Goal: Task Accomplishment & Management: Manage account settings

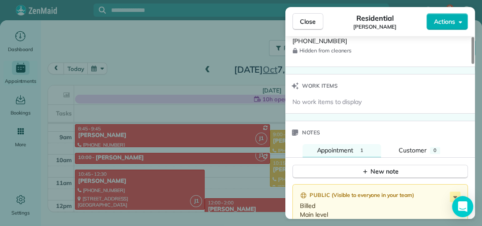
scroll to position [745, 0]
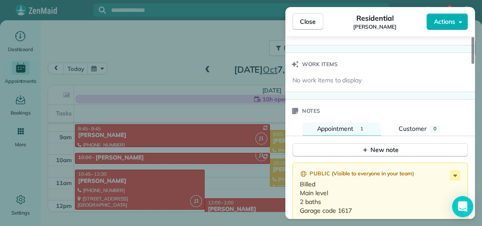
drag, startPoint x: 473, startPoint y: 59, endPoint x: 477, endPoint y: 168, distance: 109.5
click at [474, 64] on div at bounding box center [473, 50] width 3 height 27
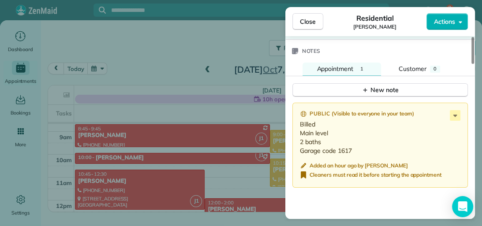
scroll to position [824, 0]
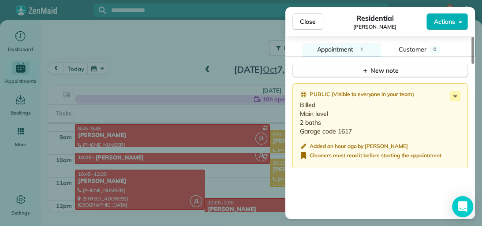
drag, startPoint x: 474, startPoint y: 166, endPoint x: 472, endPoint y: 177, distance: 11.6
click at [472, 64] on div at bounding box center [473, 50] width 3 height 27
click at [317, 25] on button "Close" at bounding box center [308, 21] width 31 height 17
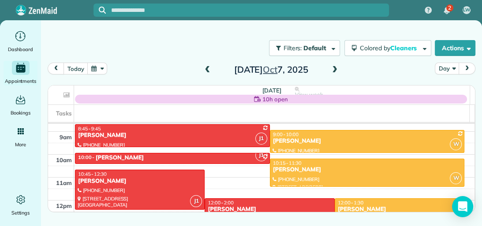
click at [383, 201] on div "12:00 - 1:30" at bounding box center [400, 203] width 124 height 6
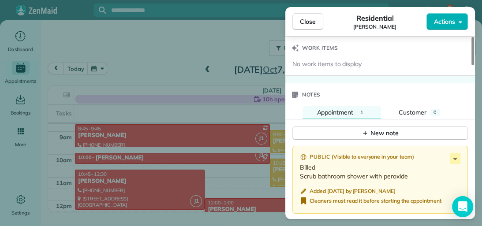
scroll to position [757, 0]
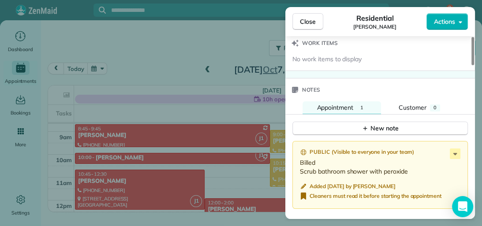
drag, startPoint x: 473, startPoint y: 75, endPoint x: 477, endPoint y: 177, distance: 102.0
click at [474, 65] on div at bounding box center [473, 51] width 3 height 28
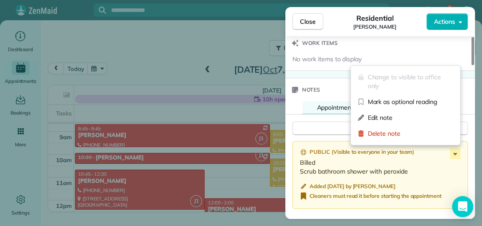
click at [456, 152] on icon at bounding box center [455, 154] width 11 height 11
click at [410, 117] on span "Edit note" at bounding box center [411, 117] width 86 height 9
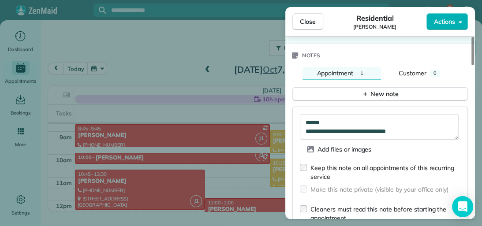
scroll to position [790, 0]
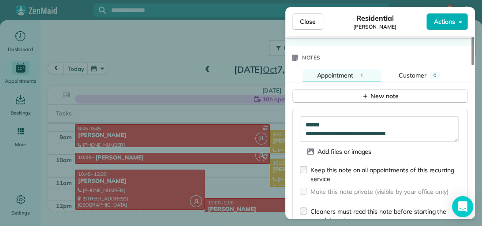
drag, startPoint x: 474, startPoint y: 176, endPoint x: 474, endPoint y: 181, distance: 4.9
click at [474, 65] on div at bounding box center [473, 51] width 3 height 28
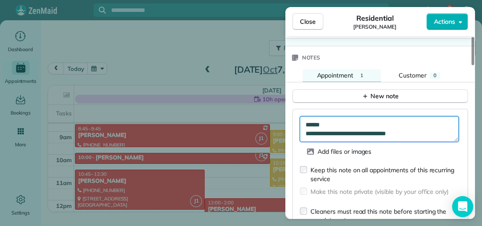
click at [420, 129] on textarea "**********" at bounding box center [379, 130] width 159 height 26
click at [328, 120] on textarea "**********" at bounding box center [379, 130] width 159 height 26
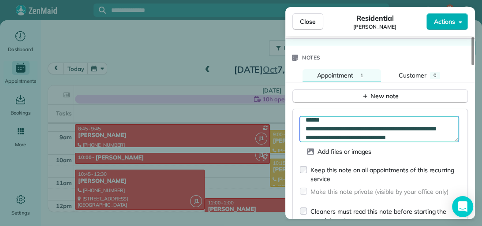
type textarea "**********"
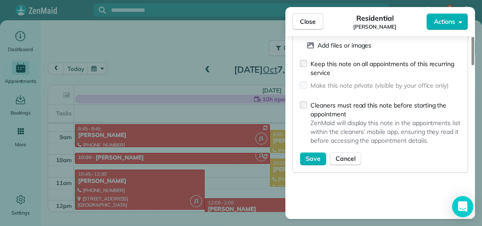
scroll to position [900, 0]
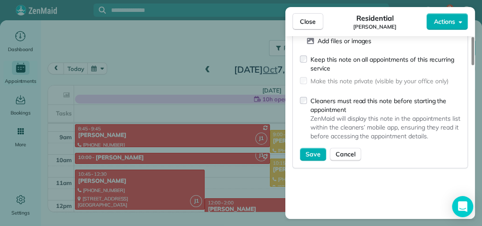
drag, startPoint x: 472, startPoint y: 166, endPoint x: 471, endPoint y: 183, distance: 16.8
click at [472, 65] on div at bounding box center [473, 51] width 3 height 28
drag, startPoint x: 335, startPoint y: 195, endPoint x: 316, endPoint y: 148, distance: 50.2
click at [316, 148] on div "**********" at bounding box center [381, 114] width 190 height 243
click at [308, 150] on span "Save" at bounding box center [313, 154] width 15 height 9
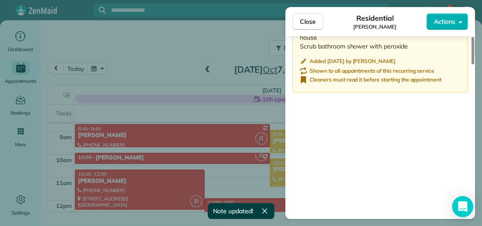
click at [317, 24] on button "Close" at bounding box center [308, 21] width 31 height 17
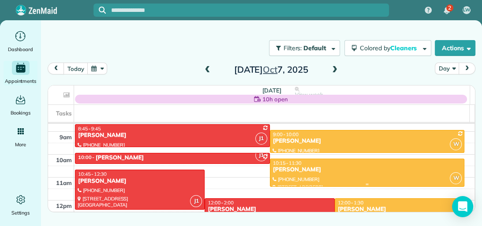
click at [412, 168] on div "[PERSON_NAME]" at bounding box center [368, 170] width 190 height 8
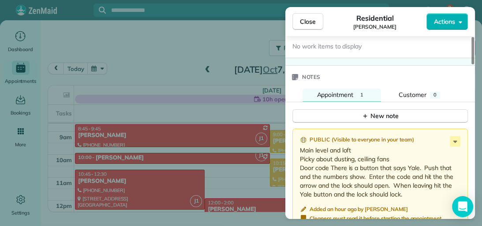
scroll to position [775, 0]
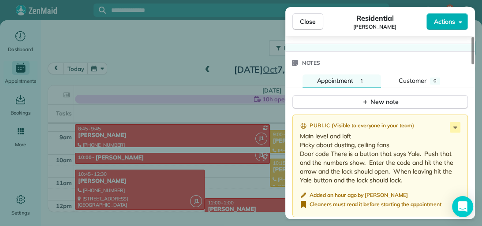
drag, startPoint x: 473, startPoint y: 64, endPoint x: 478, endPoint y: 171, distance: 106.9
click at [474, 64] on div at bounding box center [473, 50] width 3 height 27
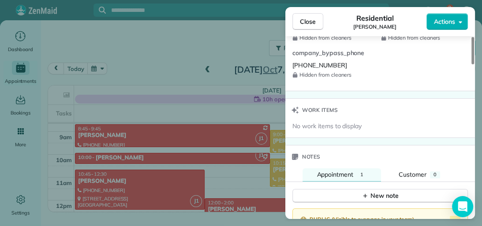
scroll to position [671, 0]
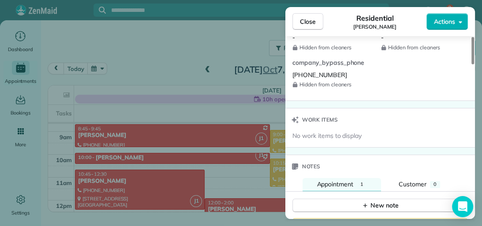
drag, startPoint x: 470, startPoint y: 173, endPoint x: 470, endPoint y: 158, distance: 15.5
click at [472, 64] on div at bounding box center [473, 50] width 3 height 27
click at [312, 19] on span "Close" at bounding box center [308, 21] width 16 height 9
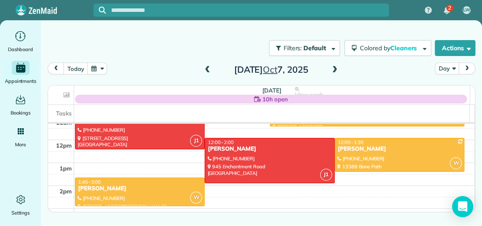
scroll to position [266, 0]
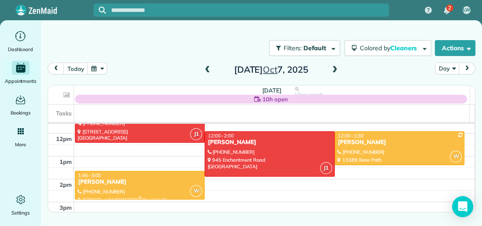
click at [166, 184] on div "[PERSON_NAME]" at bounding box center [140, 183] width 124 height 8
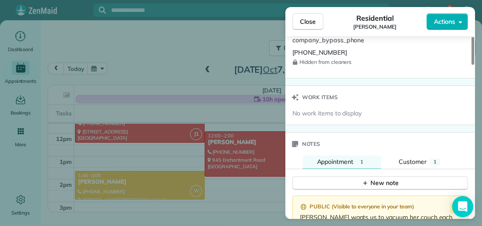
scroll to position [703, 0]
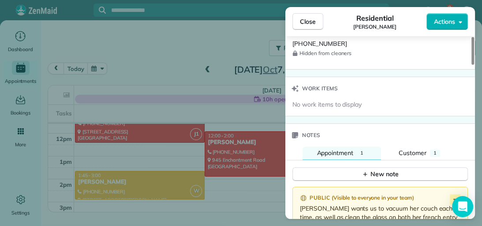
drag, startPoint x: 472, startPoint y: 54, endPoint x: 475, endPoint y: 160, distance: 106.4
click at [474, 65] on div at bounding box center [473, 51] width 3 height 28
click at [369, 149] on button "Appointment 1" at bounding box center [342, 153] width 79 height 13
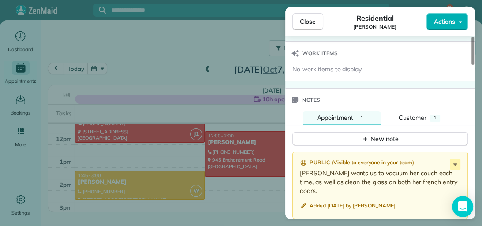
scroll to position [787, 0]
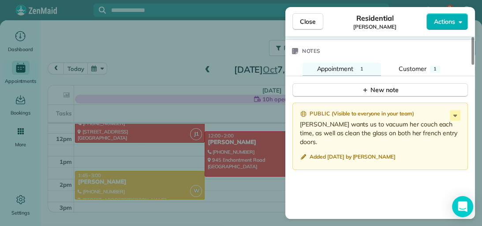
drag, startPoint x: 472, startPoint y: 154, endPoint x: 473, endPoint y: 166, distance: 12.9
click at [473, 65] on div at bounding box center [473, 51] width 3 height 28
click at [458, 113] on icon at bounding box center [455, 115] width 11 height 11
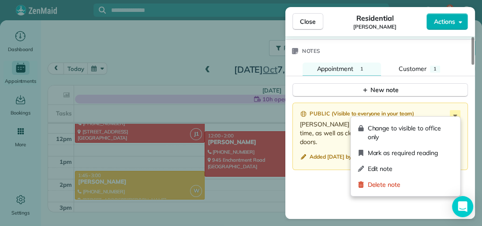
click at [410, 168] on span "Edit note" at bounding box center [411, 169] width 86 height 9
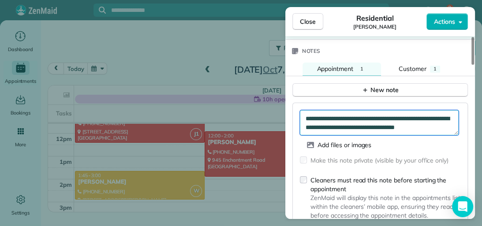
drag, startPoint x: 357, startPoint y: 114, endPoint x: 306, endPoint y: 115, distance: 50.3
click at [306, 115] on textarea "**********" at bounding box center [379, 123] width 159 height 26
click at [307, 114] on textarea "**********" at bounding box center [379, 123] width 159 height 26
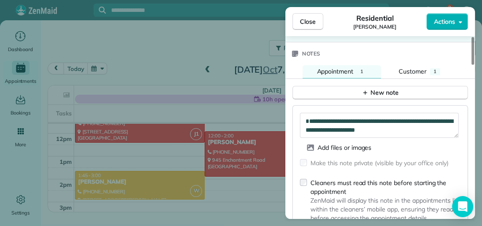
scroll to position [782, 0]
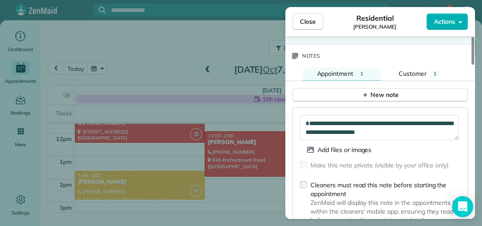
click at [473, 65] on div at bounding box center [473, 51] width 3 height 28
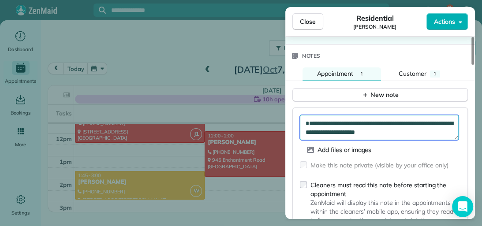
click at [309, 115] on textarea "**********" at bounding box center [379, 128] width 159 height 26
click at [307, 115] on textarea "**********" at bounding box center [379, 128] width 159 height 26
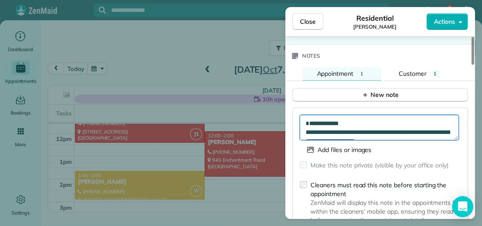
type textarea "**********"
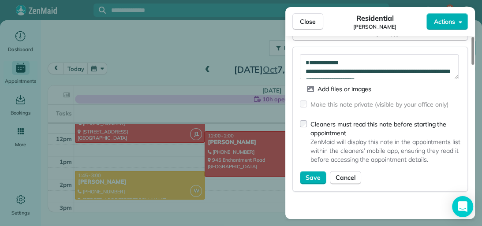
drag, startPoint x: 473, startPoint y: 165, endPoint x: 473, endPoint y: 174, distance: 9.7
click at [473, 65] on div at bounding box center [473, 51] width 3 height 28
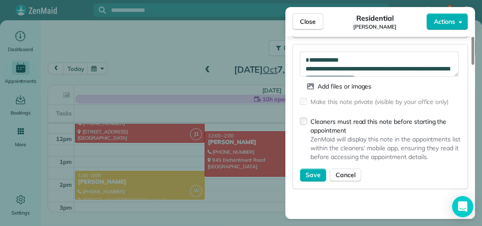
click at [316, 173] on span "Save" at bounding box center [313, 175] width 15 height 9
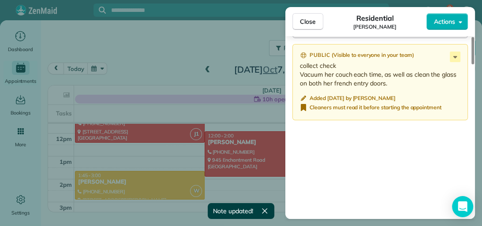
click at [305, 21] on span "Close" at bounding box center [308, 21] width 16 height 9
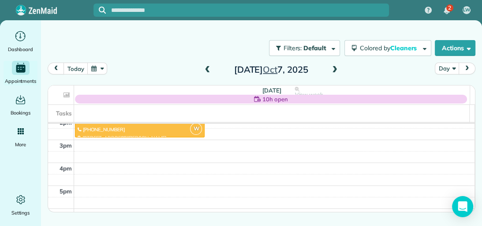
scroll to position [334, 0]
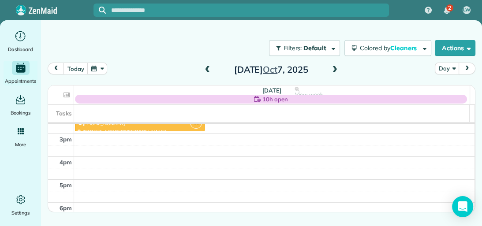
click at [209, 68] on span at bounding box center [208, 70] width 10 height 8
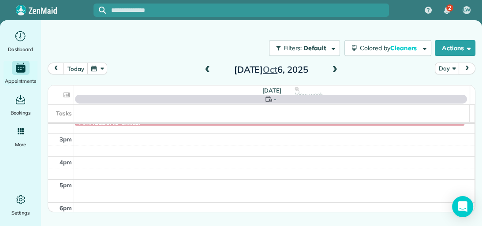
scroll to position [160, 0]
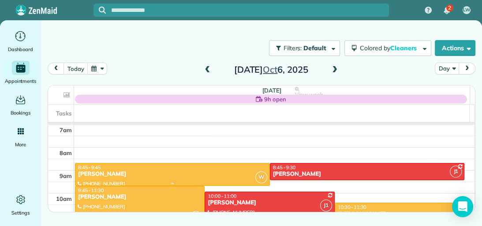
click at [145, 169] on div "8:45 - 9:45" at bounding box center [173, 168] width 190 height 6
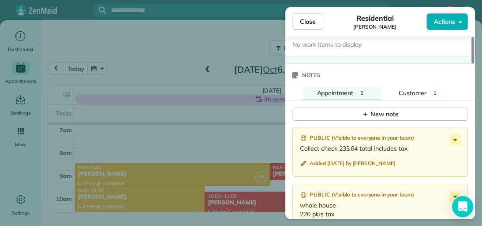
scroll to position [768, 0]
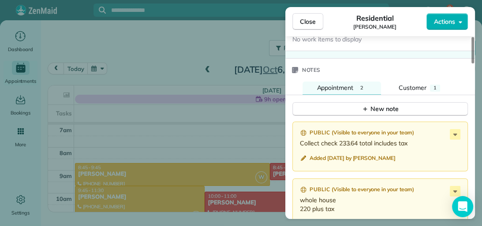
drag, startPoint x: 473, startPoint y: 61, endPoint x: 477, endPoint y: 172, distance: 110.8
click at [474, 64] on div at bounding box center [473, 50] width 3 height 26
click at [434, 85] on span "1" at bounding box center [435, 88] width 3 height 6
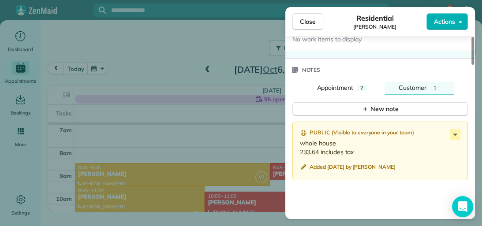
click at [453, 129] on icon at bounding box center [455, 134] width 11 height 11
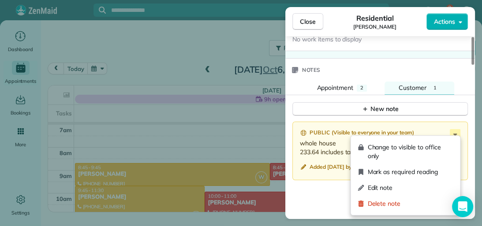
click at [436, 186] on span "Edit note" at bounding box center [411, 188] width 86 height 9
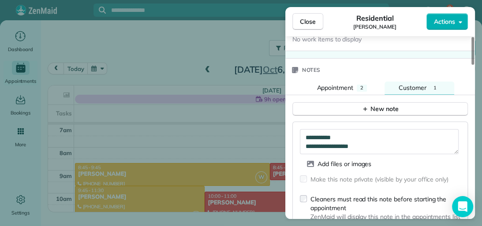
scroll to position [817, 0]
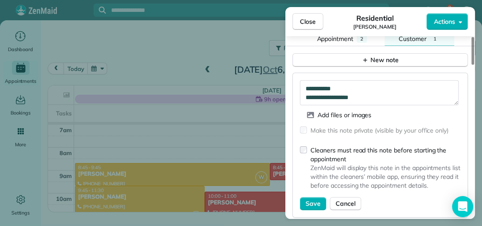
drag, startPoint x: 471, startPoint y: 171, endPoint x: 471, endPoint y: 178, distance: 7.5
click at [472, 65] on div at bounding box center [473, 51] width 3 height 28
click at [312, 201] on span "Save" at bounding box center [313, 203] width 15 height 9
type textarea "**********"
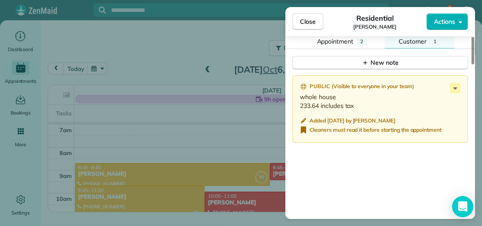
scroll to position [821, 0]
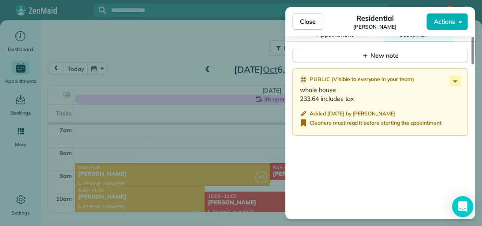
click at [474, 64] on div at bounding box center [473, 50] width 3 height 27
click at [455, 78] on icon at bounding box center [455, 81] width 11 height 11
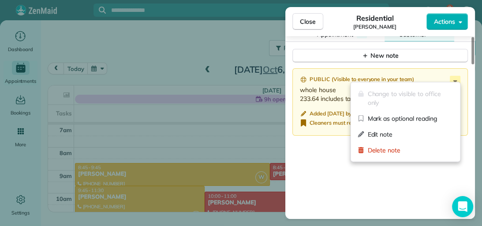
click at [414, 141] on div "Edit note" at bounding box center [405, 135] width 102 height 16
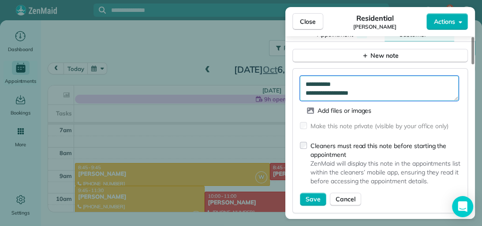
click at [305, 89] on textarea "**********" at bounding box center [379, 89] width 159 height 26
type textarea "**********"
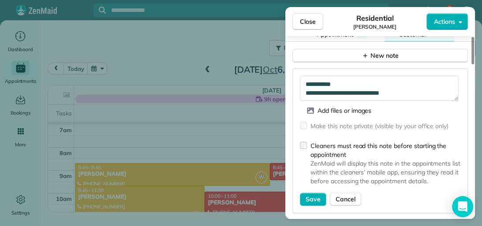
click at [318, 193] on button "Save" at bounding box center [313, 199] width 26 height 13
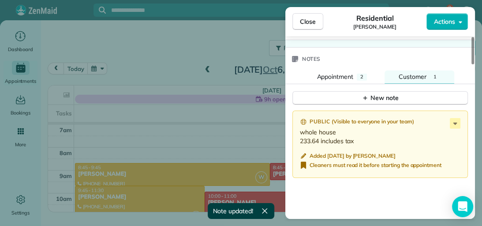
scroll to position [777, 0]
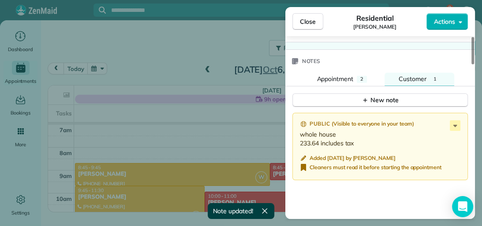
drag, startPoint x: 473, startPoint y: 173, endPoint x: 473, endPoint y: 167, distance: 6.6
click at [473, 64] on div at bounding box center [473, 50] width 3 height 27
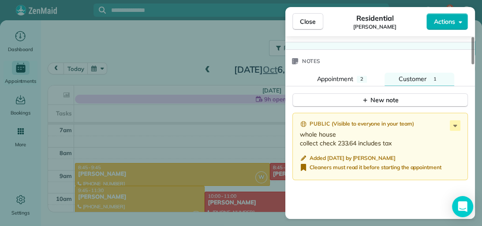
click at [355, 73] on button "Appointment 2" at bounding box center [342, 79] width 79 height 13
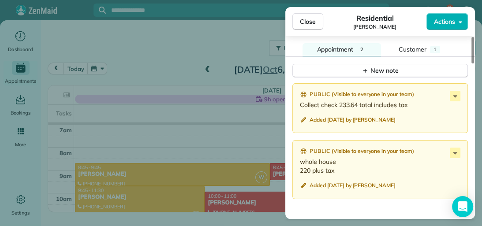
scroll to position [809, 0]
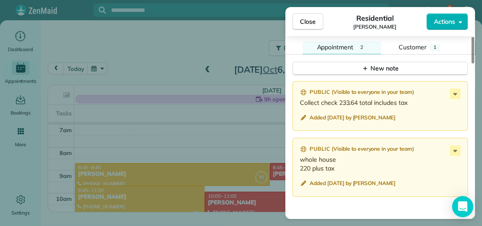
drag, startPoint x: 473, startPoint y: 158, endPoint x: 474, endPoint y: 162, distance: 4.5
click at [474, 64] on div at bounding box center [473, 50] width 3 height 26
click at [458, 90] on icon at bounding box center [455, 94] width 11 height 11
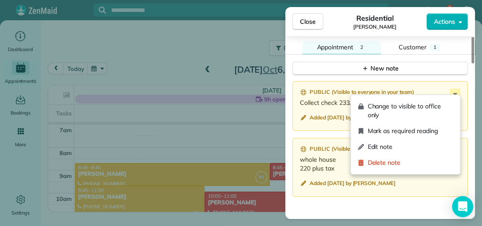
click at [427, 146] on span "Edit note" at bounding box center [411, 147] width 86 height 9
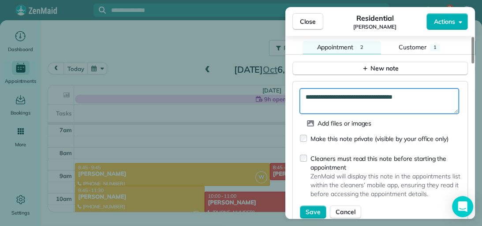
click at [418, 94] on textarea "**********" at bounding box center [379, 102] width 159 height 26
type textarea "**********"
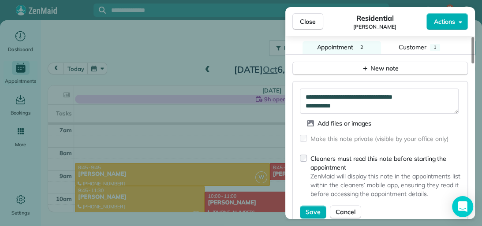
click at [314, 208] on span "Save" at bounding box center [313, 212] width 15 height 9
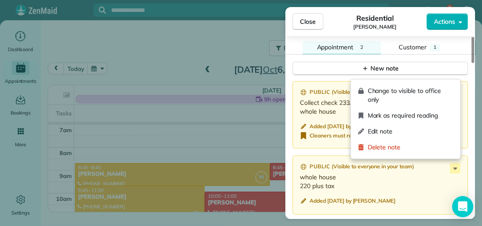
click at [457, 165] on icon at bounding box center [455, 168] width 11 height 11
click at [443, 147] on span "Delete note" at bounding box center [411, 147] width 86 height 9
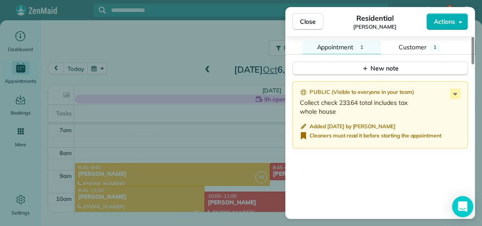
click at [349, 41] on button "Appointment 1" at bounding box center [342, 47] width 79 height 13
click at [421, 43] on span "Customer" at bounding box center [413, 47] width 28 height 8
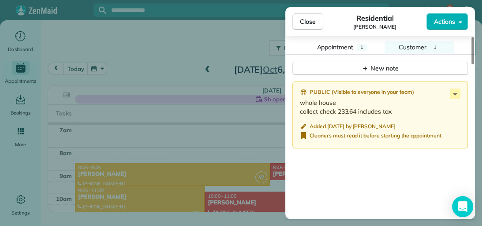
click at [455, 93] on icon at bounding box center [456, 94] width 4 height 2
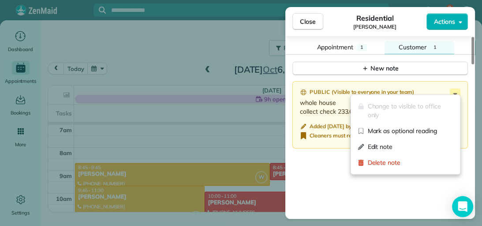
click at [429, 162] on span "Delete note" at bounding box center [411, 162] width 86 height 9
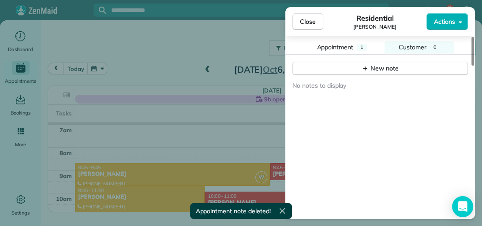
click at [341, 43] on span "Appointment" at bounding box center [335, 47] width 37 height 8
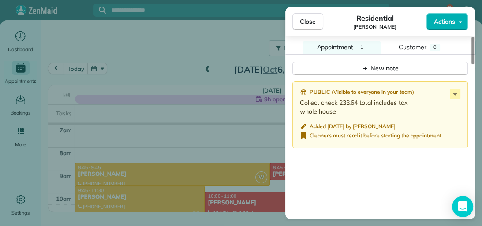
click at [314, 26] on button "Close" at bounding box center [308, 21] width 31 height 17
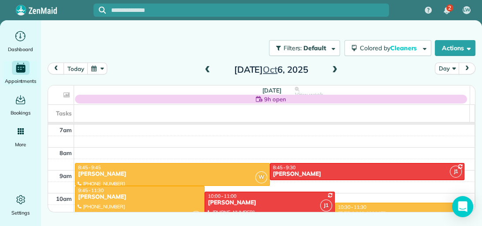
click at [173, 194] on div "[PERSON_NAME]" at bounding box center [140, 198] width 124 height 8
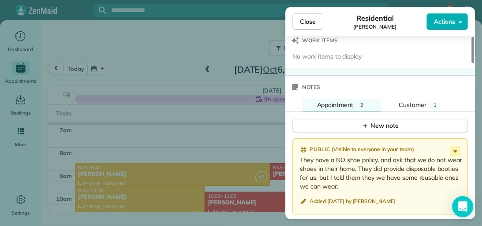
scroll to position [817, 0]
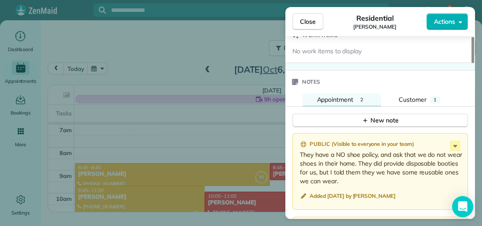
drag, startPoint x: 471, startPoint y: 53, endPoint x: 482, endPoint y: 167, distance: 115.2
click at [474, 63] on div at bounding box center [473, 50] width 3 height 26
click at [438, 98] on div "1" at bounding box center [435, 100] width 10 height 7
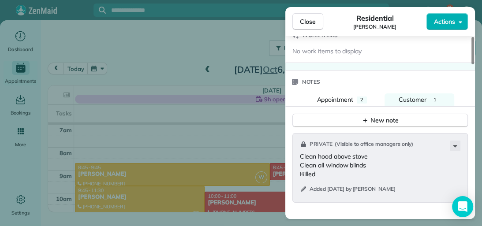
click at [453, 145] on icon at bounding box center [455, 146] width 11 height 11
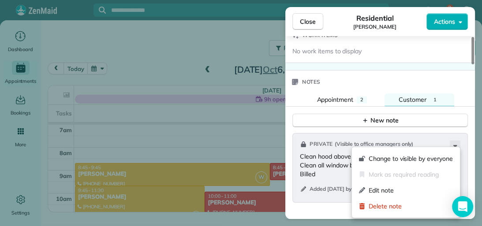
click at [433, 191] on span "Edit note" at bounding box center [411, 190] width 84 height 9
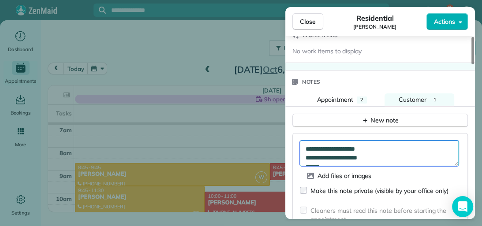
scroll to position [9, 0]
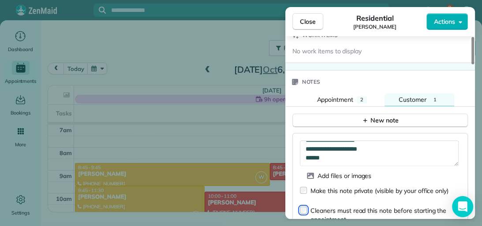
type textarea "**********"
click at [365, 97] on div "2" at bounding box center [362, 100] width 10 height 7
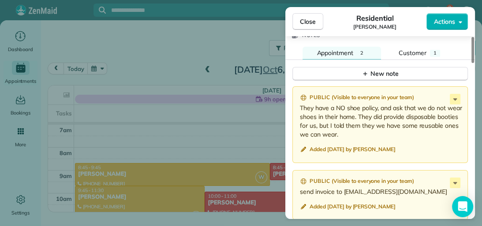
scroll to position [867, 0]
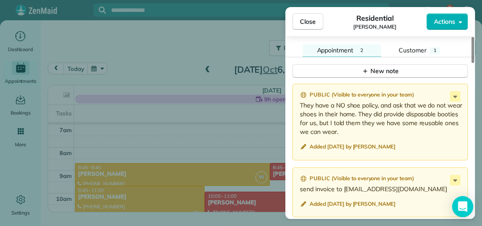
drag, startPoint x: 473, startPoint y: 165, endPoint x: 473, endPoint y: 173, distance: 7.1
click at [473, 63] on div at bounding box center [473, 50] width 3 height 26
click at [452, 175] on icon at bounding box center [455, 180] width 11 height 11
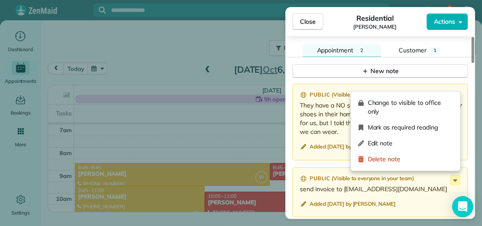
click at [441, 185] on p "send invoice to [EMAIL_ADDRESS][DOMAIN_NAME]" at bounding box center [381, 189] width 162 height 9
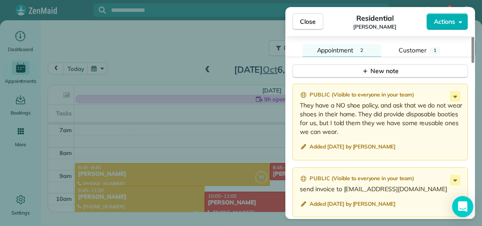
click at [451, 177] on icon at bounding box center [455, 180] width 11 height 11
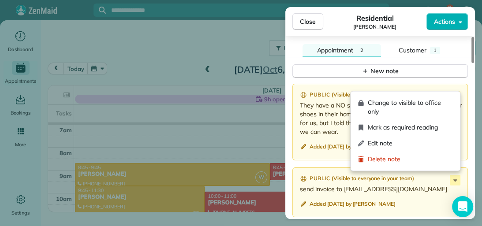
click at [426, 145] on span "Edit note" at bounding box center [411, 143] width 86 height 9
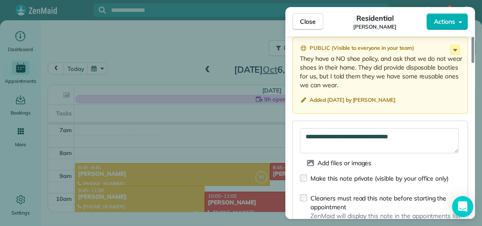
scroll to position [921, 0]
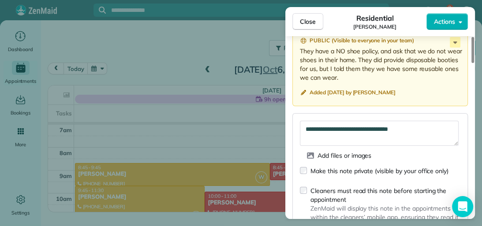
click at [473, 63] on div at bounding box center [473, 50] width 3 height 26
click at [300, 22] on span "Close" at bounding box center [308, 21] width 16 height 9
click at [300, 22] on div at bounding box center [241, 113] width 482 height 226
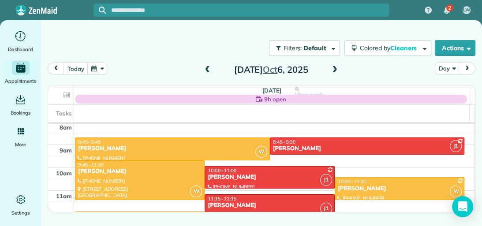
scroll to position [203, 0]
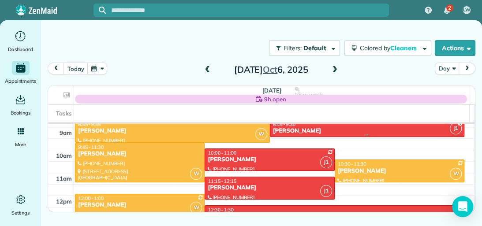
click at [361, 128] on div "[PERSON_NAME]" at bounding box center [368, 132] width 190 height 8
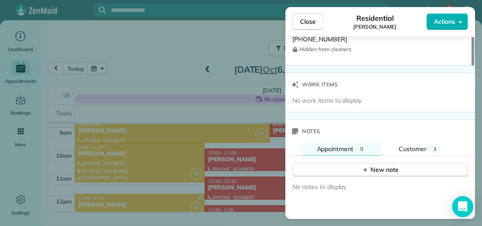
scroll to position [720, 0]
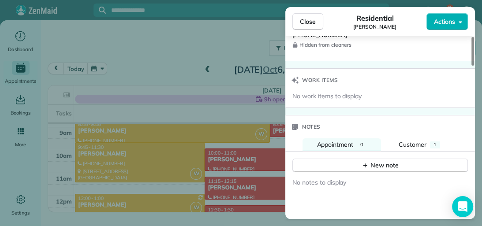
drag, startPoint x: 473, startPoint y: 74, endPoint x: 482, endPoint y: 176, distance: 102.3
click at [474, 66] on div at bounding box center [473, 51] width 3 height 29
click at [437, 142] on div "1" at bounding box center [435, 145] width 10 height 7
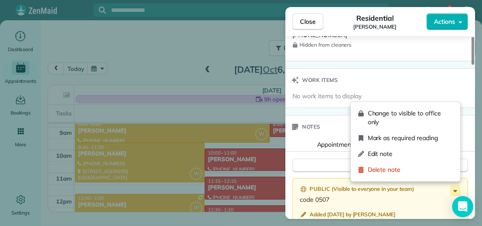
click at [455, 190] on icon at bounding box center [456, 191] width 4 height 2
click at [441, 155] on span "Edit note" at bounding box center [411, 154] width 86 height 9
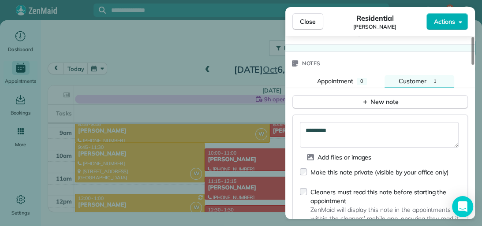
scroll to position [786, 0]
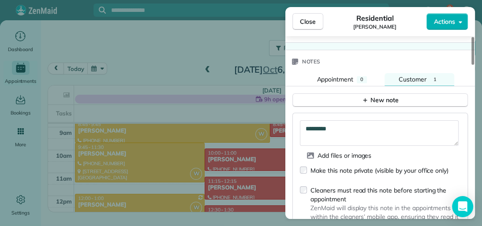
drag, startPoint x: 472, startPoint y: 162, endPoint x: 472, endPoint y: 171, distance: 9.7
click at [472, 65] on div at bounding box center [473, 51] width 3 height 28
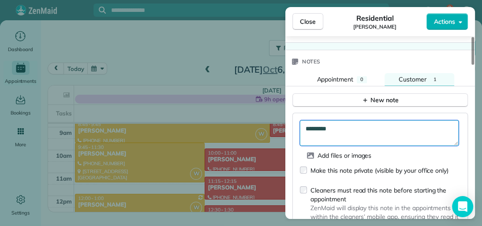
click at [345, 128] on textarea "*********" at bounding box center [379, 133] width 159 height 26
type textarea "**********"
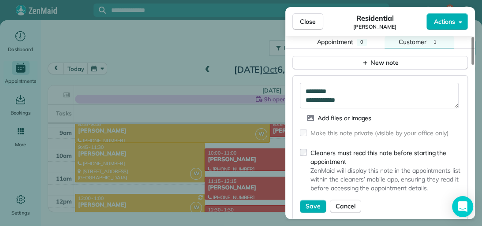
scroll to position [814, 0]
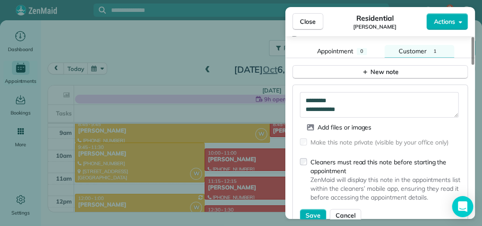
click at [473, 65] on div at bounding box center [473, 51] width 3 height 28
click at [331, 147] on div "Make this note private (visible by your office only)" at bounding box center [374, 144] width 149 height 20
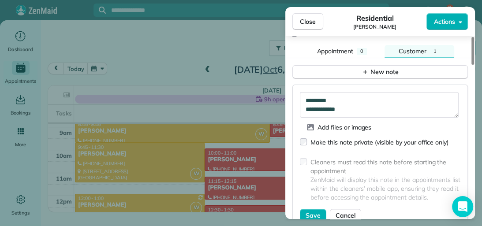
scroll to position [846, 0]
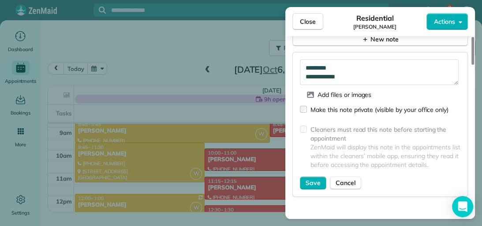
click at [473, 65] on div at bounding box center [473, 51] width 3 height 28
click at [314, 182] on span "Save" at bounding box center [313, 183] width 15 height 9
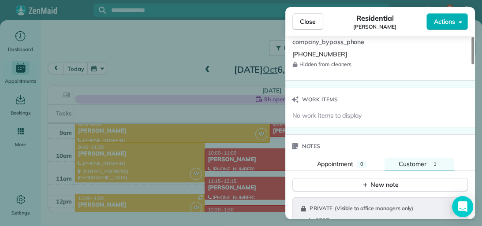
scroll to position [710, 0]
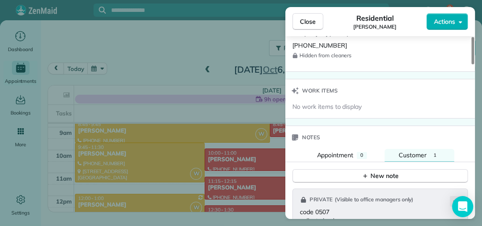
drag, startPoint x: 473, startPoint y: 172, endPoint x: 473, endPoint y: 152, distance: 20.3
click at [473, 64] on div at bounding box center [473, 50] width 3 height 27
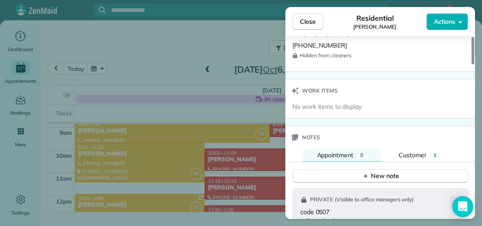
click at [331, 154] on span "Appointment" at bounding box center [335, 155] width 37 height 8
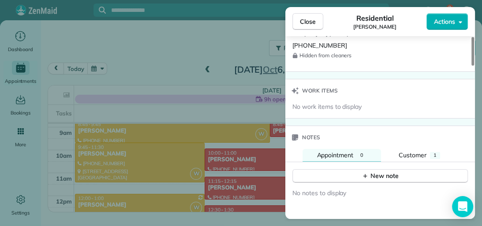
click at [309, 18] on span "Close" at bounding box center [308, 21] width 16 height 9
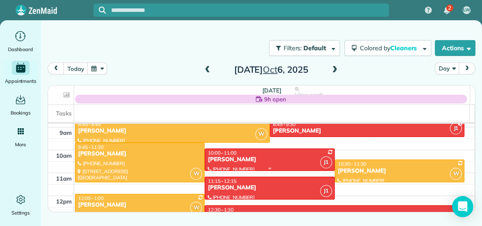
click at [288, 162] on div "[PERSON_NAME]" at bounding box center [269, 160] width 124 height 8
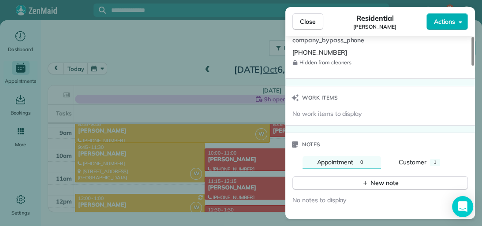
scroll to position [714, 0]
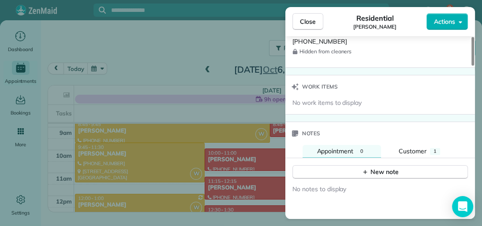
drag, startPoint x: 472, startPoint y: 64, endPoint x: 482, endPoint y: 171, distance: 106.8
click at [474, 66] on div at bounding box center [473, 51] width 3 height 29
click at [432, 148] on div "1" at bounding box center [435, 151] width 10 height 7
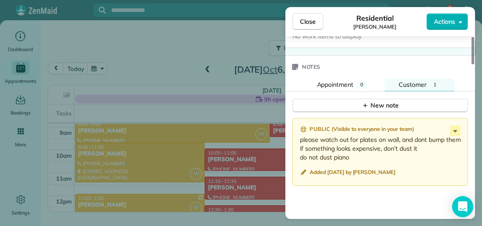
scroll to position [771, 0]
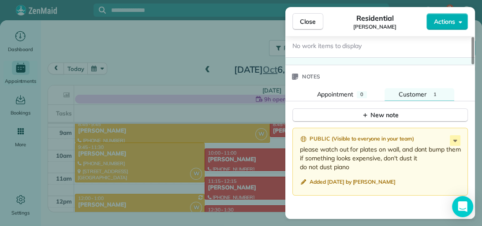
drag, startPoint x: 473, startPoint y: 163, endPoint x: 474, endPoint y: 171, distance: 8.4
click at [474, 64] on div at bounding box center [473, 50] width 3 height 27
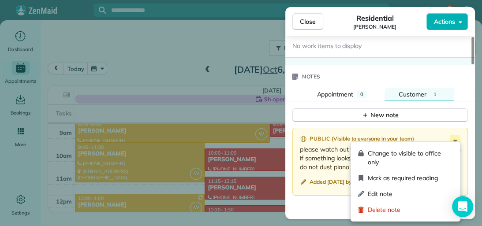
click at [453, 139] on icon at bounding box center [455, 140] width 11 height 11
click at [407, 198] on span "Edit note" at bounding box center [411, 194] width 86 height 9
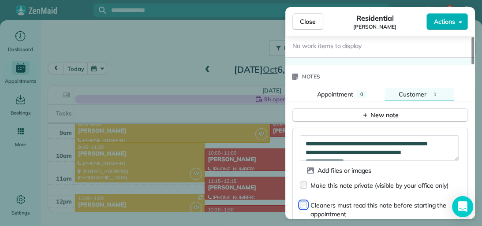
type textarea "**********"
click at [314, 23] on span "Close" at bounding box center [308, 21] width 16 height 9
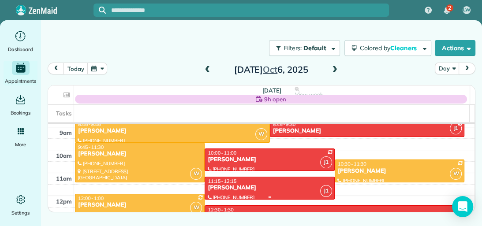
click at [277, 183] on div "11:15 - 12:15" at bounding box center [269, 181] width 124 height 6
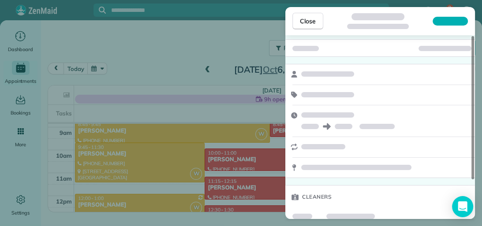
scroll to position [9, 0]
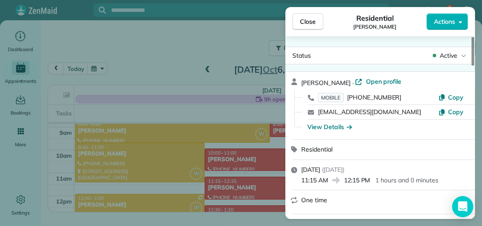
drag, startPoint x: 473, startPoint y: 119, endPoint x: 471, endPoint y: 141, distance: 22.6
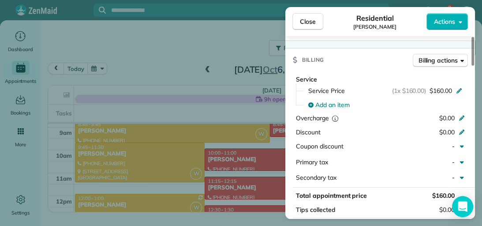
scroll to position [372, 0]
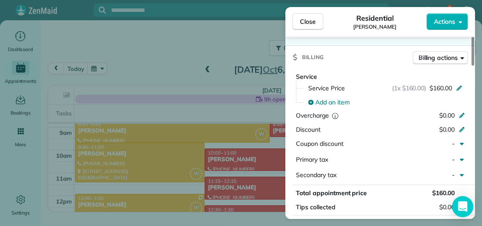
drag, startPoint x: 473, startPoint y: 58, endPoint x: 474, endPoint y: 117, distance: 58.7
click at [474, 66] on div at bounding box center [473, 51] width 3 height 29
click at [459, 88] on icon at bounding box center [459, 88] width 5 height 5
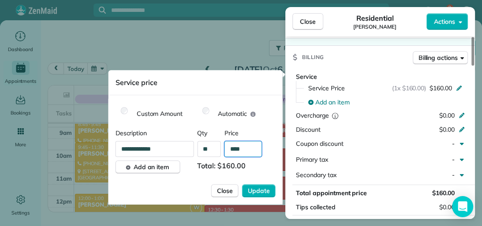
drag, startPoint x: 245, startPoint y: 150, endPoint x: 232, endPoint y: 150, distance: 13.7
click at [232, 150] on input "****" at bounding box center [244, 149] width 38 height 16
type input "**"
click at [251, 190] on span "Update" at bounding box center [259, 191] width 22 height 9
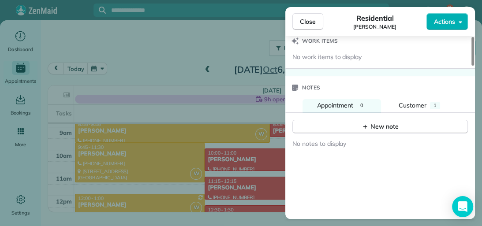
scroll to position [752, 0]
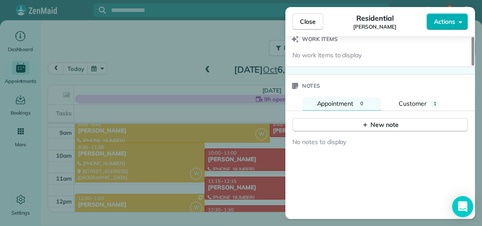
drag, startPoint x: 473, startPoint y: 121, endPoint x: 482, endPoint y: 175, distance: 54.6
click at [474, 66] on div at bounding box center [473, 51] width 3 height 29
click at [437, 101] on div "1" at bounding box center [435, 104] width 10 height 7
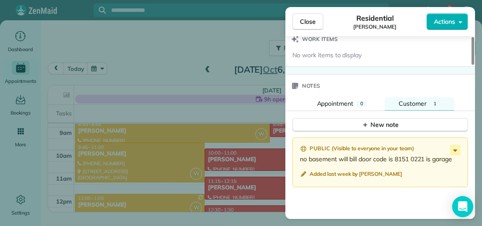
click at [459, 145] on icon at bounding box center [455, 150] width 11 height 11
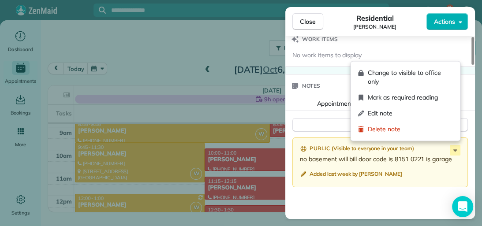
click at [413, 114] on span "Edit note" at bounding box center [411, 113] width 86 height 9
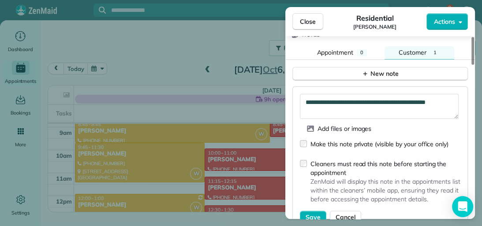
scroll to position [805, 0]
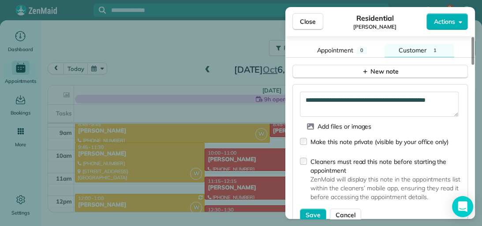
drag, startPoint x: 473, startPoint y: 162, endPoint x: 473, endPoint y: 169, distance: 7.9
click at [473, 65] on div at bounding box center [473, 51] width 3 height 28
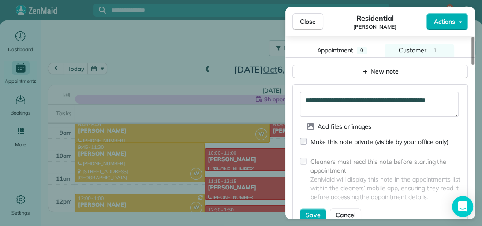
click at [315, 211] on span "Save" at bounding box center [313, 215] width 15 height 9
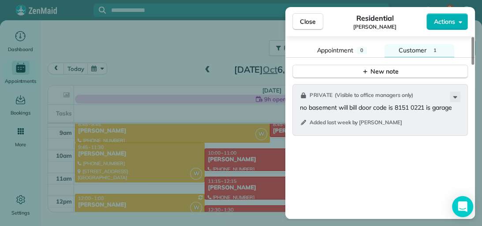
click at [308, 20] on span "Close" at bounding box center [308, 21] width 16 height 9
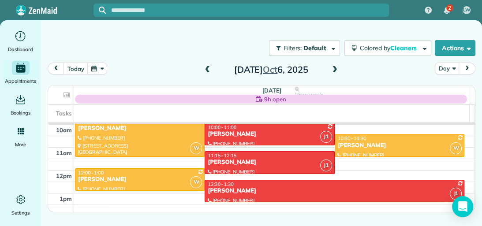
scroll to position [233, 0]
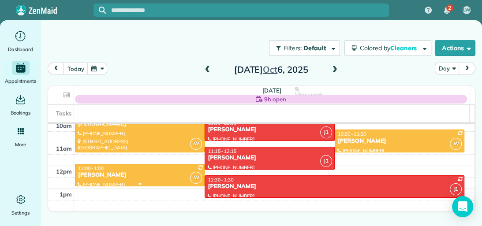
click at [148, 176] on div "[PERSON_NAME]" at bounding box center [140, 176] width 124 height 8
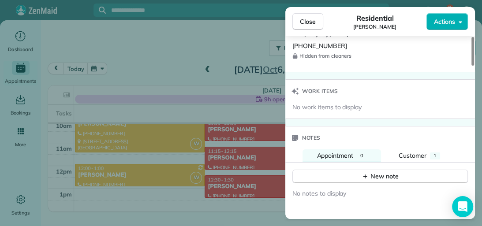
scroll to position [723, 0]
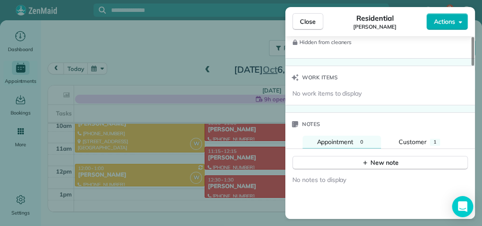
drag, startPoint x: 473, startPoint y: 61, endPoint x: 476, endPoint y: 174, distance: 113.0
click at [474, 66] on div at bounding box center [473, 51] width 3 height 29
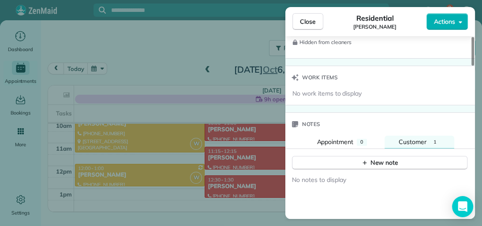
click at [431, 139] on div "1" at bounding box center [435, 142] width 10 height 7
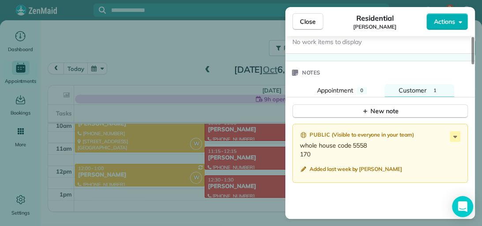
scroll to position [784, 0]
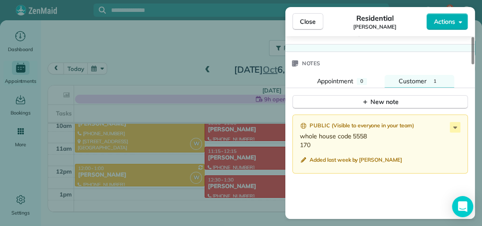
drag, startPoint x: 473, startPoint y: 157, endPoint x: 473, endPoint y: 166, distance: 9.3
click at [473, 64] on div at bounding box center [473, 50] width 3 height 27
click at [455, 127] on icon at bounding box center [456, 128] width 4 height 2
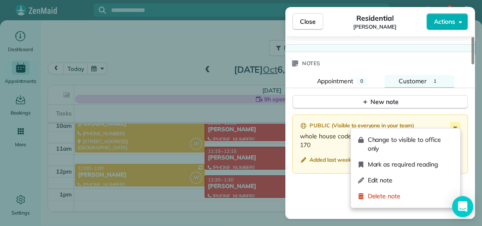
click at [432, 179] on span "Edit note" at bounding box center [411, 180] width 86 height 9
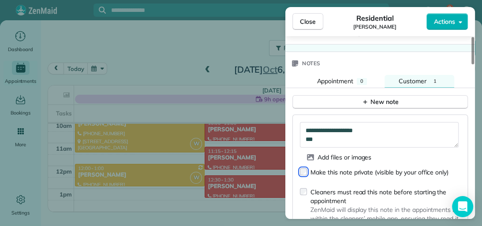
type textarea "**********"
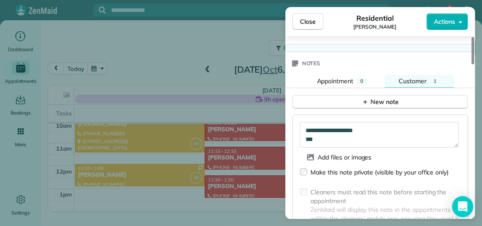
click at [352, 77] on span "Appointment" at bounding box center [335, 81] width 37 height 8
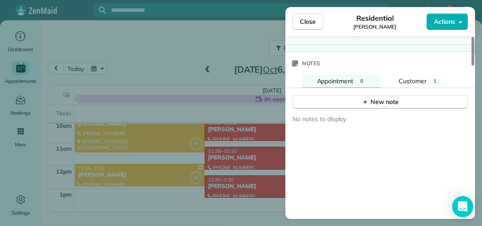
click at [357, 97] on button "New note" at bounding box center [381, 102] width 176 height 14
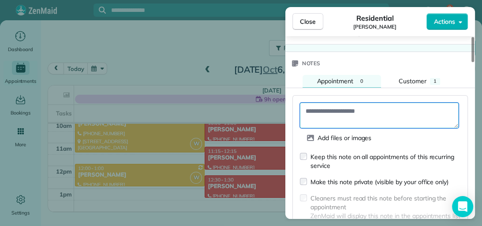
click at [316, 103] on textarea at bounding box center [379, 116] width 159 height 26
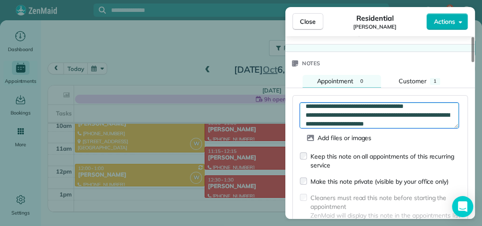
scroll to position [14, 0]
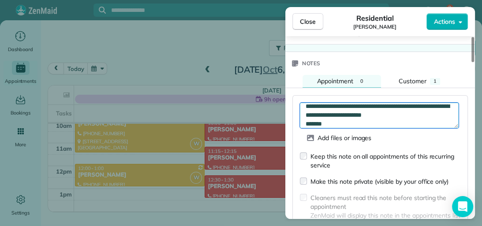
type textarea "**********"
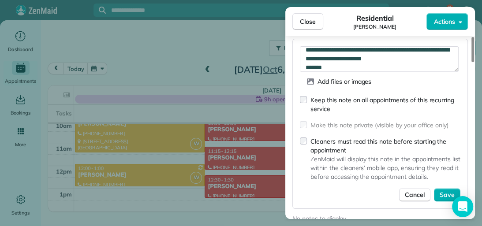
scroll to position [843, 0]
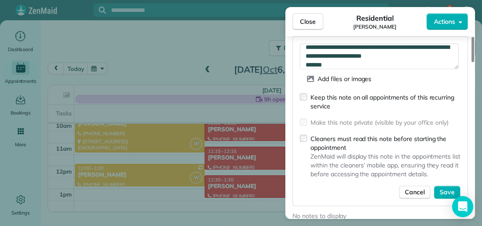
click at [473, 62] on div at bounding box center [473, 49] width 3 height 25
click at [451, 192] on span "Save" at bounding box center [447, 192] width 15 height 9
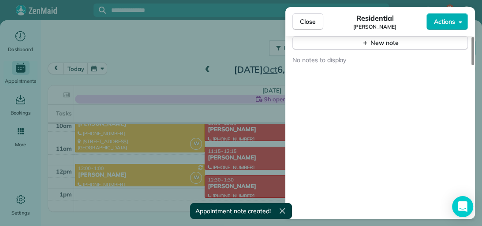
type textarea "**********"
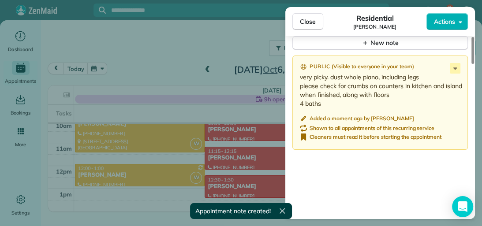
click at [310, 19] on span "Close" at bounding box center [308, 21] width 16 height 9
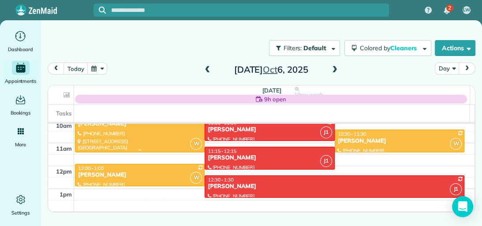
click at [162, 133] on div at bounding box center [139, 132] width 129 height 39
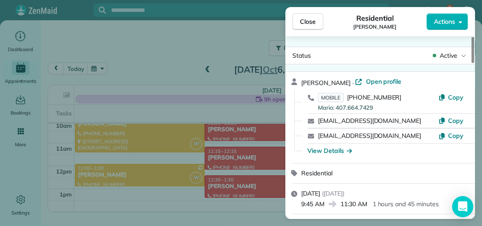
click at [313, 24] on span "Close" at bounding box center [308, 21] width 16 height 9
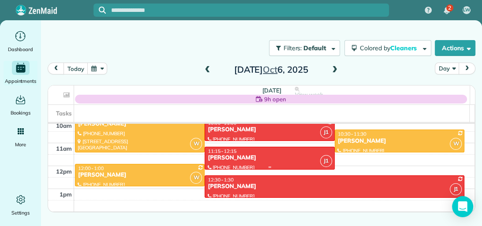
click at [272, 159] on div "[PERSON_NAME]" at bounding box center [269, 158] width 124 height 8
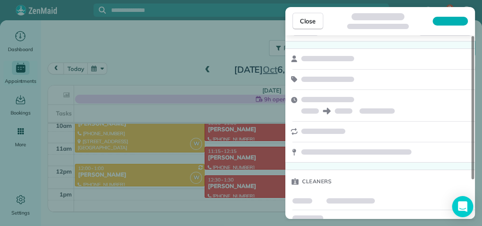
scroll to position [49, 0]
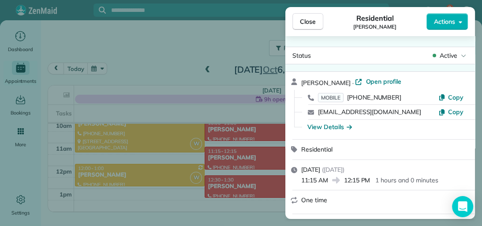
drag, startPoint x: 472, startPoint y: 94, endPoint x: 465, endPoint y: 181, distance: 88.1
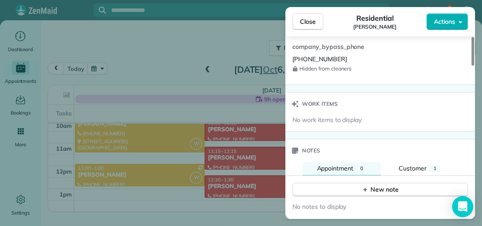
scroll to position [714, 0]
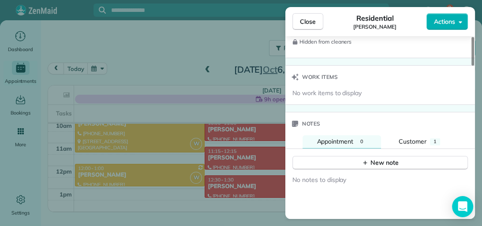
drag, startPoint x: 472, startPoint y: 68, endPoint x: 468, endPoint y: 168, distance: 99.8
click at [472, 66] on div at bounding box center [473, 51] width 3 height 29
click at [434, 139] on span "1" at bounding box center [435, 142] width 3 height 6
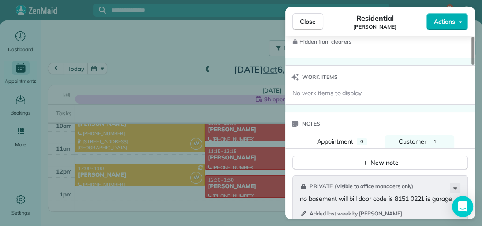
click at [355, 135] on button "Appointment 0" at bounding box center [342, 141] width 79 height 13
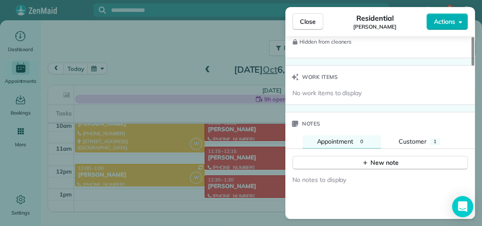
click at [346, 156] on button "New note" at bounding box center [381, 163] width 176 height 14
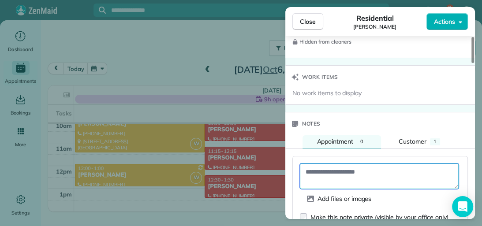
click at [337, 171] on textarea at bounding box center [379, 177] width 159 height 26
type textarea "**********"
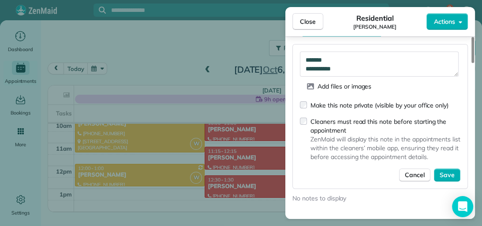
scroll to position [829, 0]
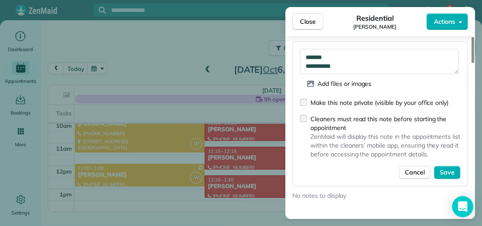
drag, startPoint x: 472, startPoint y: 159, endPoint x: 474, endPoint y: 176, distance: 16.4
click at [474, 63] on div at bounding box center [473, 50] width 3 height 26
click at [440, 168] on span "Save" at bounding box center [447, 172] width 15 height 9
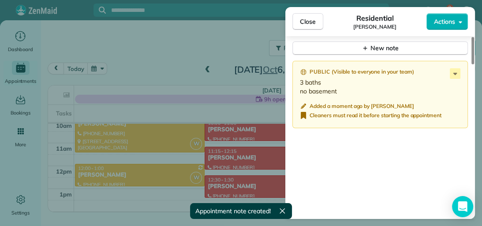
click at [314, 24] on span "Close" at bounding box center [308, 21] width 16 height 9
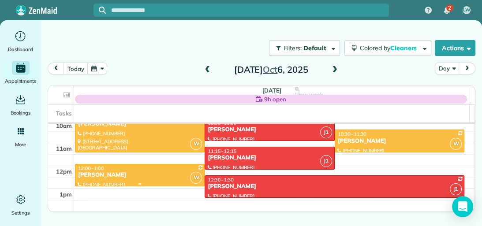
click at [161, 173] on div "[PERSON_NAME]" at bounding box center [140, 176] width 124 height 8
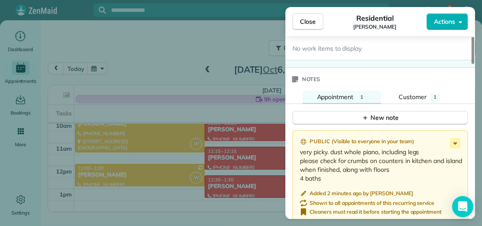
scroll to position [773, 0]
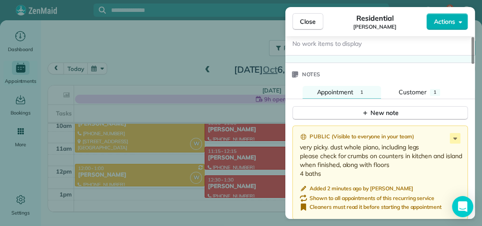
drag, startPoint x: 472, startPoint y: 60, endPoint x: 475, endPoint y: 172, distance: 112.6
click at [474, 64] on div at bounding box center [473, 50] width 3 height 27
click at [367, 86] on button "Appointment 1" at bounding box center [342, 92] width 79 height 13
click at [304, 21] on span "Close" at bounding box center [308, 21] width 16 height 9
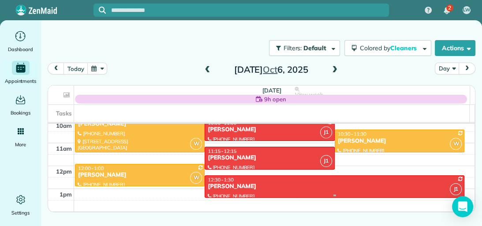
click at [308, 184] on div "[PERSON_NAME]" at bounding box center [334, 187] width 255 height 8
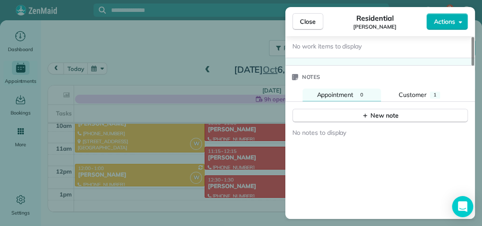
scroll to position [777, 0]
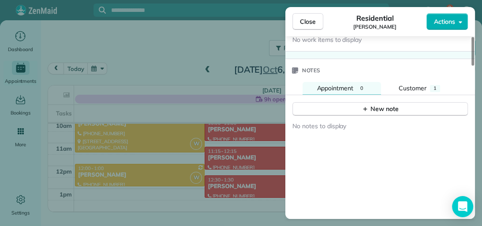
drag, startPoint x: 472, startPoint y: 73, endPoint x: 474, endPoint y: 185, distance: 112.1
click at [474, 66] on div at bounding box center [473, 51] width 3 height 29
click at [439, 85] on div "1" at bounding box center [435, 88] width 10 height 7
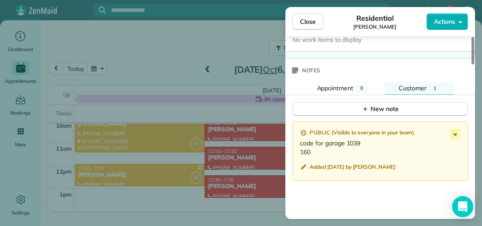
click at [454, 132] on icon at bounding box center [455, 134] width 11 height 11
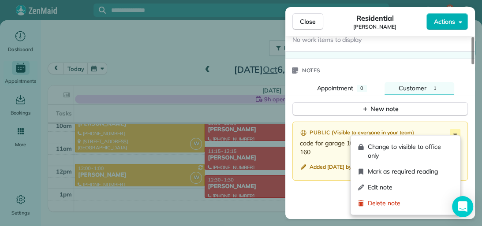
click at [412, 183] on div "Edit note" at bounding box center [405, 188] width 102 height 16
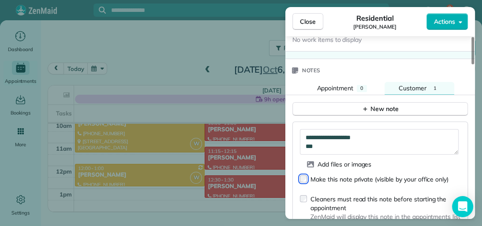
type textarea "**********"
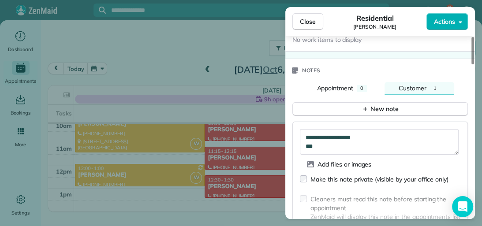
click at [350, 84] on span "Appointment" at bounding box center [335, 88] width 37 height 8
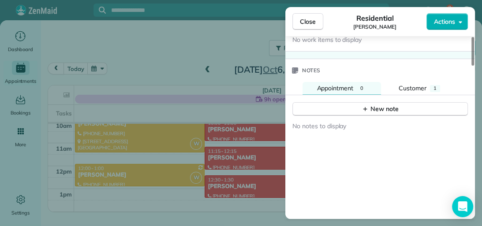
click at [348, 102] on button "New note" at bounding box center [381, 109] width 176 height 14
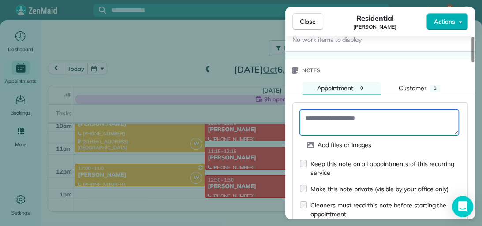
click at [330, 118] on textarea at bounding box center [379, 123] width 159 height 26
type textarea "**********"
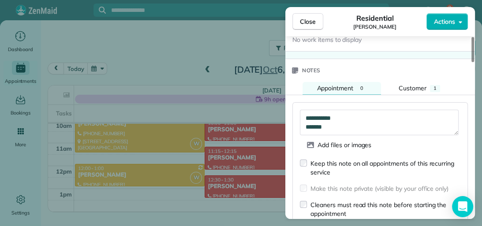
click at [307, 25] on span "Close" at bounding box center [308, 21] width 16 height 9
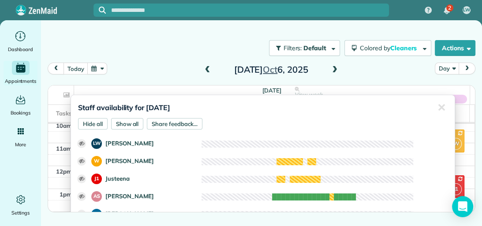
click at [440, 103] on div "✕" at bounding box center [442, 107] width 18 height 25
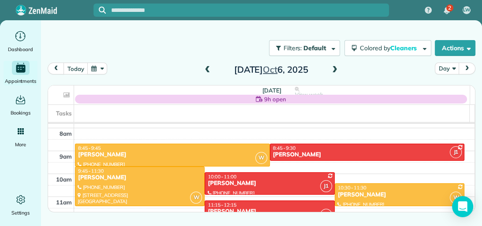
scroll to position [177, 0]
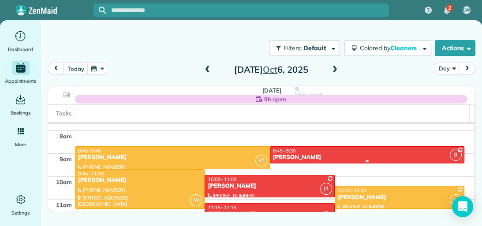
click at [408, 160] on div at bounding box center [368, 162] width 194 height 4
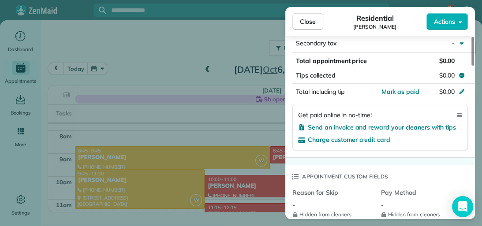
scroll to position [515, 0]
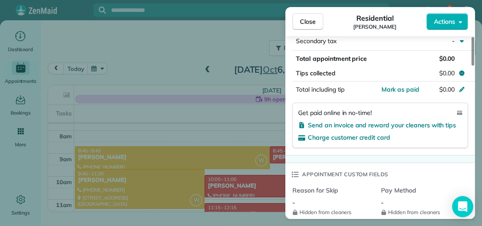
drag, startPoint x: 472, startPoint y: 64, endPoint x: 474, endPoint y: 134, distance: 69.8
click at [474, 66] on div at bounding box center [473, 51] width 3 height 29
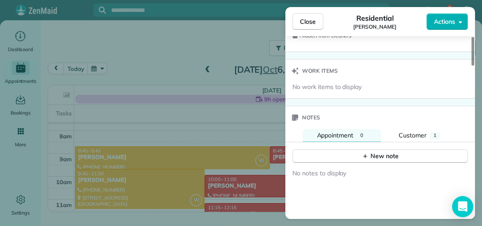
scroll to position [736, 0]
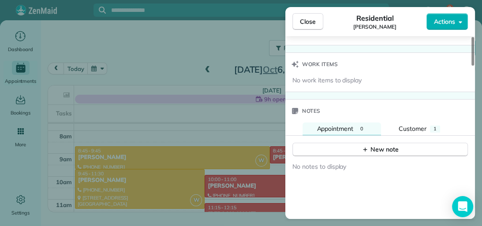
drag, startPoint x: 471, startPoint y: 133, endPoint x: 474, endPoint y: 168, distance: 34.5
click at [474, 66] on div at bounding box center [473, 51] width 3 height 29
click at [438, 126] on div "1" at bounding box center [435, 129] width 10 height 7
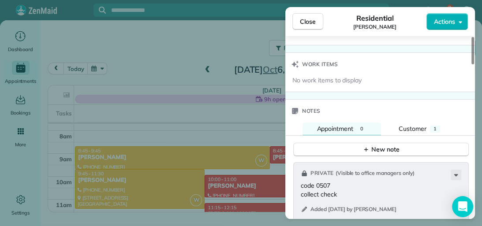
click at [365, 126] on div "0" at bounding box center [362, 129] width 10 height 7
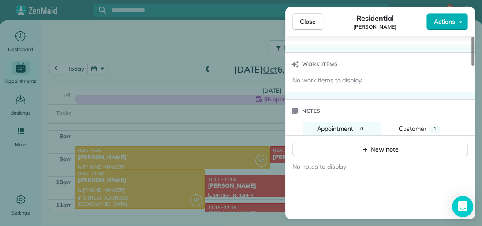
click at [370, 145] on div "New note" at bounding box center [380, 149] width 37 height 9
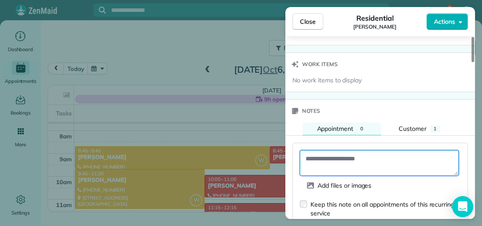
click at [350, 154] on textarea at bounding box center [379, 163] width 159 height 26
type textarea "**********"
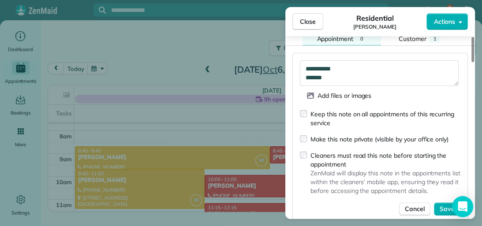
scroll to position [831, 0]
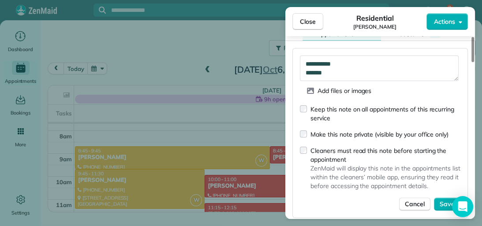
drag, startPoint x: 473, startPoint y: 165, endPoint x: 474, endPoint y: 173, distance: 7.1
click at [474, 62] on div at bounding box center [473, 49] width 3 height 25
click at [314, 24] on span "Close" at bounding box center [308, 21] width 16 height 9
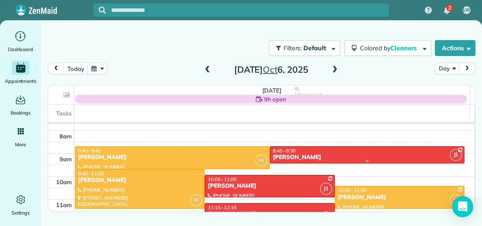
click at [349, 158] on div "[PERSON_NAME]" at bounding box center [368, 158] width 190 height 8
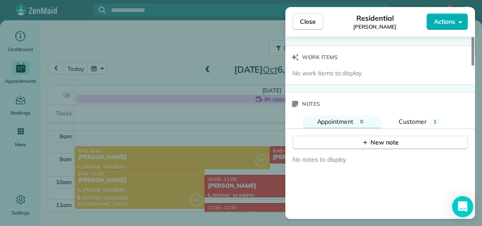
scroll to position [748, 0]
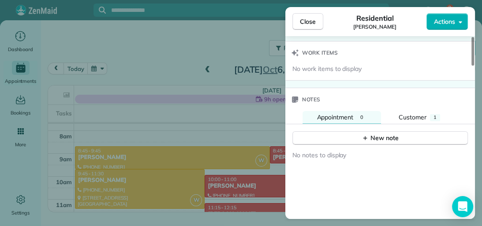
drag, startPoint x: 470, startPoint y: 89, endPoint x: 472, endPoint y: 178, distance: 88.7
click at [472, 66] on div at bounding box center [473, 51] width 3 height 29
click at [374, 113] on button "Appointment 0" at bounding box center [342, 117] width 79 height 13
click at [369, 134] on div "New note" at bounding box center [380, 138] width 37 height 9
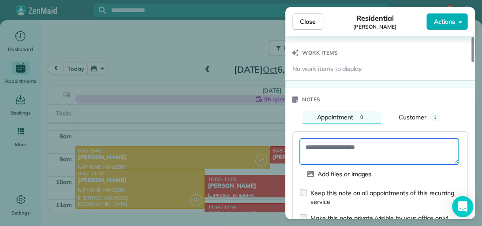
click at [361, 145] on textarea at bounding box center [379, 152] width 159 height 26
type textarea "**********"
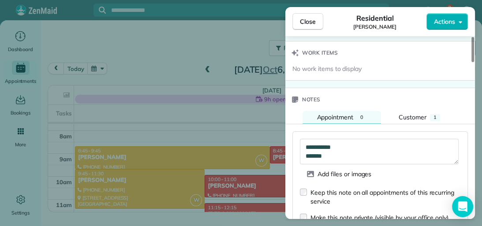
click at [308, 188] on div "Keep this note on all appointments of this recurring service" at bounding box center [380, 197] width 161 height 18
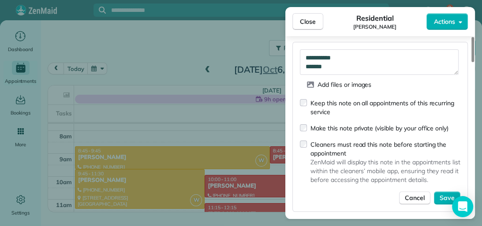
scroll to position [860, 0]
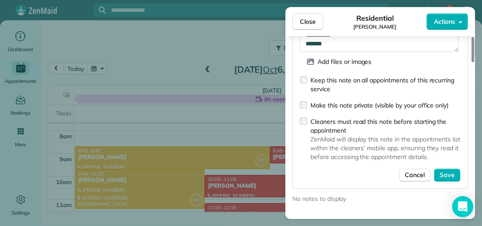
drag, startPoint x: 473, startPoint y: 157, endPoint x: 474, endPoint y: 173, distance: 15.9
click at [474, 62] on div at bounding box center [473, 49] width 3 height 25
click at [454, 174] on span "Save" at bounding box center [447, 175] width 15 height 9
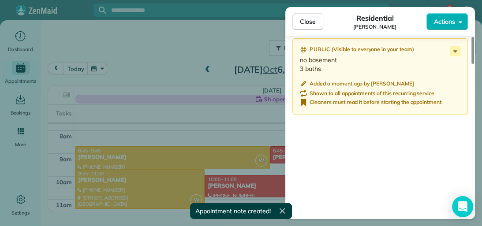
click at [311, 26] on button "Close" at bounding box center [308, 21] width 31 height 17
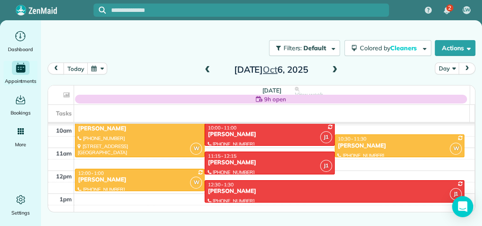
scroll to position [226, 0]
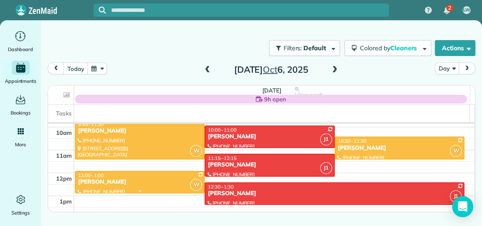
click at [143, 176] on div "12:00 - 1:00" at bounding box center [140, 176] width 124 height 6
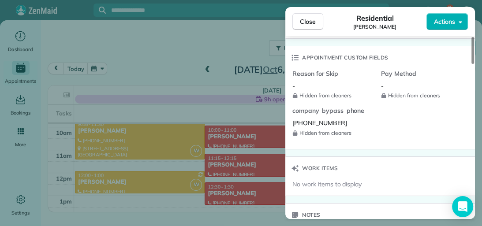
scroll to position [620, 0]
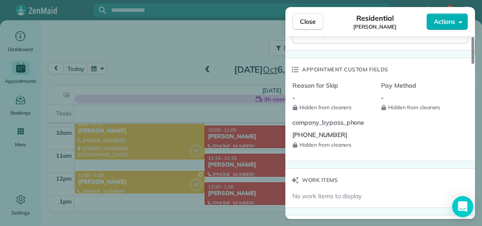
drag, startPoint x: 473, startPoint y: 64, endPoint x: 482, endPoint y: 145, distance: 82.1
click at [474, 64] on div at bounding box center [473, 50] width 3 height 27
click at [316, 23] on button "Close" at bounding box center [308, 21] width 31 height 17
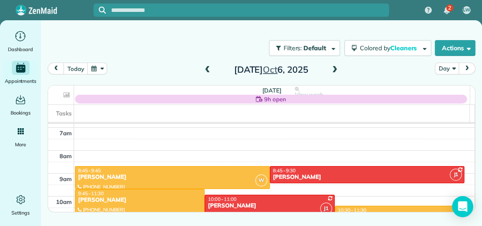
scroll to position [155, 0]
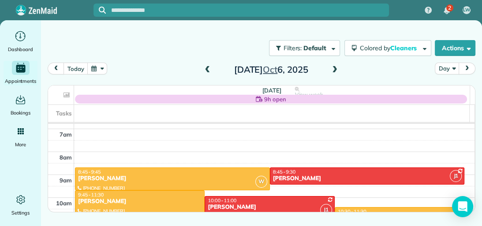
click at [335, 71] on span at bounding box center [335, 70] width 10 height 8
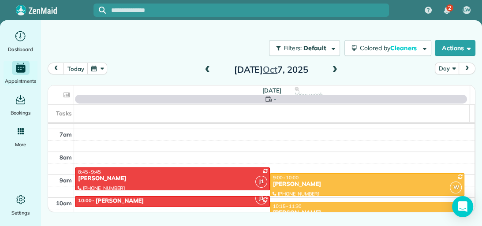
scroll to position [160, 0]
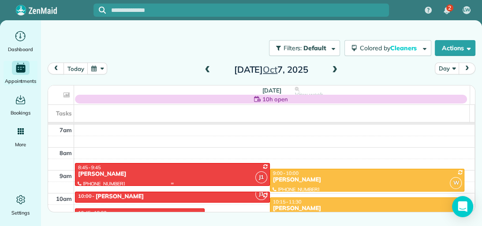
click at [227, 169] on div "8:45 - 9:45" at bounding box center [173, 168] width 190 height 6
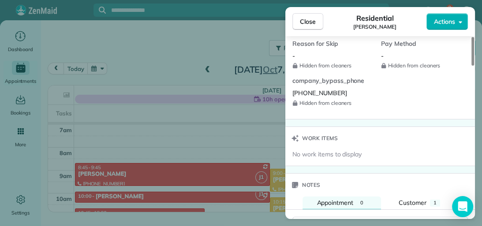
scroll to position [716, 0]
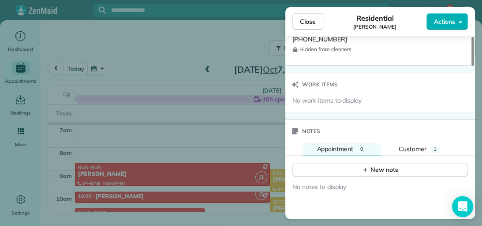
drag, startPoint x: 475, startPoint y: 80, endPoint x: 478, endPoint y: 175, distance: 95.4
click at [474, 66] on div at bounding box center [473, 51] width 3 height 29
click at [432, 146] on div "1" at bounding box center [435, 149] width 10 height 7
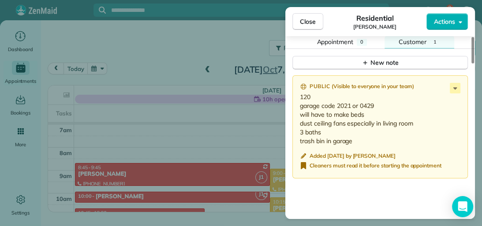
scroll to position [826, 0]
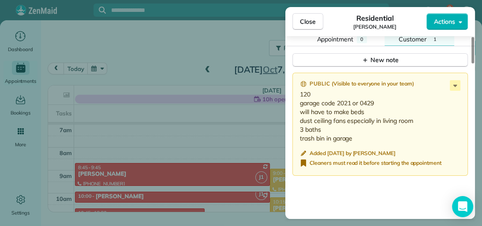
drag, startPoint x: 473, startPoint y: 149, endPoint x: 473, endPoint y: 165, distance: 15.9
click at [473, 64] on div at bounding box center [473, 50] width 3 height 26
click at [455, 85] on icon at bounding box center [456, 86] width 4 height 2
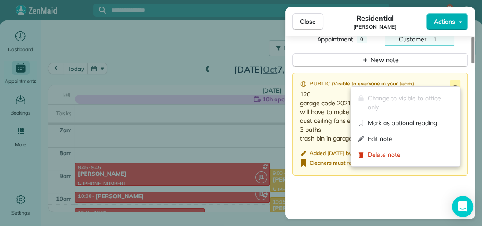
click at [388, 138] on span "Edit note" at bounding box center [411, 139] width 86 height 9
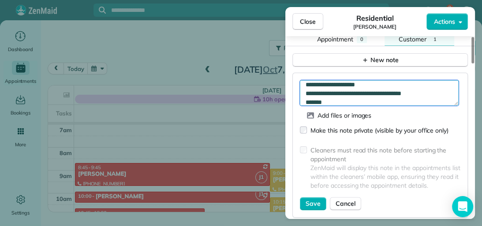
scroll to position [35, 0]
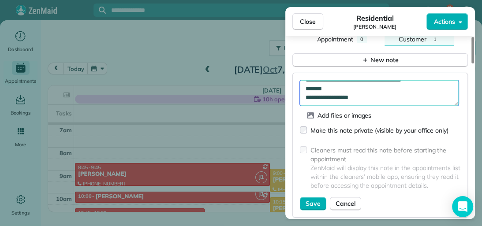
drag, startPoint x: 306, startPoint y: 96, endPoint x: 369, endPoint y: 95, distance: 63.1
click at [369, 95] on textarea "**********" at bounding box center [379, 93] width 159 height 26
type textarea "**********"
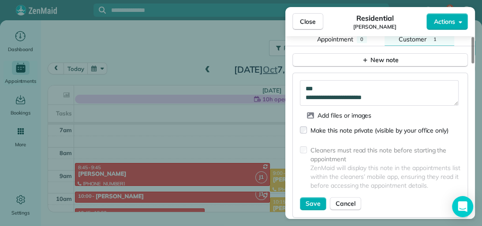
click at [316, 199] on span "Save" at bounding box center [313, 203] width 15 height 9
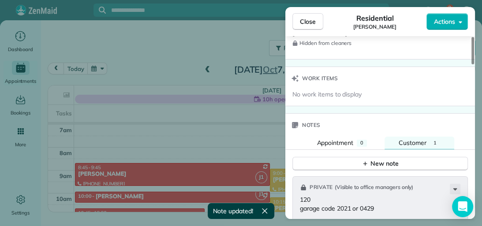
scroll to position [720, 0]
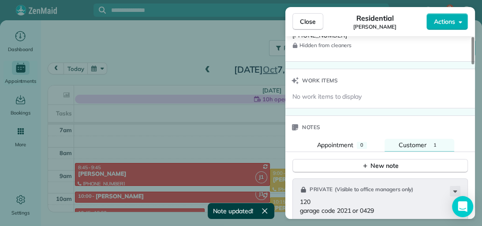
drag, startPoint x: 473, startPoint y: 162, endPoint x: 473, endPoint y: 157, distance: 5.3
click at [473, 64] on div at bounding box center [473, 50] width 3 height 27
click at [349, 141] on span "Appointment" at bounding box center [335, 145] width 37 height 8
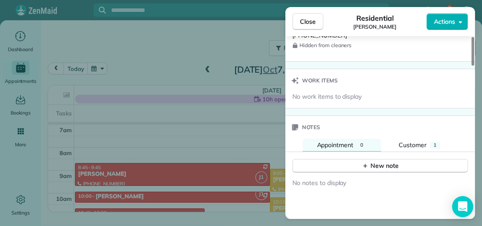
click at [357, 162] on button "New note" at bounding box center [381, 166] width 176 height 14
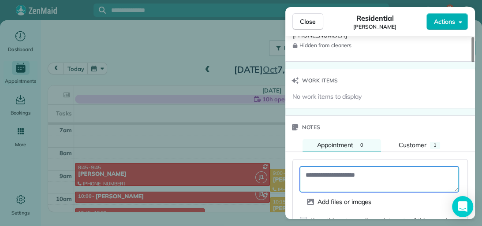
click at [327, 173] on textarea at bounding box center [379, 180] width 159 height 26
paste textarea "**********"
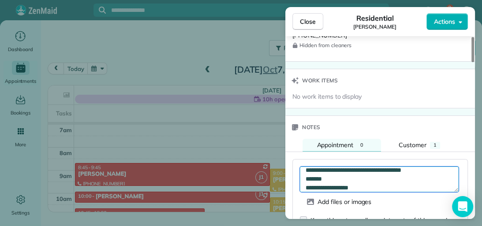
scroll to position [0, 0]
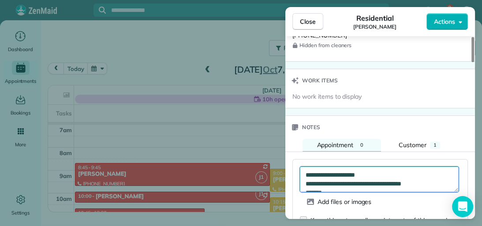
type textarea "**********"
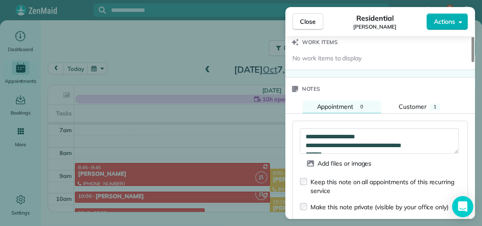
scroll to position [776, 0]
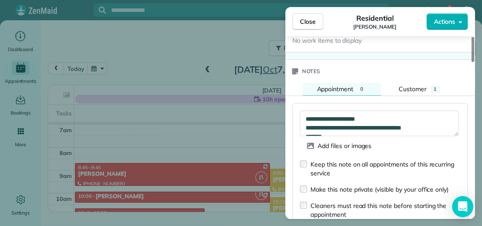
drag, startPoint x: 473, startPoint y: 156, endPoint x: 473, endPoint y: 164, distance: 8.0
click at [473, 62] on div at bounding box center [473, 49] width 3 height 25
click at [303, 164] on div "Keep this note on all appointments of this recurring service" at bounding box center [380, 169] width 161 height 18
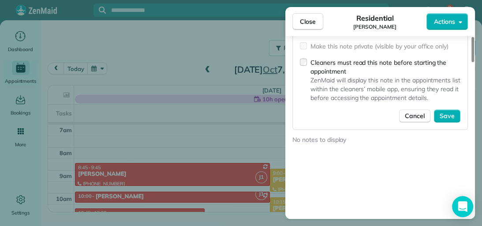
scroll to position [921, 0]
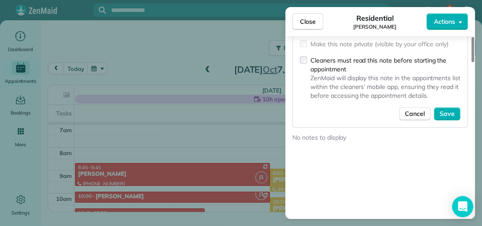
drag, startPoint x: 471, startPoint y: 164, endPoint x: 469, endPoint y: 175, distance: 11.3
click at [472, 62] on div at bounding box center [473, 49] width 3 height 25
click at [442, 109] on span "Save" at bounding box center [447, 113] width 15 height 9
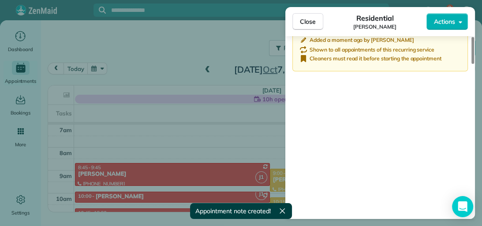
click at [305, 21] on span "Close" at bounding box center [308, 21] width 16 height 9
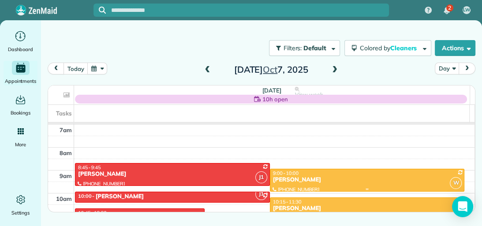
click at [337, 182] on div "[PERSON_NAME]" at bounding box center [368, 181] width 190 height 8
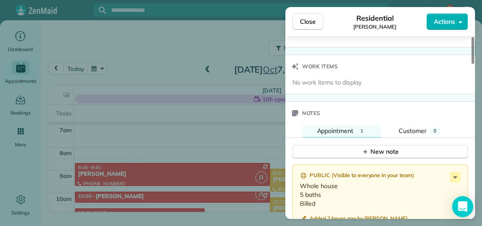
scroll to position [738, 0]
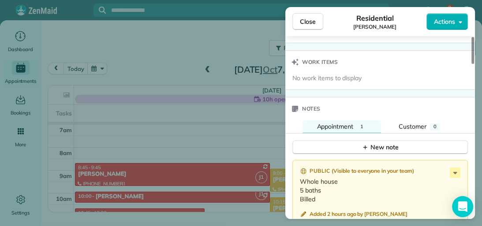
drag, startPoint x: 472, startPoint y: 61, endPoint x: 478, endPoint y: 171, distance: 109.6
click at [474, 64] on div at bounding box center [473, 50] width 3 height 27
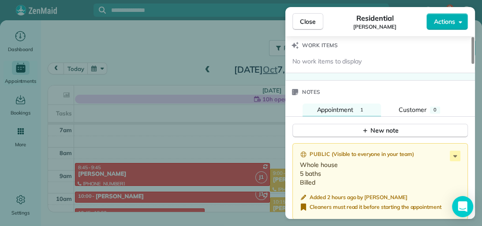
scroll to position [762, 0]
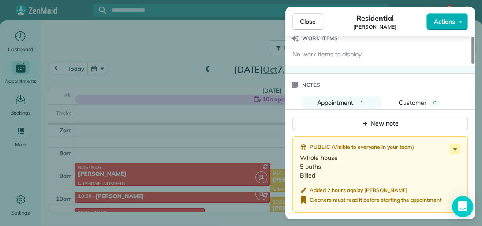
click at [473, 64] on div at bounding box center [473, 50] width 3 height 27
click at [432, 100] on div "0" at bounding box center [435, 103] width 10 height 7
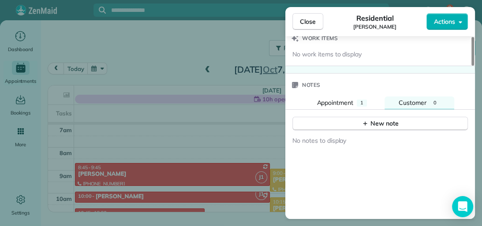
click at [352, 119] on button "New note" at bounding box center [381, 124] width 176 height 14
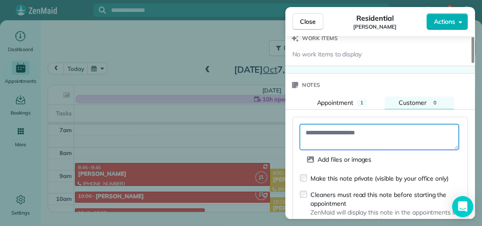
click at [344, 132] on textarea at bounding box center [379, 137] width 159 height 26
type textarea "**********"
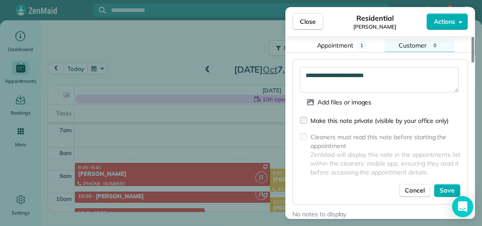
scroll to position [827, 0]
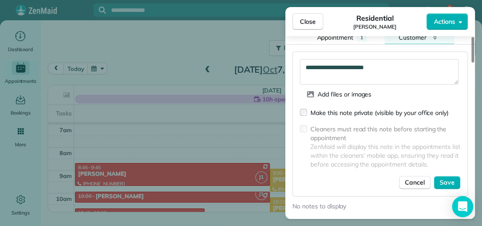
click at [474, 63] on div at bounding box center [473, 50] width 3 height 26
click at [455, 177] on button "Save" at bounding box center [447, 182] width 26 height 13
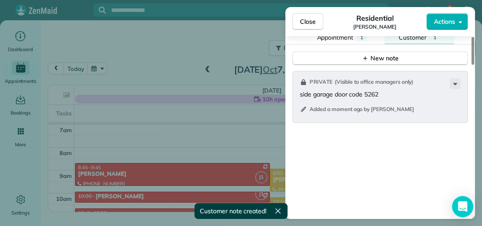
click at [316, 22] on button "Close" at bounding box center [308, 21] width 31 height 17
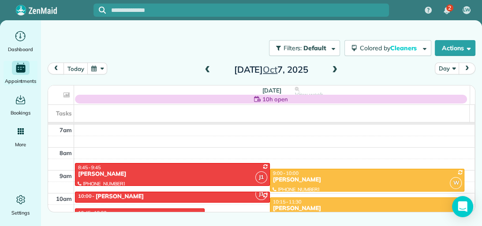
click at [327, 205] on div "[PERSON_NAME]" at bounding box center [368, 209] width 190 height 8
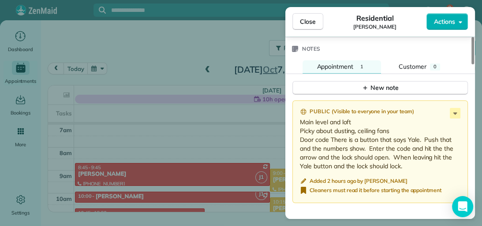
scroll to position [794, 0]
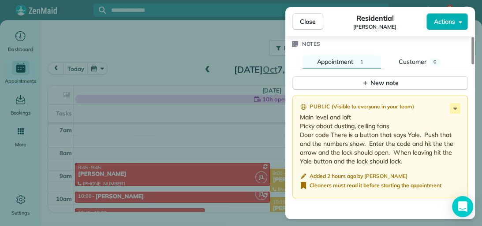
drag, startPoint x: 473, startPoint y: 62, endPoint x: 477, endPoint y: 181, distance: 119.2
click at [474, 64] on div at bounding box center [473, 50] width 3 height 27
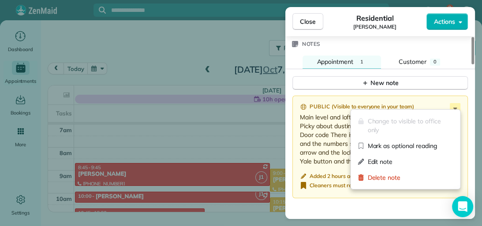
click at [459, 105] on icon at bounding box center [455, 108] width 11 height 11
click at [430, 167] on div "Edit note" at bounding box center [405, 162] width 102 height 16
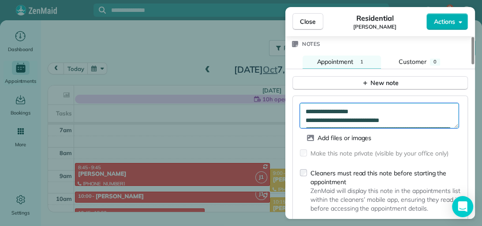
scroll to position [10, 0]
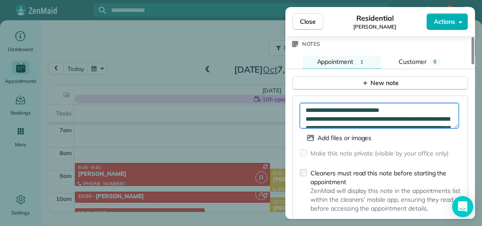
drag, startPoint x: 306, startPoint y: 118, endPoint x: 333, endPoint y: 117, distance: 27.0
click at [333, 117] on textarea "**********" at bounding box center [379, 116] width 159 height 26
click at [339, 120] on textarea "**********" at bounding box center [379, 116] width 159 height 26
drag, startPoint x: 337, startPoint y: 113, endPoint x: 403, endPoint y: 117, distance: 66.3
click at [403, 117] on textarea "**********" at bounding box center [379, 116] width 159 height 26
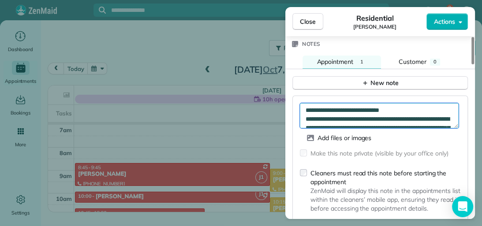
scroll to position [44, 0]
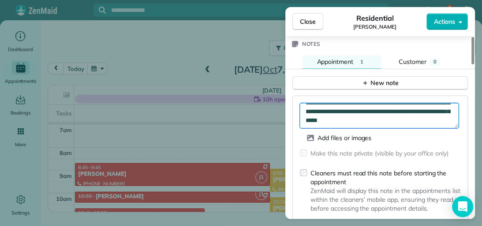
drag, startPoint x: 305, startPoint y: 115, endPoint x: 452, endPoint y: 125, distance: 146.8
click at [452, 125] on form "**********" at bounding box center [380, 168] width 161 height 130
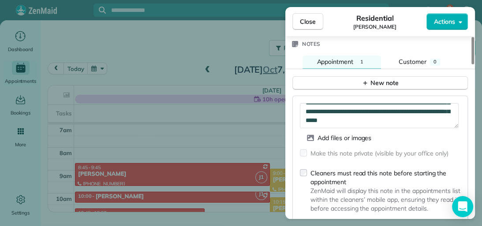
click at [441, 56] on button "Customer 0" at bounding box center [420, 62] width 70 height 13
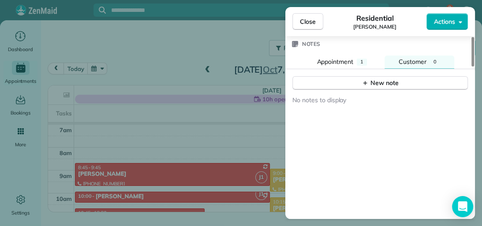
click at [429, 81] on button "New note" at bounding box center [381, 83] width 176 height 14
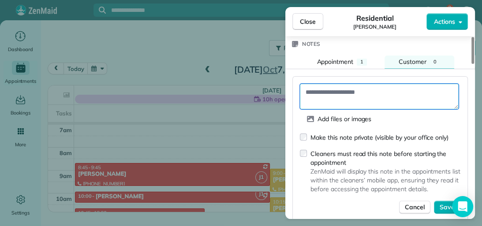
click at [338, 91] on textarea at bounding box center [379, 97] width 159 height 26
paste textarea "**********"
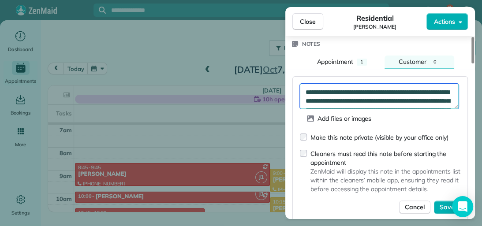
scroll to position [22, 0]
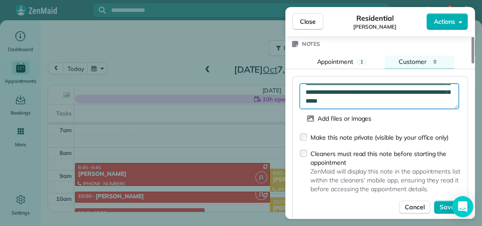
type textarea "**********"
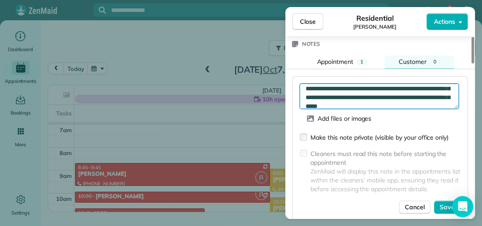
scroll to position [0, 0]
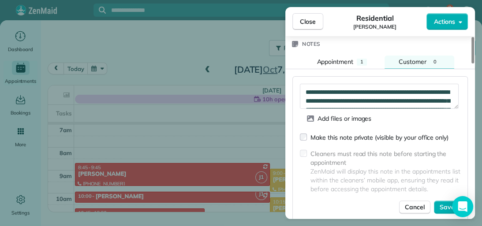
click at [447, 203] on span "Save" at bounding box center [447, 207] width 15 height 9
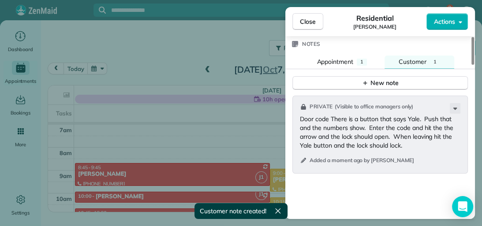
click at [357, 58] on button "Appointment 1" at bounding box center [342, 62] width 79 height 13
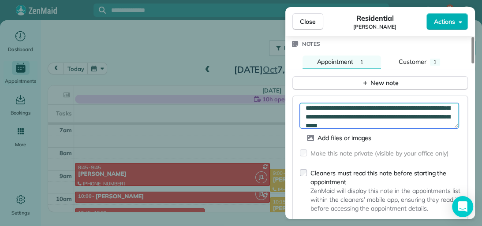
scroll to position [16, 0]
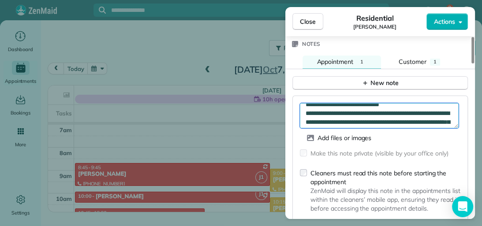
click at [335, 109] on textarea "**********" at bounding box center [379, 116] width 159 height 26
click at [355, 109] on textarea "**********" at bounding box center [379, 116] width 159 height 26
type textarea "**********"
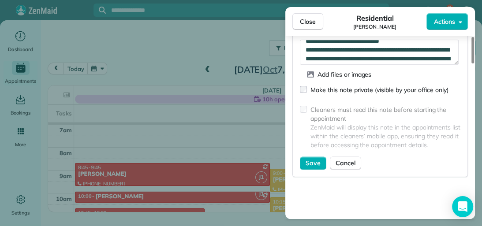
scroll to position [886, 0]
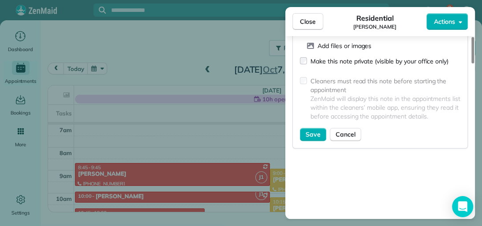
drag, startPoint x: 472, startPoint y: 160, endPoint x: 471, endPoint y: 173, distance: 13.3
click at [472, 64] on div at bounding box center [473, 50] width 3 height 26
click at [314, 132] on span "Save" at bounding box center [313, 134] width 15 height 9
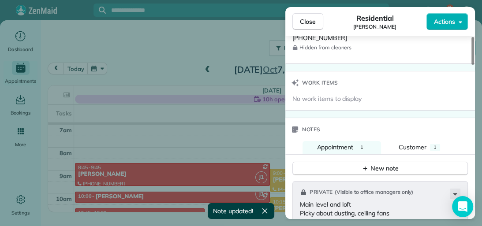
scroll to position [711, 0]
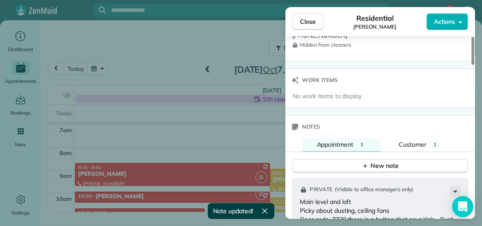
drag, startPoint x: 472, startPoint y: 174, endPoint x: 470, endPoint y: 147, distance: 26.5
click at [472, 65] on div at bounding box center [473, 51] width 3 height 28
click at [378, 140] on button "Appointment 1" at bounding box center [342, 145] width 79 height 13
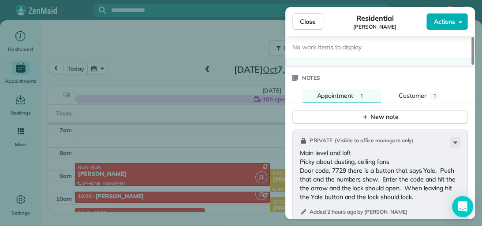
scroll to position [767, 0]
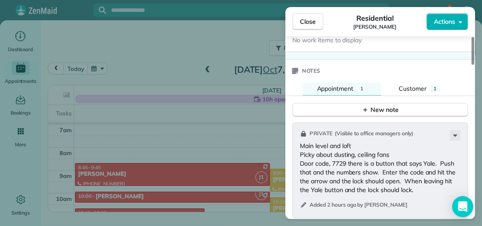
drag, startPoint x: 473, startPoint y: 148, endPoint x: 473, endPoint y: 155, distance: 7.5
click at [473, 65] on div at bounding box center [473, 51] width 3 height 28
click at [437, 83] on button "Customer 1" at bounding box center [420, 89] width 70 height 13
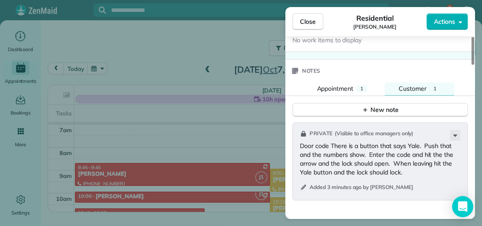
click at [458, 131] on icon at bounding box center [455, 135] width 11 height 11
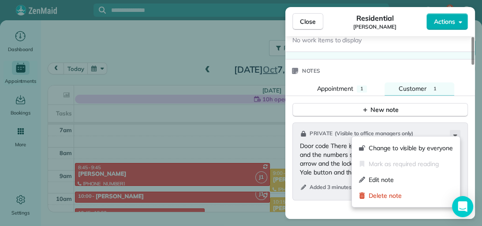
click at [418, 194] on span "Delete note" at bounding box center [411, 196] width 84 height 9
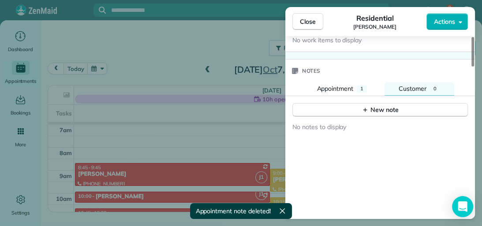
click at [335, 86] on span "Appointment" at bounding box center [335, 89] width 37 height 8
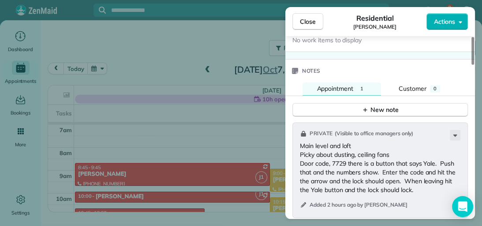
click at [452, 132] on icon at bounding box center [455, 135] width 11 height 11
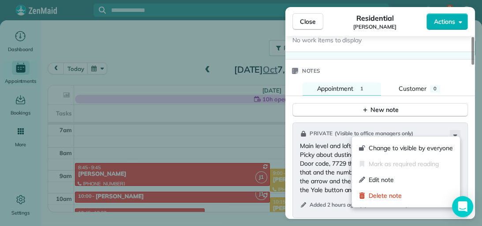
click at [445, 175] on div "Edit note" at bounding box center [406, 180] width 101 height 16
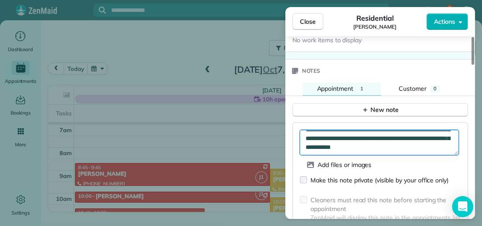
scroll to position [44, 0]
drag, startPoint x: 304, startPoint y: 139, endPoint x: 450, endPoint y: 149, distance: 146.9
click at [450, 149] on textarea "**********" at bounding box center [379, 143] width 159 height 26
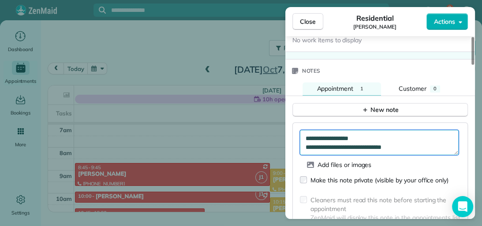
scroll to position [0, 0]
type textarea "**********"
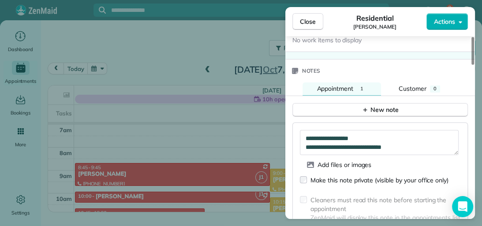
click at [419, 86] on span "Customer" at bounding box center [413, 89] width 28 height 8
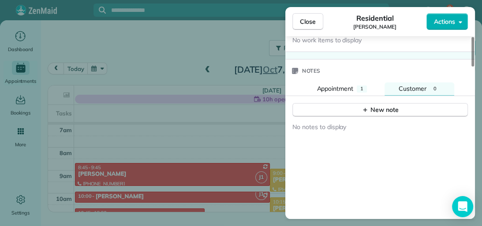
click at [417, 105] on button "New note" at bounding box center [381, 110] width 176 height 14
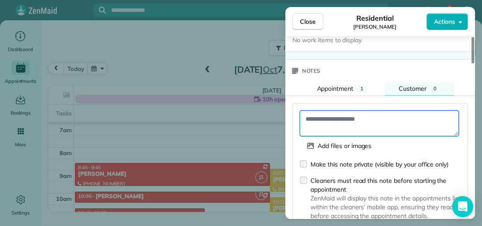
click at [330, 116] on textarea at bounding box center [379, 124] width 159 height 26
paste textarea "**********"
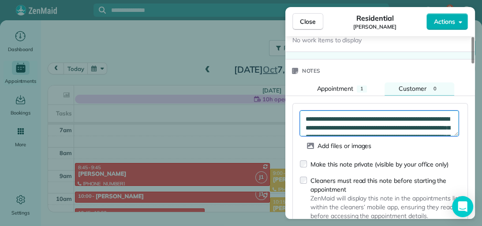
scroll to position [22, 0]
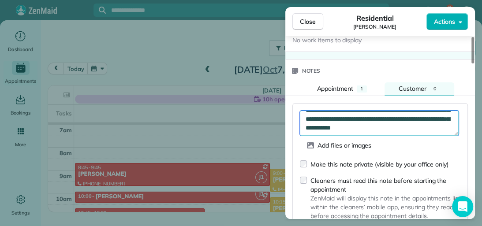
type textarea "**********"
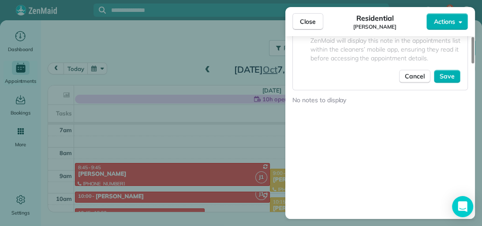
scroll to position [947, 0]
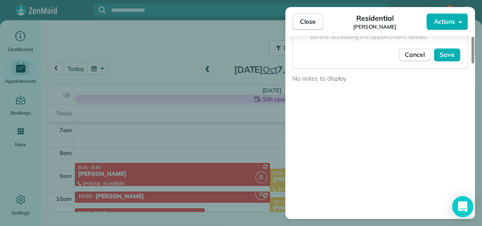
drag, startPoint x: 473, startPoint y: 162, endPoint x: 473, endPoint y: 182, distance: 20.3
click at [473, 64] on div at bounding box center [473, 50] width 3 height 26
click at [455, 49] on button "Save" at bounding box center [447, 54] width 26 height 13
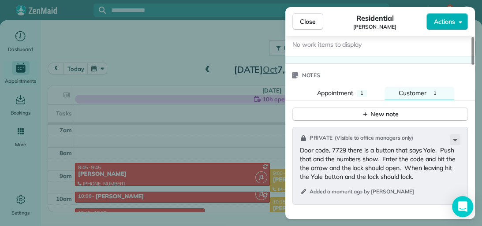
scroll to position [753, 0]
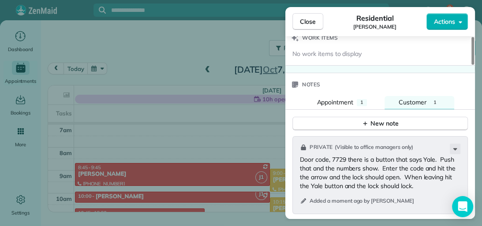
drag, startPoint x: 471, startPoint y: 173, endPoint x: 471, endPoint y: 159, distance: 14.1
click at [472, 65] on div at bounding box center [473, 51] width 3 height 28
click at [333, 98] on span "Appointment" at bounding box center [335, 102] width 37 height 8
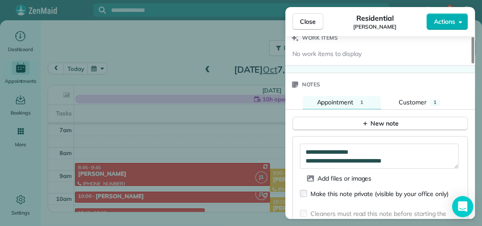
click at [410, 98] on span "Customer" at bounding box center [413, 102] width 28 height 8
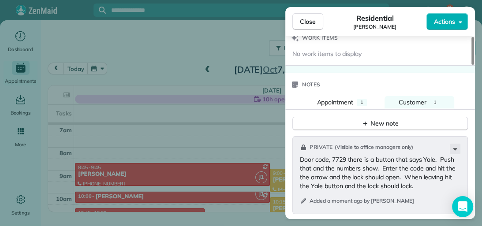
click at [327, 98] on span "Appointment" at bounding box center [335, 102] width 37 height 8
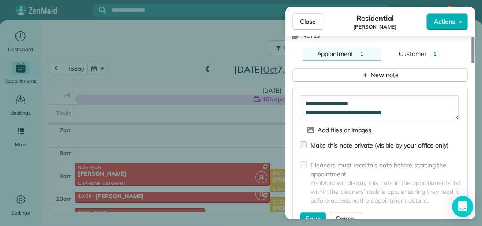
scroll to position [812, 0]
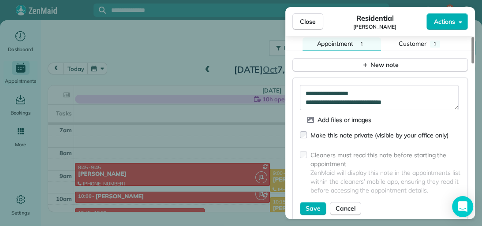
drag, startPoint x: 473, startPoint y: 163, endPoint x: 474, endPoint y: 169, distance: 6.3
click at [474, 64] on div at bounding box center [473, 50] width 3 height 26
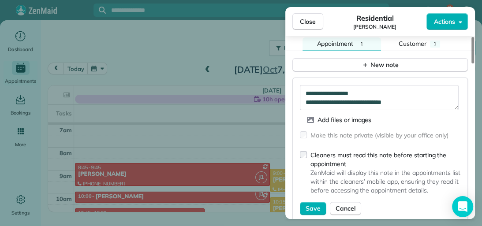
click at [309, 204] on span "Save" at bounding box center [313, 208] width 15 height 9
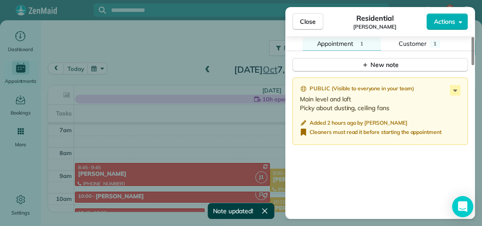
click at [306, 20] on span "Close" at bounding box center [308, 21] width 16 height 9
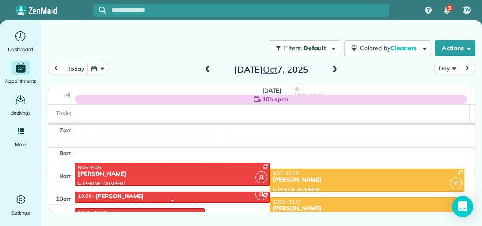
click at [222, 196] on div "10:00 - 10:30 [PERSON_NAME]" at bounding box center [173, 197] width 190 height 8
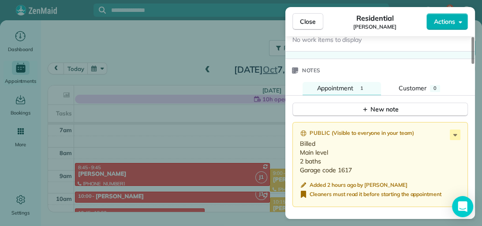
scroll to position [788, 0]
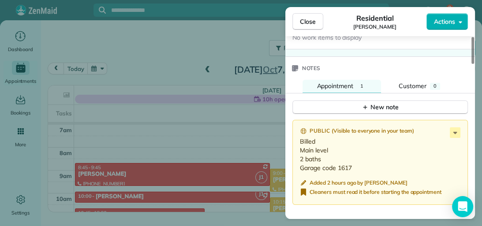
drag, startPoint x: 472, startPoint y: 56, endPoint x: 477, endPoint y: 171, distance: 115.7
click at [474, 64] on div at bounding box center [473, 50] width 3 height 27
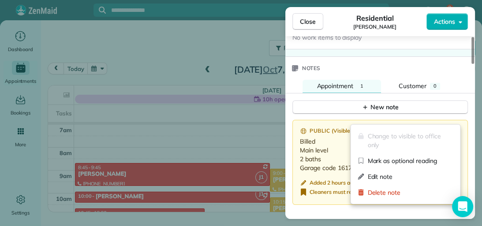
click at [458, 128] on icon at bounding box center [455, 133] width 11 height 11
click at [427, 178] on span "Edit note" at bounding box center [411, 177] width 86 height 9
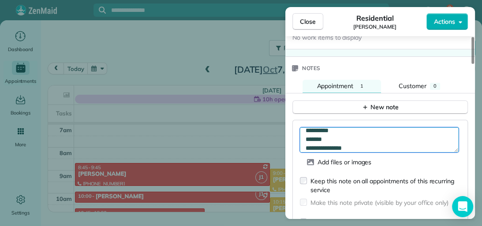
scroll to position [18, 0]
drag, startPoint x: 316, startPoint y: 132, endPoint x: 358, endPoint y: 132, distance: 41.9
click at [358, 132] on textarea "**********" at bounding box center [379, 141] width 159 height 26
type textarea "**********"
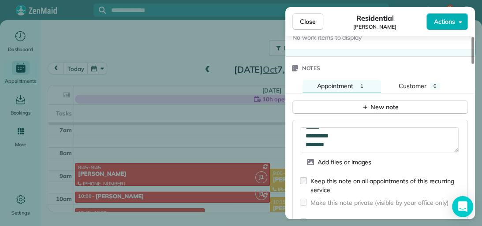
click at [418, 82] on span "Customer" at bounding box center [413, 86] width 28 height 8
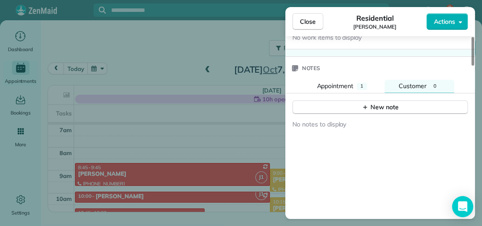
click at [402, 101] on button "New note" at bounding box center [381, 108] width 176 height 14
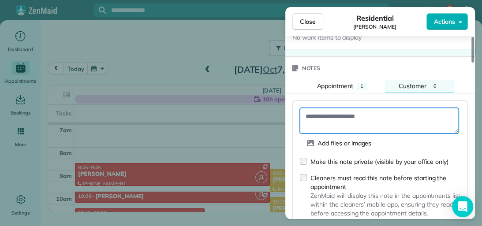
click at [312, 108] on textarea at bounding box center [379, 121] width 159 height 26
paste textarea "**********"
type textarea "**********"
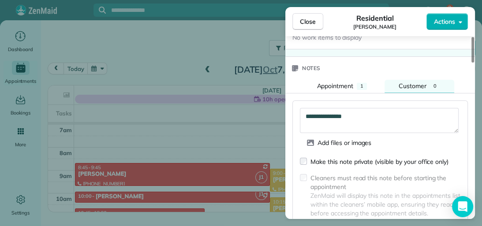
scroll to position [871, 0]
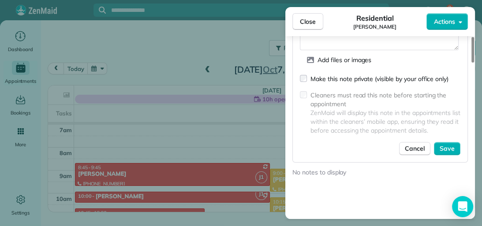
click at [472, 63] on div at bounding box center [473, 50] width 3 height 26
click at [445, 142] on button "Save" at bounding box center [447, 148] width 26 height 13
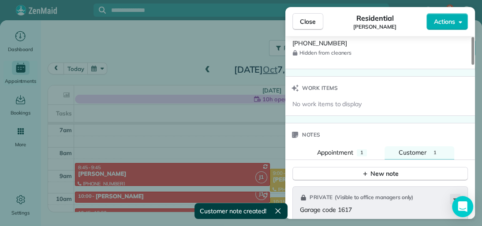
scroll to position [733, 0]
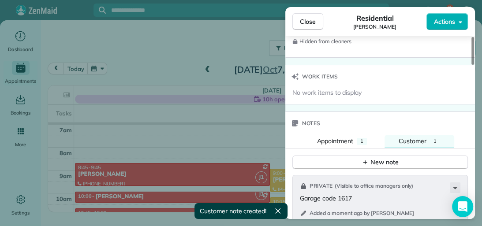
drag, startPoint x: 472, startPoint y: 181, endPoint x: 474, endPoint y: 160, distance: 20.8
click at [474, 65] on div at bounding box center [473, 51] width 3 height 28
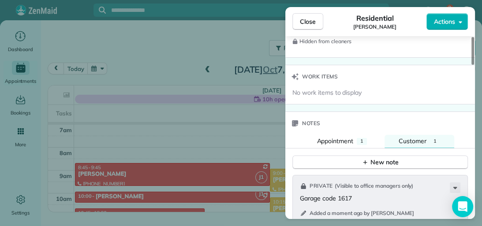
click at [323, 137] on span "Appointment" at bounding box center [335, 141] width 37 height 8
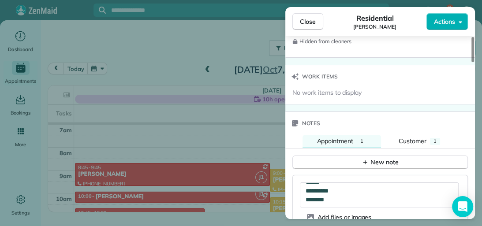
scroll to position [856, 0]
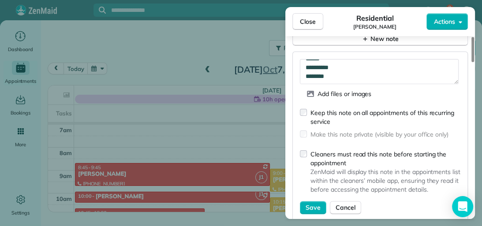
click at [472, 62] on div at bounding box center [473, 49] width 3 height 25
click at [316, 203] on span "Save" at bounding box center [313, 207] width 15 height 9
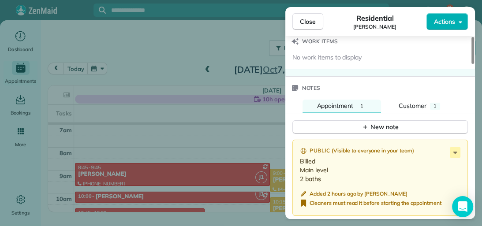
scroll to position [766, 0]
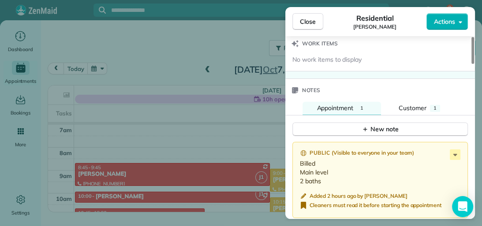
drag, startPoint x: 473, startPoint y: 173, endPoint x: 471, endPoint y: 160, distance: 13.4
click at [472, 64] on div at bounding box center [473, 50] width 3 height 27
click at [434, 105] on span "1" at bounding box center [435, 108] width 3 height 6
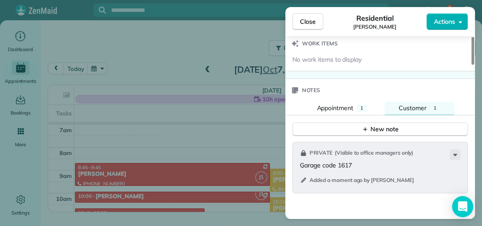
click at [312, 19] on span "Close" at bounding box center [308, 21] width 16 height 9
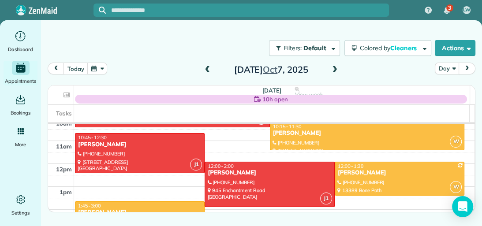
scroll to position [237, 0]
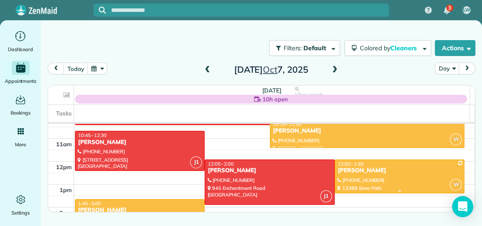
click at [421, 176] on div at bounding box center [399, 176] width 129 height 33
click at [0, 0] on div at bounding box center [0, 0] width 0 height 0
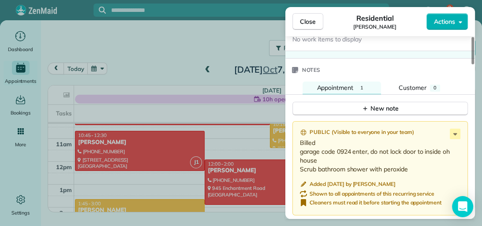
scroll to position [782, 0]
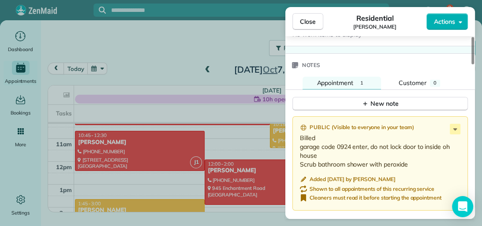
drag, startPoint x: 472, startPoint y: 70, endPoint x: 476, endPoint y: 178, distance: 108.7
click at [474, 64] on div at bounding box center [473, 50] width 3 height 27
click at [453, 126] on icon at bounding box center [455, 129] width 11 height 11
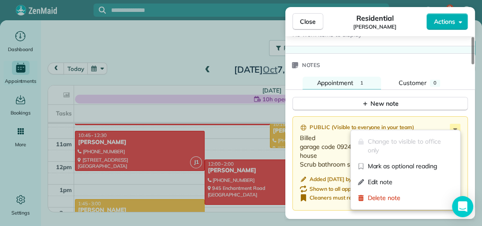
click at [435, 180] on span "Edit note" at bounding box center [411, 182] width 86 height 9
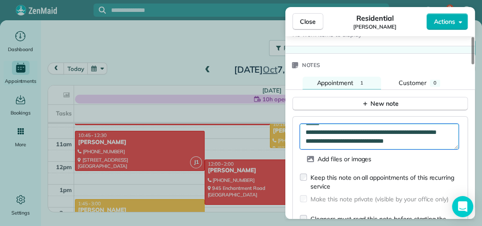
scroll to position [18, 0]
drag, startPoint x: 322, startPoint y: 138, endPoint x: 326, endPoint y: 128, distance: 10.7
click at [326, 128] on textarea "**********" at bounding box center [379, 137] width 159 height 26
click at [344, 132] on textarea "**********" at bounding box center [379, 137] width 159 height 26
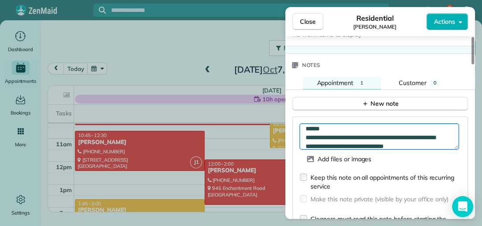
drag, startPoint x: 305, startPoint y: 135, endPoint x: 447, endPoint y: 138, distance: 141.7
click at [447, 138] on textarea "**********" at bounding box center [379, 137] width 159 height 26
type textarea "**********"
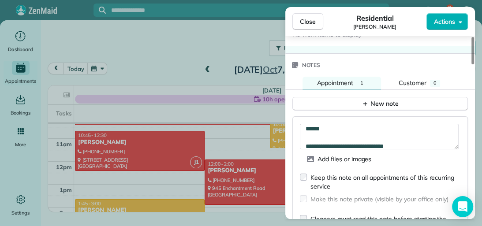
click at [411, 79] on span "Customer" at bounding box center [413, 83] width 28 height 8
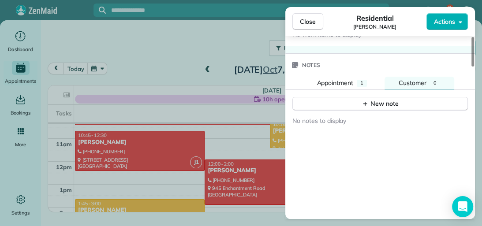
click at [411, 97] on button "New note" at bounding box center [381, 104] width 176 height 14
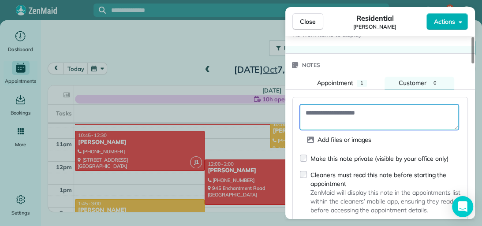
click at [312, 108] on textarea at bounding box center [379, 118] width 159 height 26
paste textarea "**********"
click at [305, 109] on textarea "**********" at bounding box center [379, 118] width 159 height 26
type textarea "**********"
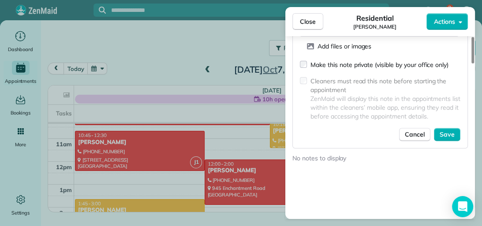
scroll to position [878, 0]
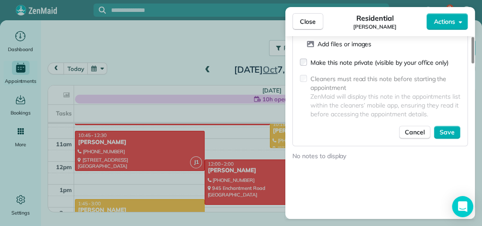
drag, startPoint x: 473, startPoint y: 169, endPoint x: 474, endPoint y: 175, distance: 5.8
click at [474, 64] on div at bounding box center [473, 50] width 3 height 26
click at [454, 128] on span "Save" at bounding box center [447, 132] width 15 height 9
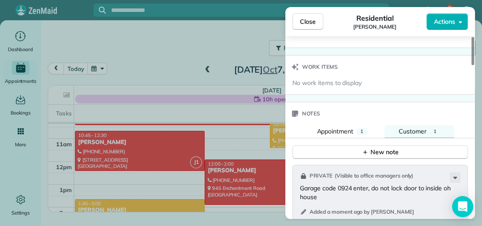
scroll to position [738, 0]
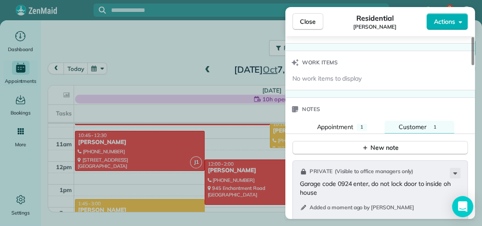
drag, startPoint x: 472, startPoint y: 173, endPoint x: 474, endPoint y: 158, distance: 15.1
click at [474, 65] on div at bounding box center [473, 51] width 3 height 28
click at [351, 123] on span "Appointment" at bounding box center [335, 127] width 37 height 8
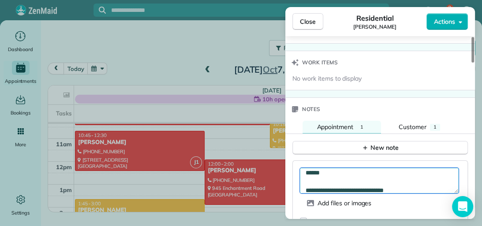
scroll to position [9, 0]
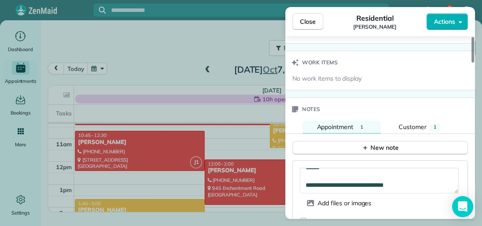
click at [438, 124] on div "1" at bounding box center [435, 127] width 10 height 7
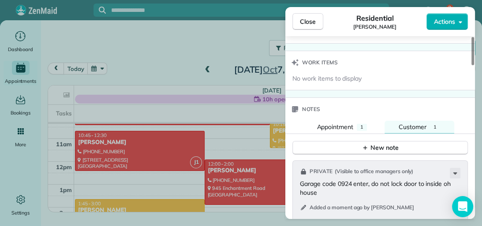
click at [368, 121] on button "Appointment 1" at bounding box center [342, 127] width 79 height 13
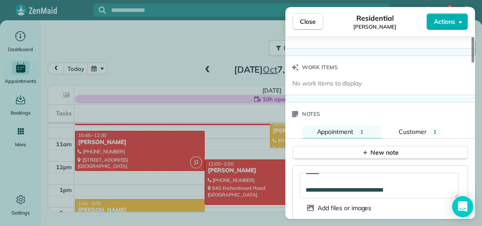
scroll to position [720, 0]
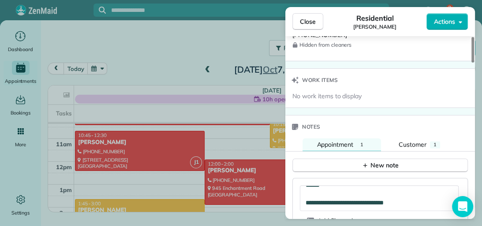
click at [473, 63] on div at bounding box center [473, 50] width 3 height 26
click at [310, 27] on button "Close" at bounding box center [308, 21] width 31 height 17
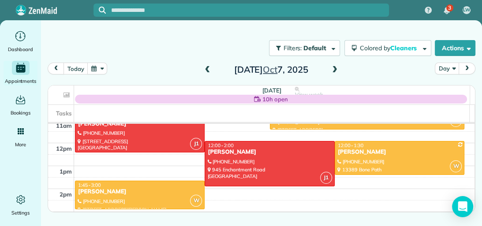
scroll to position [267, 0]
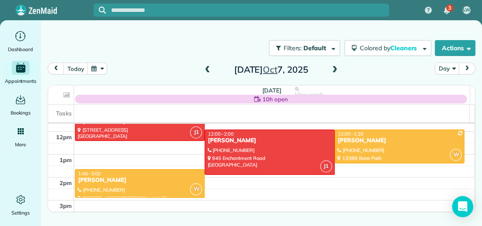
click at [337, 68] on span at bounding box center [335, 70] width 10 height 8
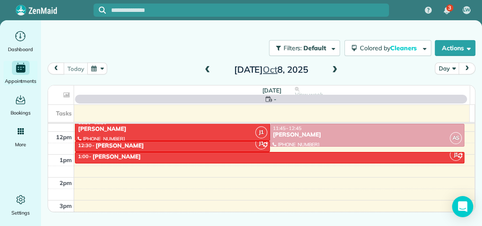
scroll to position [160, 0]
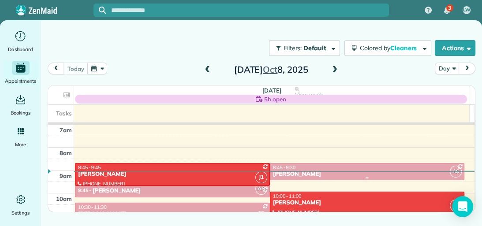
click at [351, 165] on div "8:45 - 9:30" at bounding box center [368, 168] width 190 height 6
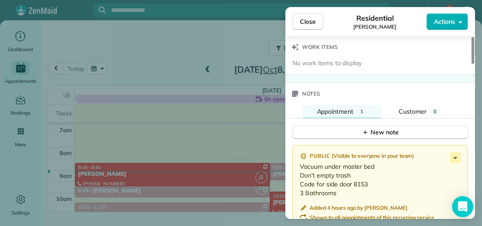
scroll to position [763, 0]
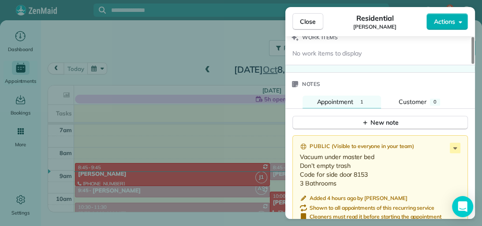
drag, startPoint x: 471, startPoint y: 68, endPoint x: 482, endPoint y: 168, distance: 101.2
click at [474, 64] on div at bounding box center [473, 50] width 3 height 27
click at [457, 145] on icon at bounding box center [455, 148] width 11 height 11
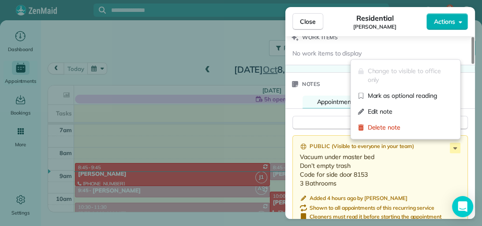
click at [419, 109] on span "Edit note" at bounding box center [411, 111] width 86 height 9
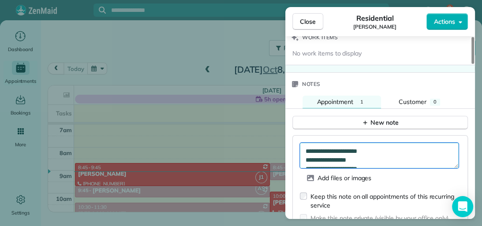
scroll to position [14, 0]
drag, startPoint x: 377, startPoint y: 151, endPoint x: 306, endPoint y: 153, distance: 71.1
click at [306, 153] on textarea "**********" at bounding box center [379, 156] width 159 height 26
click at [364, 143] on textarea "**********" at bounding box center [379, 156] width 159 height 26
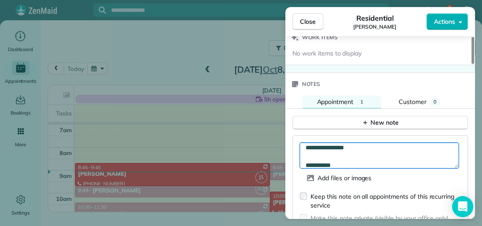
click at [357, 154] on textarea "**********" at bounding box center [379, 156] width 159 height 26
type textarea "**********"
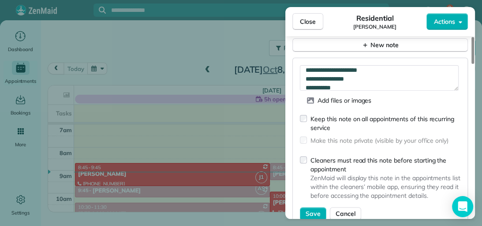
scroll to position [848, 0]
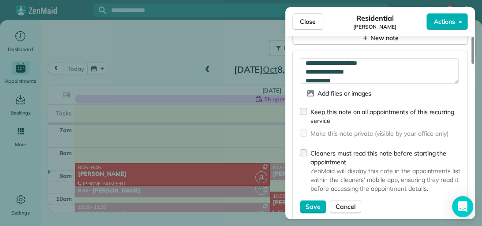
drag, startPoint x: 473, startPoint y: 165, endPoint x: 474, endPoint y: 174, distance: 8.9
click at [474, 64] on div at bounding box center [473, 50] width 3 height 27
click at [319, 203] on span "Save" at bounding box center [313, 207] width 15 height 9
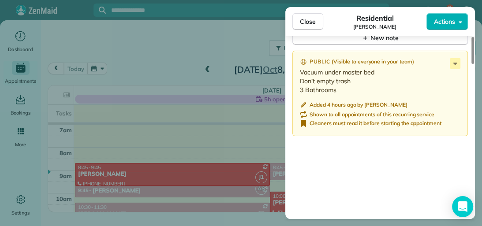
click at [474, 64] on div at bounding box center [473, 50] width 3 height 27
click at [474, 171] on div "Public ( Visible to everyone in your team ) Vacuum under master bed Don’t empty…" at bounding box center [381, 175] width 190 height 261
drag, startPoint x: 474, startPoint y: 171, endPoint x: 472, endPoint y: 162, distance: 9.4
click at [474, 171] on div "Public ( Visible to everyone in your team ) Vacuum under master bed Don’t empty…" at bounding box center [381, 175] width 190 height 261
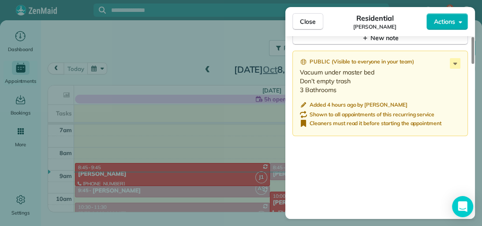
click at [474, 171] on div "Public ( Visible to everyone in your team ) Vacuum under master bed Don’t empty…" at bounding box center [381, 175] width 190 height 261
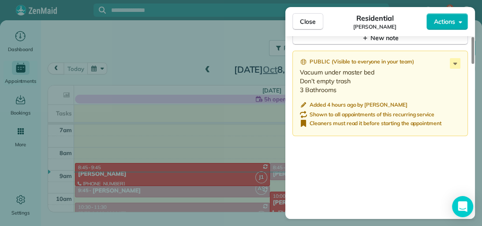
click at [474, 171] on div "Public ( Visible to everyone in your team ) Vacuum under master bed Don’t empty…" at bounding box center [381, 175] width 190 height 261
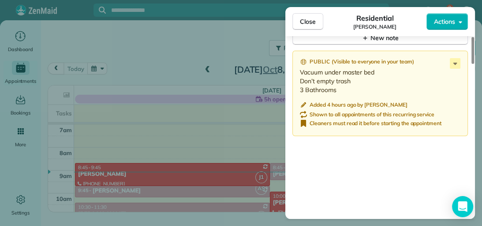
click at [474, 171] on div "Public ( Visible to everyone in your team ) Vacuum under master bed Don’t empty…" at bounding box center [381, 175] width 190 height 261
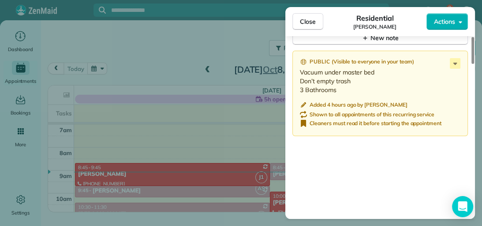
click at [474, 171] on div "Public ( Visible to everyone in your team ) Vacuum under master bed Don’t empty…" at bounding box center [381, 175] width 190 height 261
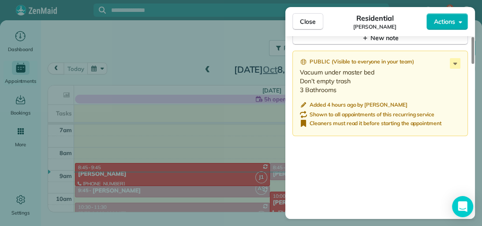
click at [474, 171] on div "Public ( Visible to everyone in your team ) Vacuum under master bed Don’t empty…" at bounding box center [381, 175] width 190 height 261
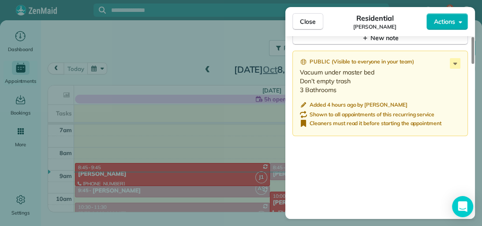
click at [474, 171] on div "Public ( Visible to everyone in your team ) Vacuum under master bed Don’t empty…" at bounding box center [381, 175] width 190 height 261
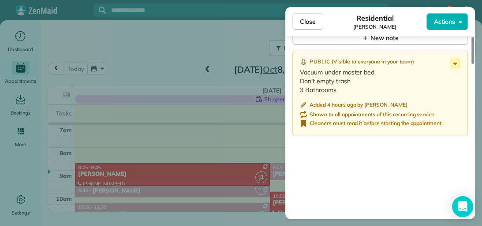
click at [474, 171] on div "Public ( Visible to everyone in your team ) Vacuum under master bed Don’t empty…" at bounding box center [381, 175] width 190 height 261
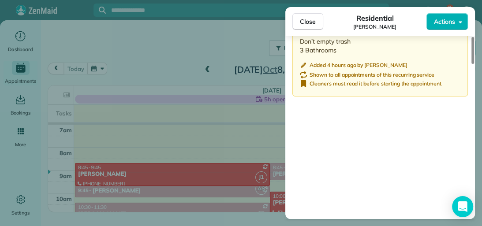
click at [438, 118] on div "Public ( Visible to everyone in your team ) Vacuum under master bed Don’t empty…" at bounding box center [381, 136] width 190 height 261
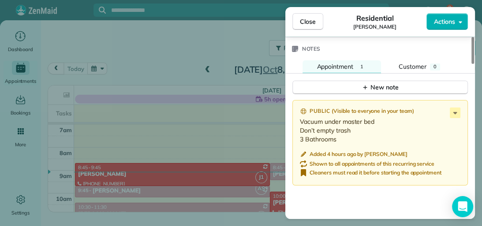
scroll to position [782, 0]
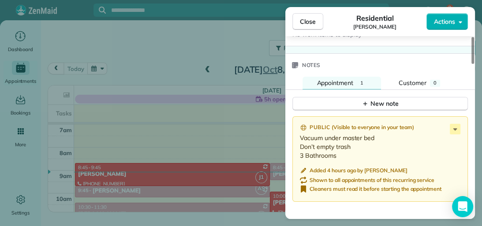
drag, startPoint x: 473, startPoint y: 165, endPoint x: 473, endPoint y: 159, distance: 5.7
click at [473, 64] on div at bounding box center [473, 50] width 3 height 27
click at [434, 80] on span "0" at bounding box center [435, 83] width 3 height 6
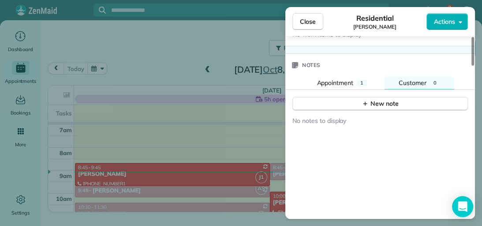
click at [411, 104] on button "New note" at bounding box center [381, 104] width 176 height 14
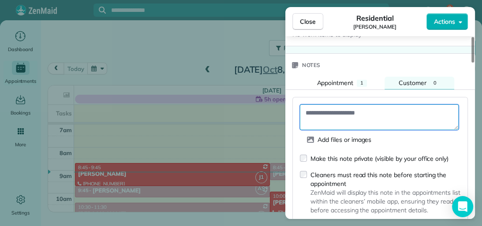
click at [309, 108] on textarea at bounding box center [379, 118] width 159 height 26
paste textarea "**********"
type textarea "**********"
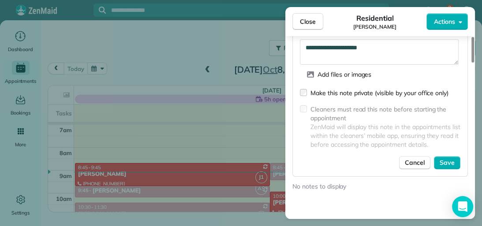
scroll to position [860, 0]
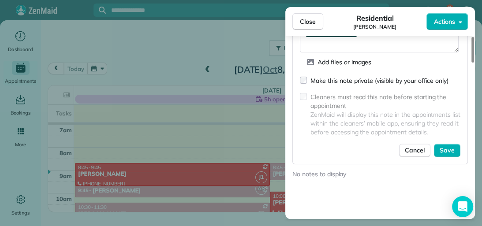
click at [473, 63] on div at bounding box center [473, 50] width 3 height 26
click at [445, 148] on span "Save" at bounding box center [447, 150] width 15 height 9
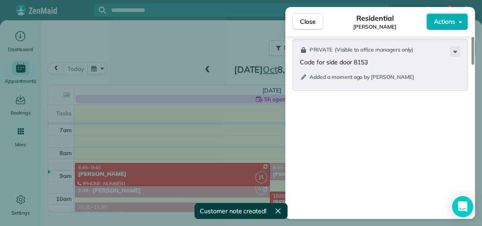
drag, startPoint x: 321, startPoint y: 75, endPoint x: 304, endPoint y: 23, distance: 55.3
click at [304, 23] on div "Close Residential [PERSON_NAME] Actions Status Active [PERSON_NAME] · Open prof…" at bounding box center [381, 113] width 190 height 212
click at [304, 23] on span "Close" at bounding box center [308, 21] width 16 height 9
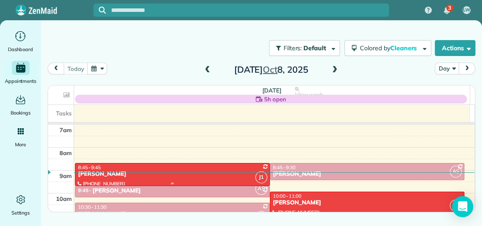
click at [217, 175] on div "[PERSON_NAME]" at bounding box center [173, 175] width 190 height 8
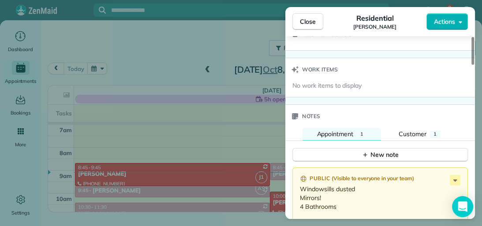
scroll to position [738, 0]
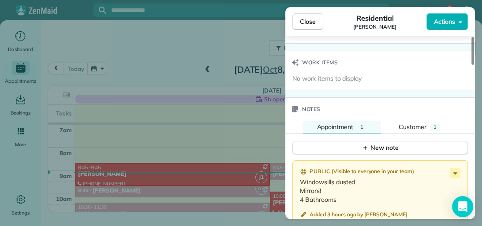
drag, startPoint x: 472, startPoint y: 52, endPoint x: 473, endPoint y: 163, distance: 111.2
click at [473, 65] on div at bounding box center [473, 51] width 3 height 28
click at [428, 124] on button "Customer 1" at bounding box center [420, 127] width 70 height 13
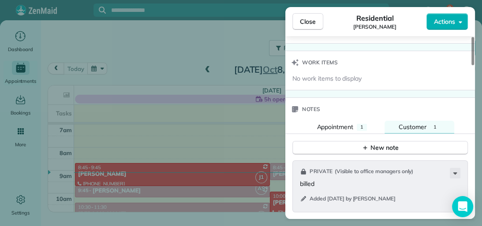
click at [365, 124] on div "1" at bounding box center [362, 127] width 10 height 7
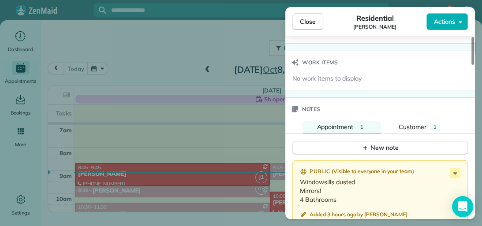
click at [305, 15] on button "Close" at bounding box center [308, 21] width 31 height 17
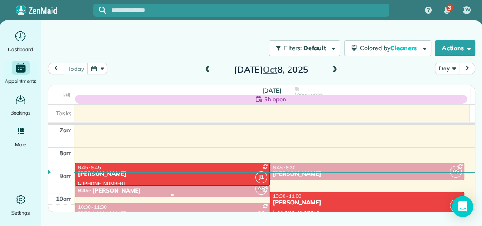
click at [237, 188] on div "9:45 - 10:15 [PERSON_NAME]" at bounding box center [173, 192] width 190 height 8
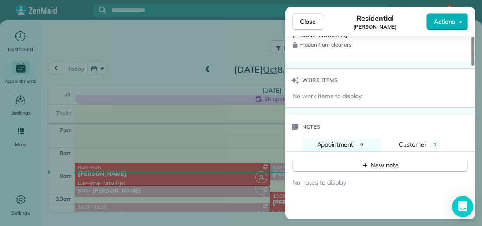
scroll to position [730, 0]
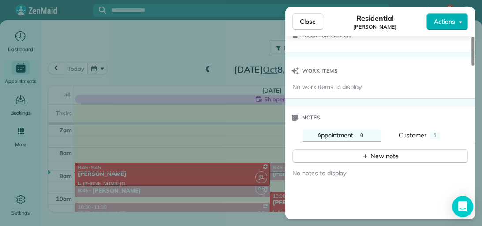
drag, startPoint x: 473, startPoint y: 68, endPoint x: 481, endPoint y: 177, distance: 108.4
click at [474, 66] on div at bounding box center [473, 51] width 3 height 29
click at [436, 132] on span "1" at bounding box center [435, 135] width 3 height 6
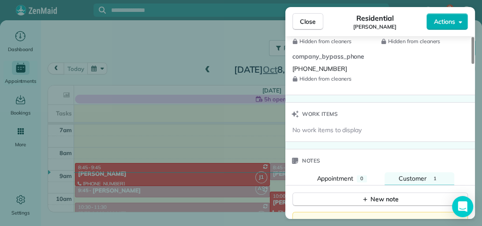
scroll to position [684, 0]
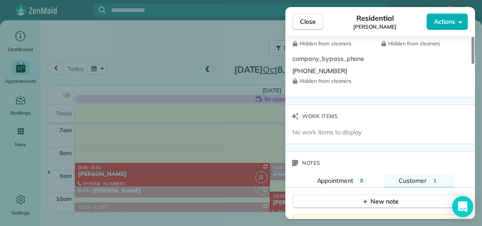
click at [472, 64] on div at bounding box center [473, 50] width 3 height 27
click at [207, 204] on div "Close Residential [PERSON_NAME] Actions Status Active [PERSON_NAME] · Open prof…" at bounding box center [241, 113] width 482 height 226
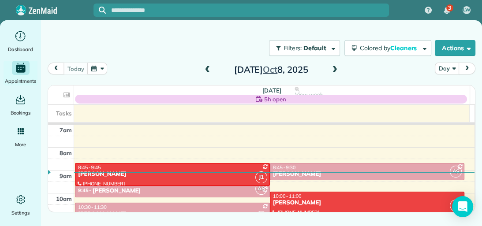
click at [207, 207] on div "10:30 - 11:30" at bounding box center [173, 207] width 190 height 6
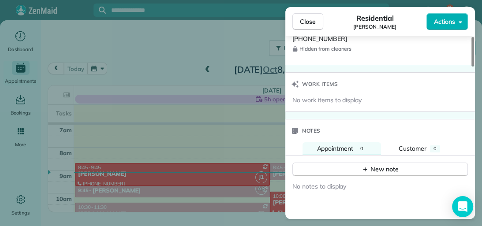
scroll to position [718, 0]
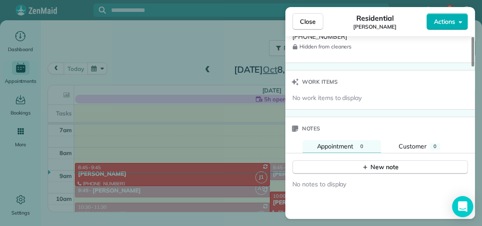
drag, startPoint x: 472, startPoint y: 63, endPoint x: 482, endPoint y: 178, distance: 116.0
click at [474, 67] on div at bounding box center [473, 52] width 3 height 30
click at [365, 143] on div "0" at bounding box center [362, 146] width 10 height 7
click at [372, 163] on div "New note" at bounding box center [380, 167] width 37 height 9
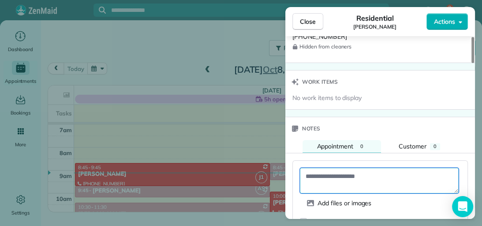
click at [350, 171] on textarea at bounding box center [379, 181] width 159 height 26
type textarea "**********"
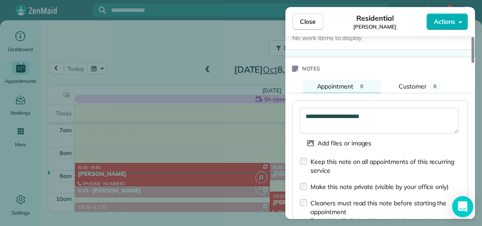
scroll to position [780, 0]
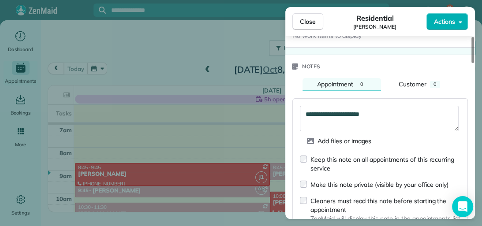
click at [473, 63] on div at bounding box center [473, 50] width 3 height 26
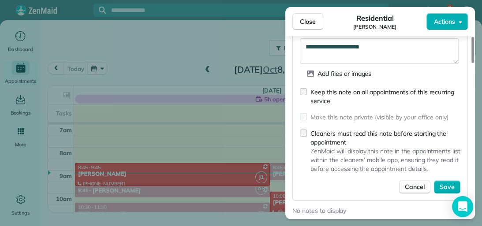
scroll to position [863, 0]
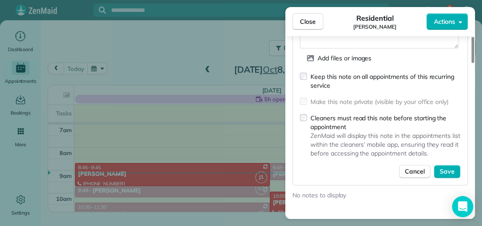
drag, startPoint x: 473, startPoint y: 164, endPoint x: 471, endPoint y: 176, distance: 11.6
click at [472, 63] on div at bounding box center [473, 50] width 3 height 26
click at [450, 167] on span "Save" at bounding box center [447, 171] width 15 height 9
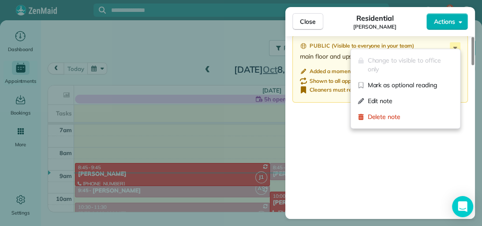
click at [454, 44] on icon at bounding box center [455, 47] width 11 height 11
click at [442, 98] on span "Edit note" at bounding box center [411, 101] width 86 height 9
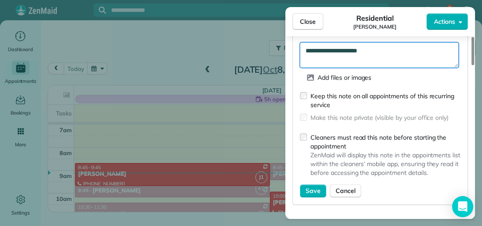
click at [335, 56] on textarea "**********" at bounding box center [379, 55] width 159 height 26
click at [375, 49] on textarea "**********" at bounding box center [379, 55] width 159 height 26
type textarea "**********"
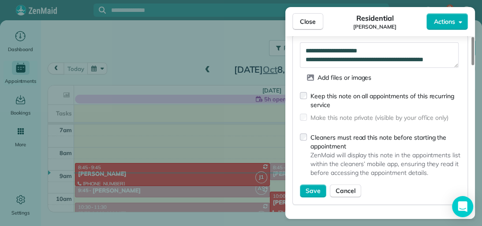
click at [316, 187] on span "Save" at bounding box center [313, 191] width 15 height 9
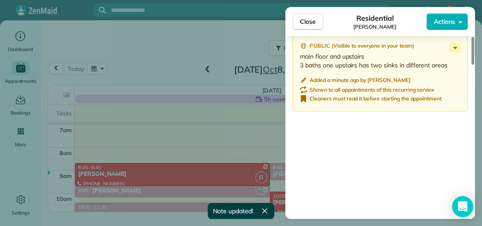
click at [311, 25] on span "Close" at bounding box center [308, 21] width 16 height 9
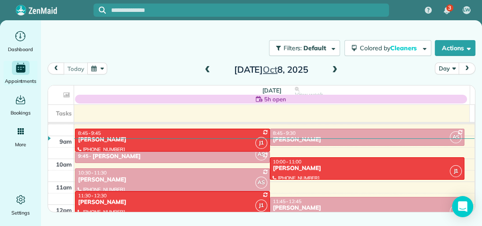
scroll to position [199, 0]
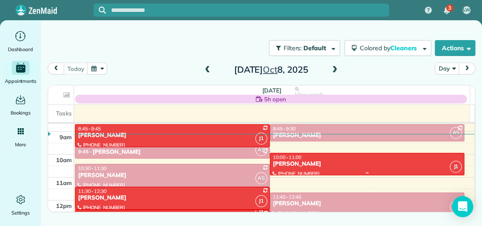
click at [422, 169] on div at bounding box center [368, 165] width 194 height 22
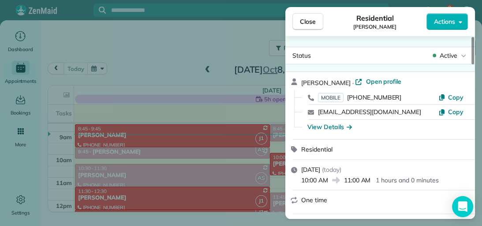
drag, startPoint x: 473, startPoint y: 78, endPoint x: 473, endPoint y: 86, distance: 8.8
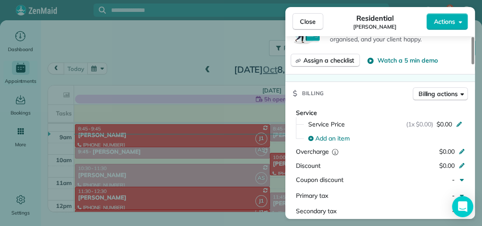
scroll to position [342, 0]
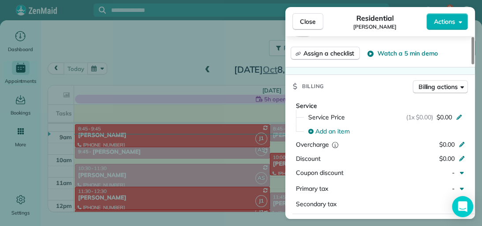
drag, startPoint x: 473, startPoint y: 60, endPoint x: 476, endPoint y: 111, distance: 51.3
click at [474, 64] on div at bounding box center [473, 50] width 3 height 27
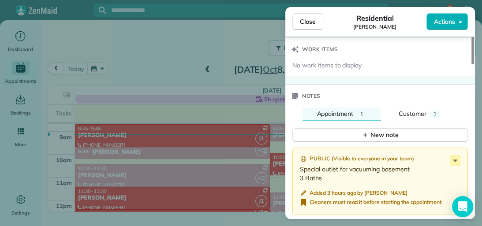
scroll to position [756, 0]
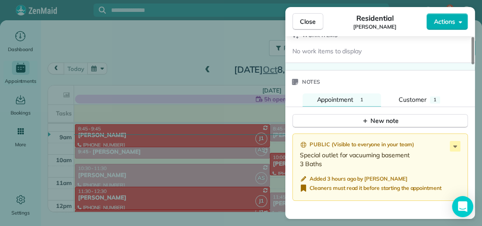
drag, startPoint x: 473, startPoint y: 108, endPoint x: 473, endPoint y: 164, distance: 56.0
click at [473, 64] on div at bounding box center [473, 50] width 3 height 27
click at [425, 96] on span "Customer" at bounding box center [413, 100] width 28 height 8
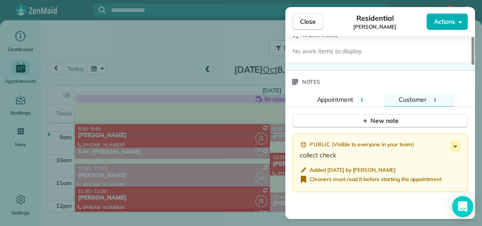
click at [316, 18] on span "Close" at bounding box center [308, 21] width 16 height 9
click at [316, 18] on div at bounding box center [241, 113] width 482 height 226
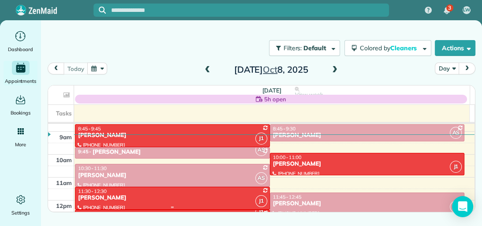
click at [210, 192] on div "11:30 - 12:30" at bounding box center [173, 191] width 190 height 6
click at [0, 0] on div at bounding box center [0, 0] width 0 height 0
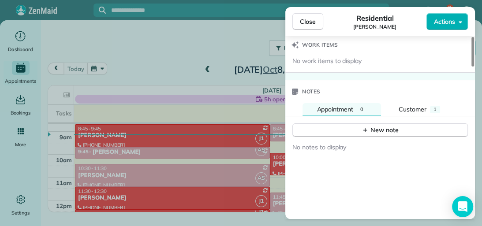
scroll to position [758, 0]
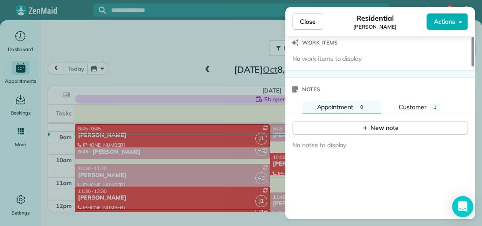
drag, startPoint x: 473, startPoint y: 62, endPoint x: 482, endPoint y: 184, distance: 122.2
click at [474, 67] on div at bounding box center [473, 52] width 3 height 30
click at [438, 104] on div "1" at bounding box center [435, 107] width 10 height 7
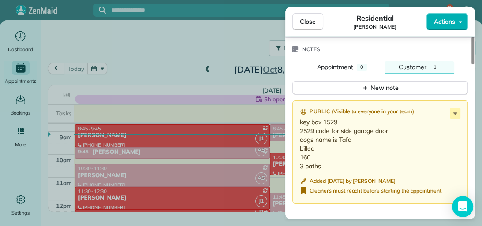
scroll to position [801, 0]
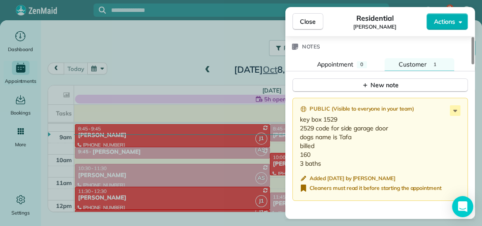
click at [473, 64] on div at bounding box center [473, 50] width 3 height 27
click at [451, 108] on icon at bounding box center [455, 110] width 11 height 11
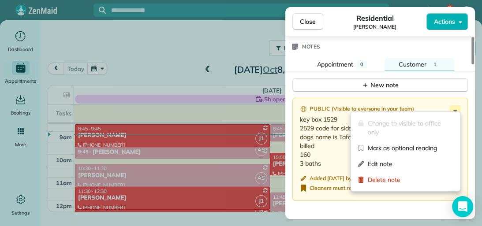
click at [406, 162] on span "Edit note" at bounding box center [411, 164] width 86 height 9
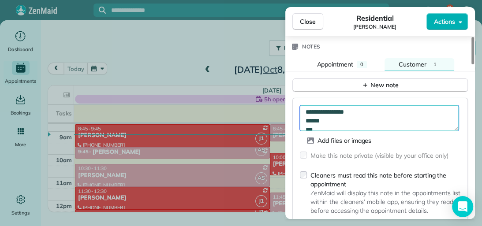
scroll to position [35, 0]
drag, startPoint x: 304, startPoint y: 121, endPoint x: 330, endPoint y: 121, distance: 26.5
click at [330, 121] on textarea "**********" at bounding box center [379, 118] width 159 height 26
click at [368, 119] on textarea "**********" at bounding box center [379, 118] width 159 height 26
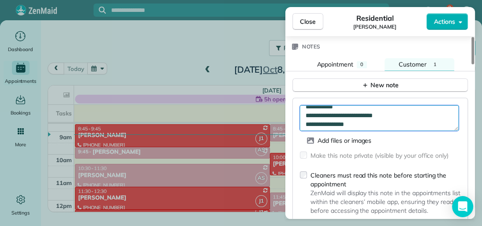
drag, startPoint x: 314, startPoint y: 119, endPoint x: 359, endPoint y: 118, distance: 45.0
click at [359, 118] on textarea "**********" at bounding box center [379, 118] width 159 height 26
type textarea "**********"
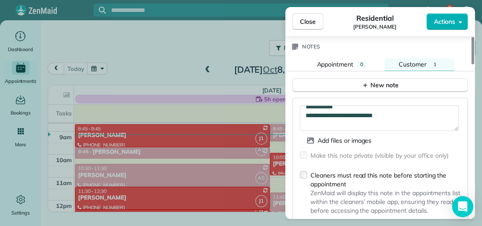
click at [369, 82] on icon "button" at bounding box center [365, 85] width 7 height 7
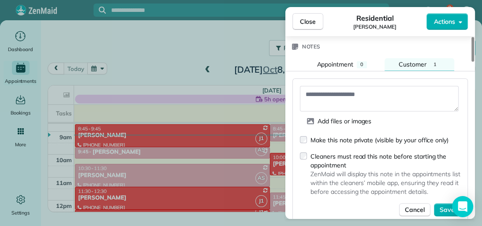
click at [361, 61] on span "0" at bounding box center [362, 64] width 3 height 6
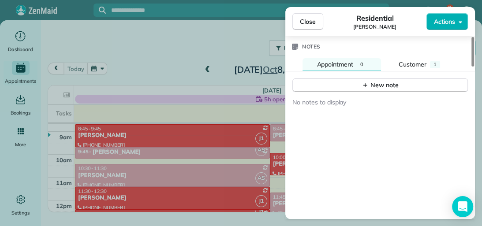
click at [342, 79] on button "New note" at bounding box center [381, 86] width 176 height 14
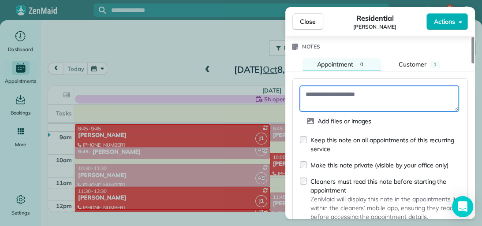
click at [325, 95] on textarea at bounding box center [379, 99] width 159 height 26
paste textarea "**********"
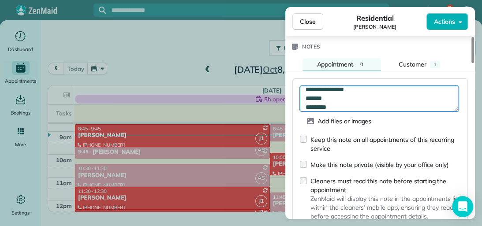
click at [341, 101] on textarea "**********" at bounding box center [379, 99] width 159 height 26
type textarea "**********"
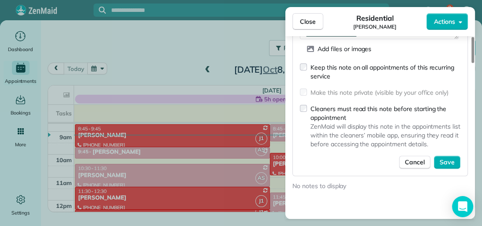
scroll to position [878, 0]
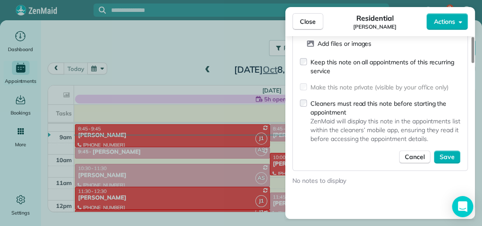
drag, startPoint x: 472, startPoint y: 169, endPoint x: 473, endPoint y: 173, distance: 4.5
click at [473, 63] on div at bounding box center [473, 50] width 3 height 26
click at [456, 153] on button "Save" at bounding box center [447, 156] width 26 height 13
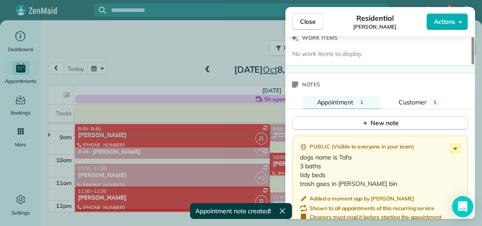
scroll to position [758, 0]
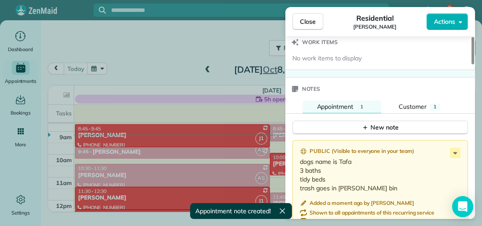
drag, startPoint x: 471, startPoint y: 177, endPoint x: 473, endPoint y: 159, distance: 18.1
click at [473, 64] on div at bounding box center [473, 50] width 3 height 27
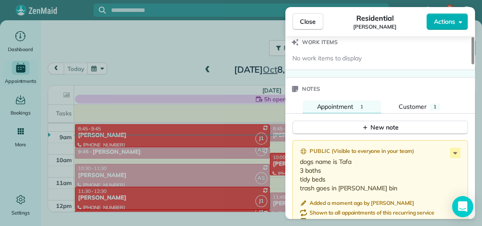
click at [436, 106] on div "1" at bounding box center [435, 107] width 10 height 7
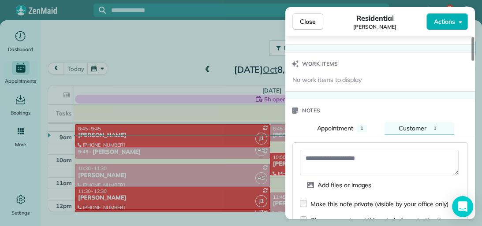
scroll to position [753, 0]
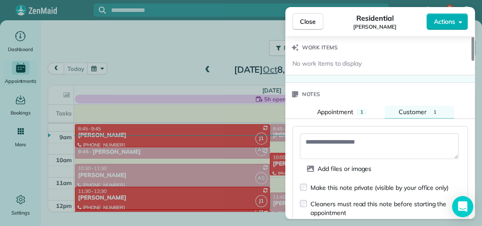
click at [472, 61] on div at bounding box center [473, 49] width 3 height 24
click at [344, 108] on span "Appointment" at bounding box center [335, 112] width 37 height 8
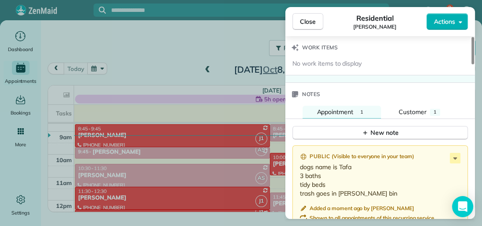
click at [402, 108] on span "Customer" at bounding box center [413, 112] width 28 height 8
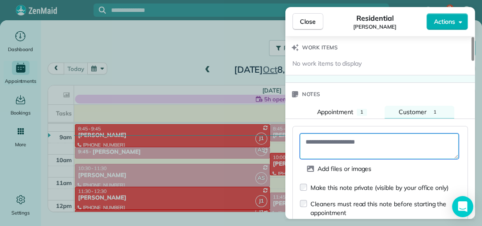
click at [326, 135] on textarea at bounding box center [379, 147] width 159 height 26
type textarea "**********"
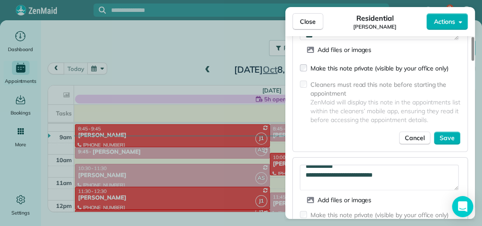
scroll to position [883, 0]
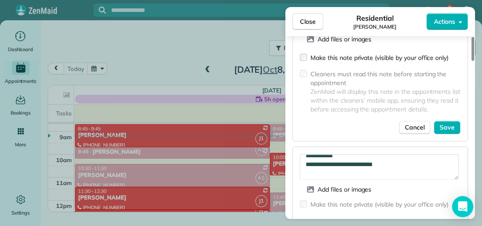
drag, startPoint x: 472, startPoint y: 156, endPoint x: 471, endPoint y: 166, distance: 10.2
click at [472, 61] on div at bounding box center [473, 49] width 3 height 24
click at [447, 123] on span "Save" at bounding box center [447, 127] width 15 height 9
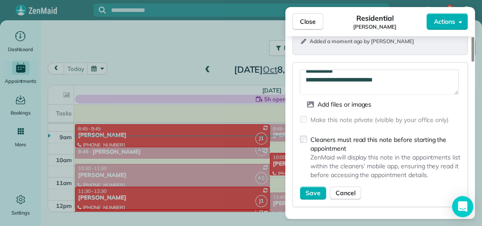
scroll to position [925, 0]
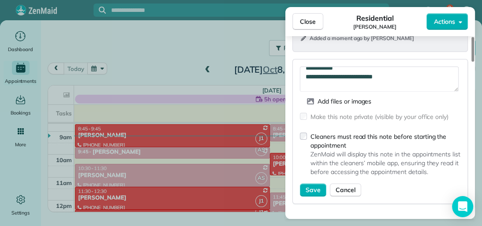
drag, startPoint x: 472, startPoint y: 169, endPoint x: 475, endPoint y: 174, distance: 6.5
click at [474, 62] on div at bounding box center [473, 49] width 3 height 25
click at [317, 186] on span "Save" at bounding box center [313, 190] width 15 height 9
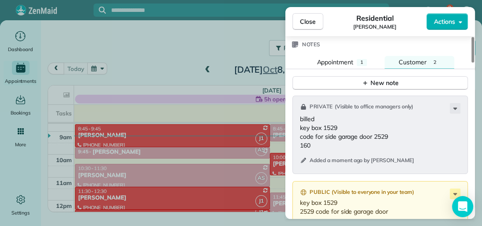
scroll to position [800, 0]
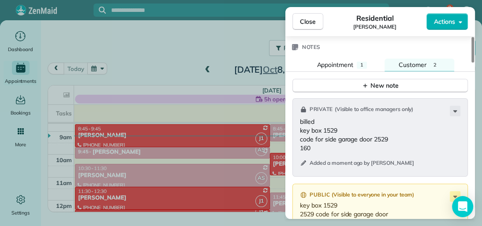
drag, startPoint x: 473, startPoint y: 184, endPoint x: 471, endPoint y: 166, distance: 17.3
click at [472, 63] on div at bounding box center [473, 50] width 3 height 26
click at [357, 60] on button "Appointment 1" at bounding box center [342, 65] width 79 height 13
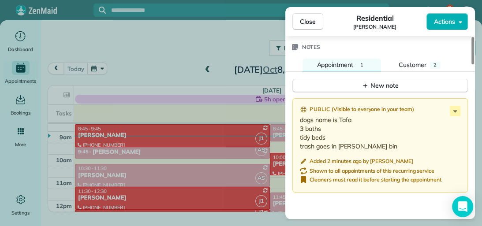
click at [409, 61] on span "Customer" at bounding box center [413, 65] width 28 height 8
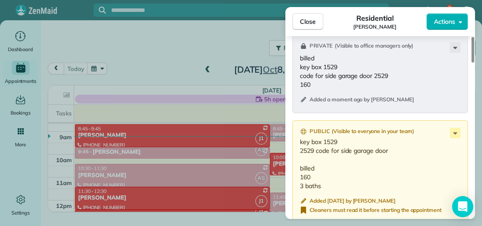
scroll to position [866, 0]
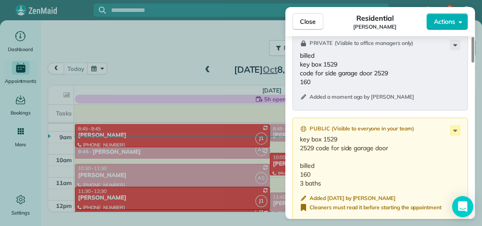
drag, startPoint x: 472, startPoint y: 159, endPoint x: 472, endPoint y: 167, distance: 7.5
click at [472, 63] on div at bounding box center [473, 50] width 3 height 26
click at [455, 130] on icon at bounding box center [456, 131] width 4 height 2
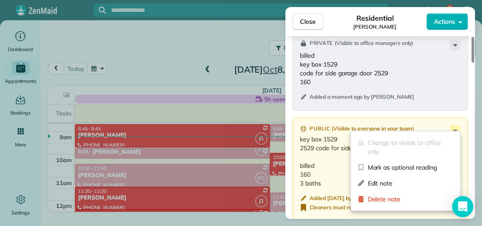
click at [428, 199] on span "Delete note" at bounding box center [411, 199] width 86 height 9
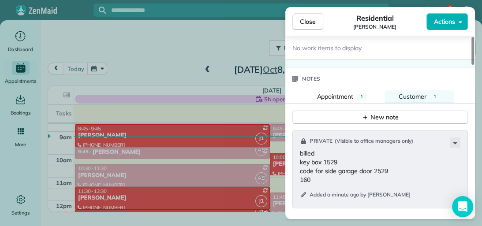
scroll to position [771, 0]
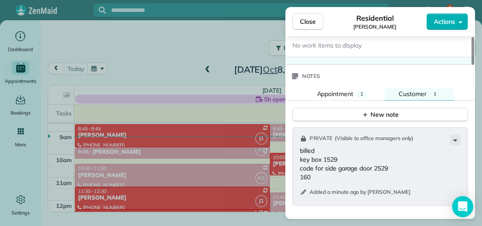
drag, startPoint x: 472, startPoint y: 175, endPoint x: 468, endPoint y: 161, distance: 14.8
click at [472, 65] on div at bounding box center [473, 51] width 3 height 28
click at [344, 91] on span "Appointment" at bounding box center [335, 94] width 37 height 8
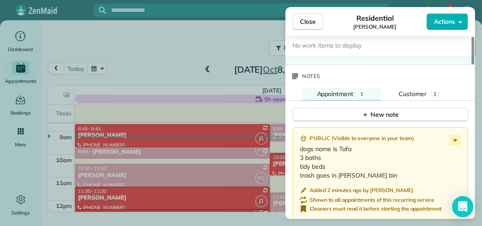
click at [310, 26] on span "Close" at bounding box center [308, 21] width 16 height 9
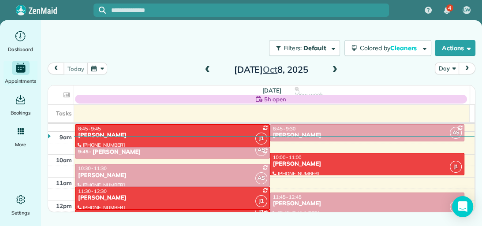
click at [374, 203] on div "[PERSON_NAME]" at bounding box center [368, 204] width 190 height 8
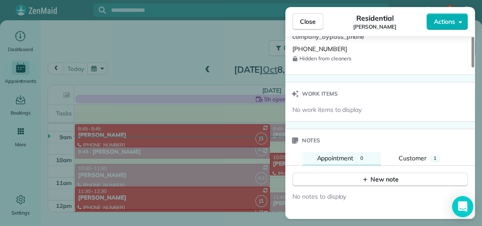
scroll to position [703, 0]
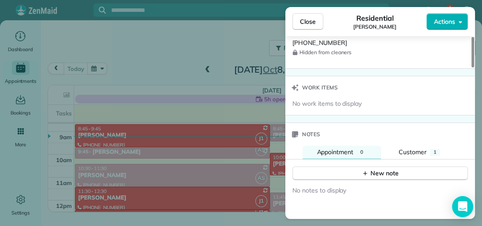
drag, startPoint x: 472, startPoint y: 58, endPoint x: 471, endPoint y: 176, distance: 117.4
click at [472, 68] on div at bounding box center [473, 52] width 3 height 30
click at [421, 150] on span "Customer" at bounding box center [413, 152] width 28 height 8
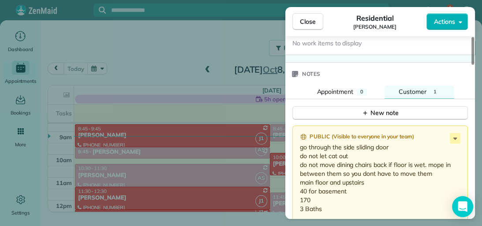
scroll to position [766, 0]
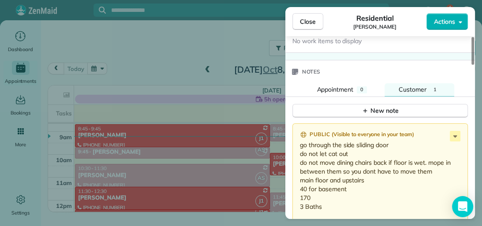
drag, startPoint x: 473, startPoint y: 162, endPoint x: 473, endPoint y: 172, distance: 9.3
click at [473, 65] on div at bounding box center [473, 51] width 3 height 28
click at [312, 19] on span "Close" at bounding box center [308, 21] width 16 height 9
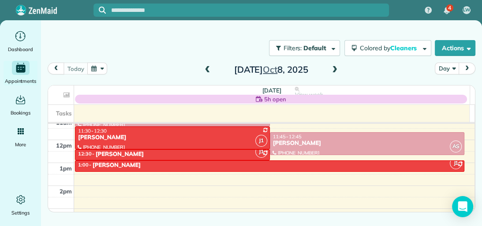
scroll to position [254, 0]
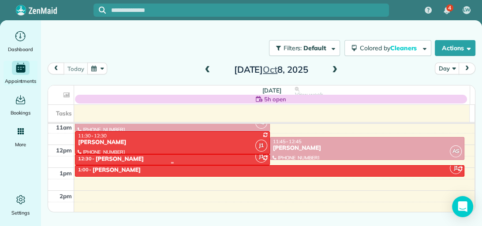
click at [237, 159] on div "12:30 - 1:00 [PERSON_NAME]" at bounding box center [173, 160] width 190 height 8
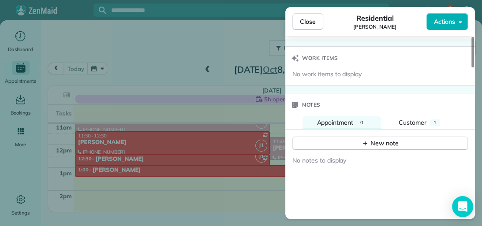
scroll to position [761, 0]
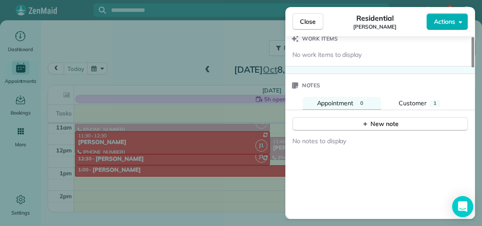
drag, startPoint x: 473, startPoint y: 62, endPoint x: 475, endPoint y: 188, distance: 125.8
click at [474, 68] on div at bounding box center [473, 52] width 3 height 30
click at [434, 97] on button "Customer 1" at bounding box center [420, 103] width 70 height 13
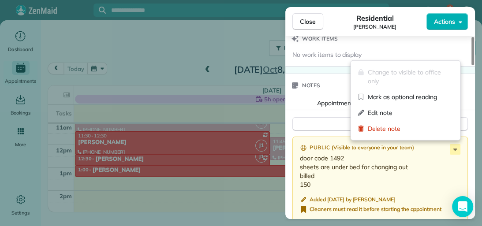
click at [457, 146] on icon at bounding box center [455, 149] width 11 height 11
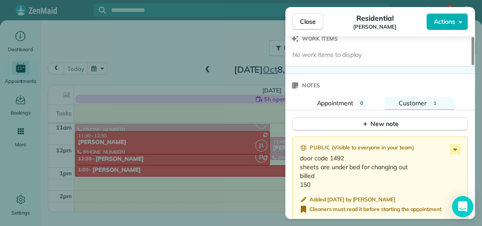
drag, startPoint x: 457, startPoint y: 146, endPoint x: 441, endPoint y: 148, distance: 16.1
click at [441, 148] on div "Public ( Visible to everyone in your team ) door code 1492 sheets are under bed…" at bounding box center [381, 180] width 176 height 86
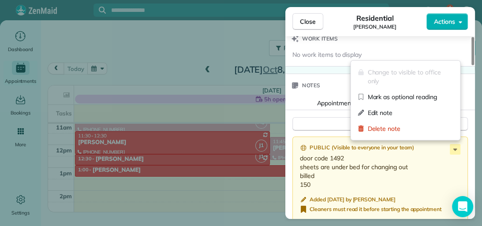
click at [456, 154] on div "Public ( Visible to everyone in your team ) door code 1492 sheets are under bed…" at bounding box center [381, 180] width 176 height 86
click at [395, 115] on span "Edit note" at bounding box center [411, 113] width 86 height 9
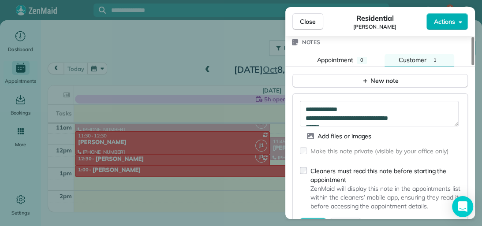
scroll to position [807, 0]
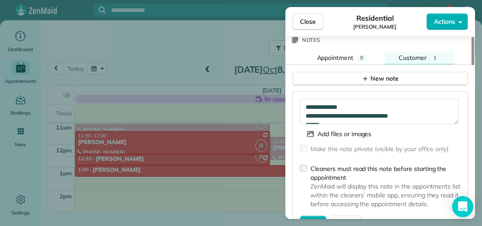
click at [472, 65] on div at bounding box center [473, 51] width 3 height 28
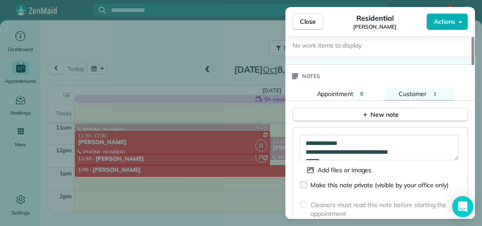
scroll to position [773, 0]
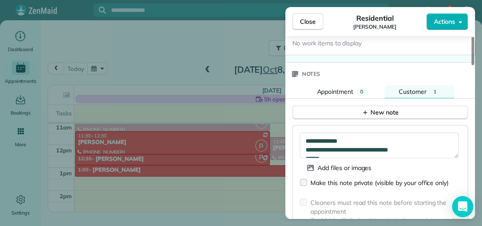
drag, startPoint x: 473, startPoint y: 185, endPoint x: 473, endPoint y: 180, distance: 5.3
click at [473, 65] on div at bounding box center [473, 51] width 3 height 28
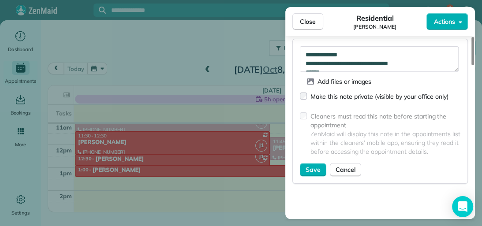
scroll to position [864, 0]
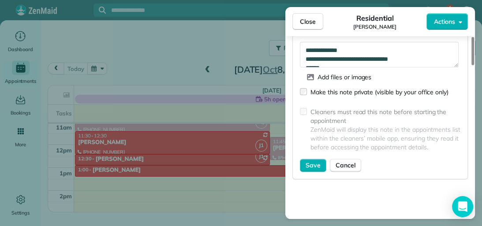
drag, startPoint x: 473, startPoint y: 187, endPoint x: 471, endPoint y: 196, distance: 9.0
click at [472, 65] on div at bounding box center [473, 51] width 3 height 28
click at [310, 162] on span "Save" at bounding box center [313, 165] width 15 height 9
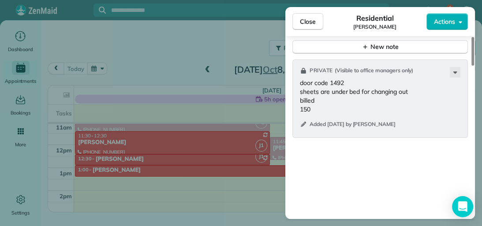
scroll to position [832, 0]
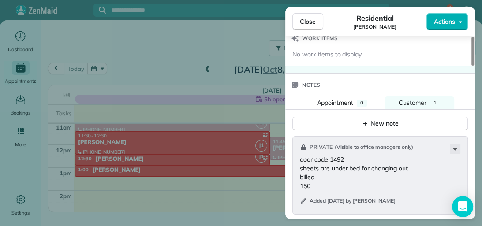
drag, startPoint x: 474, startPoint y: 184, endPoint x: 474, endPoint y: 169, distance: 15.9
click at [474, 66] on div at bounding box center [473, 51] width 3 height 29
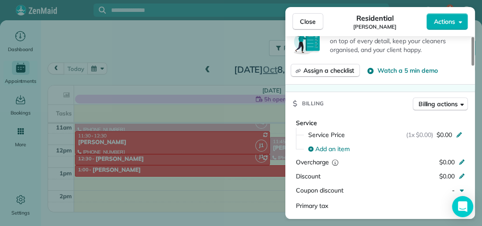
scroll to position [329, 0]
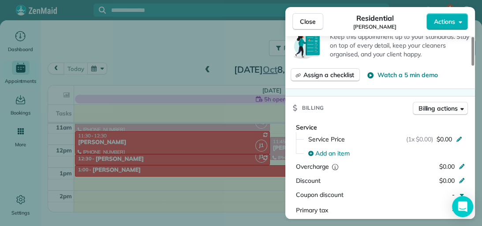
drag, startPoint x: 474, startPoint y: 169, endPoint x: 358, endPoint y: 101, distance: 134.3
click at [472, 66] on div at bounding box center [473, 51] width 3 height 29
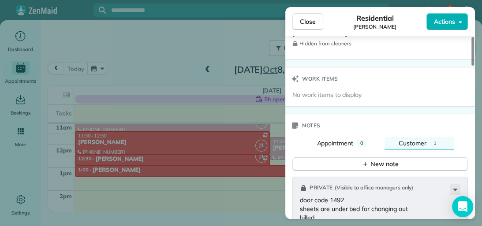
scroll to position [733, 0]
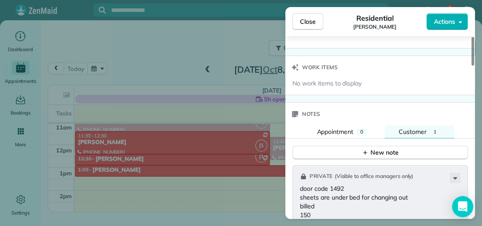
drag, startPoint x: 473, startPoint y: 108, endPoint x: 475, endPoint y: 171, distance: 63.1
click at [474, 66] on div at bounding box center [473, 51] width 3 height 29
click at [361, 129] on span "0" at bounding box center [362, 132] width 3 height 6
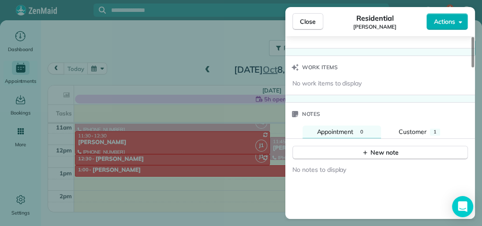
click at [363, 149] on icon "button" at bounding box center [365, 152] width 7 height 7
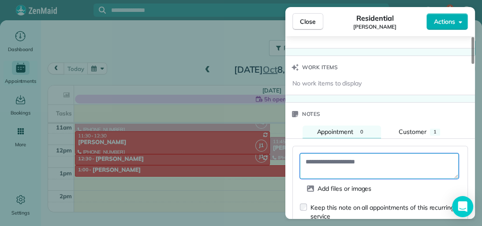
click at [346, 154] on textarea at bounding box center [379, 167] width 159 height 26
drag, startPoint x: 346, startPoint y: 159, endPoint x: 331, endPoint y: 159, distance: 15.5
click at [331, 159] on textarea "**********" at bounding box center [379, 167] width 159 height 26
click at [451, 161] on textarea "**********" at bounding box center [379, 167] width 159 height 26
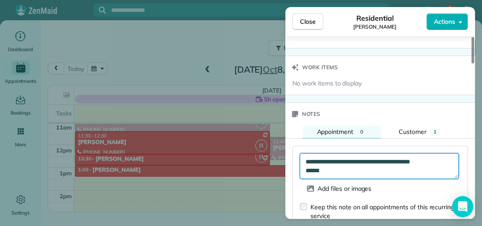
type textarea "**********"
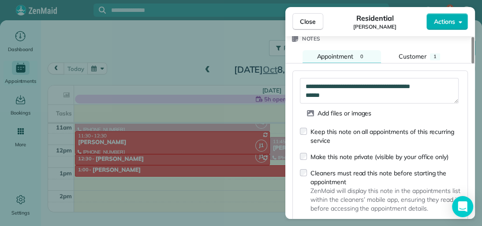
drag, startPoint x: 473, startPoint y: 175, endPoint x: 403, endPoint y: 178, distance: 69.8
click at [473, 64] on div at bounding box center [473, 50] width 3 height 26
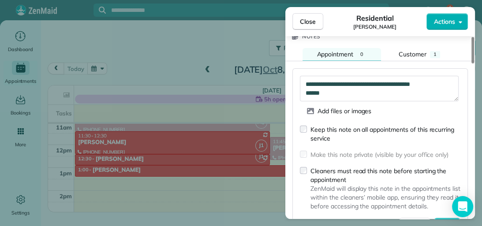
click at [432, 51] on div "1" at bounding box center [435, 54] width 10 height 7
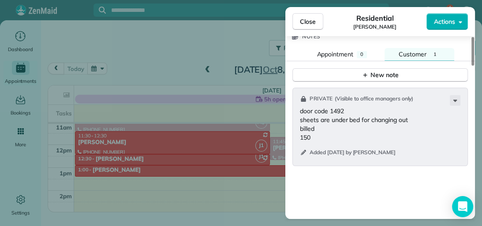
click at [450, 95] on icon at bounding box center [455, 100] width 11 height 11
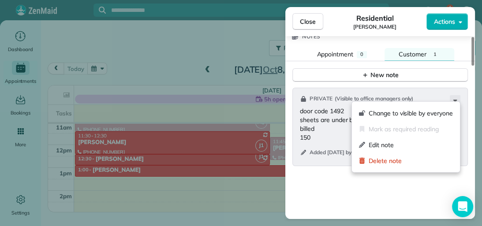
click at [436, 145] on span "Edit note" at bounding box center [411, 145] width 84 height 9
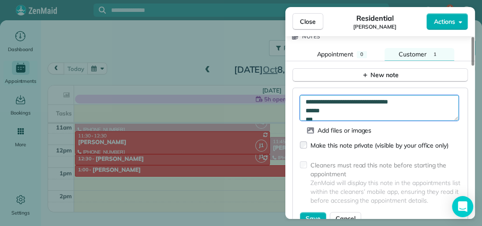
scroll to position [18, 0]
drag, startPoint x: 417, startPoint y: 109, endPoint x: 370, endPoint y: 97, distance: 48.7
click at [370, 97] on textarea "**********" at bounding box center [379, 108] width 159 height 26
click at [421, 109] on textarea "**********" at bounding box center [379, 108] width 159 height 26
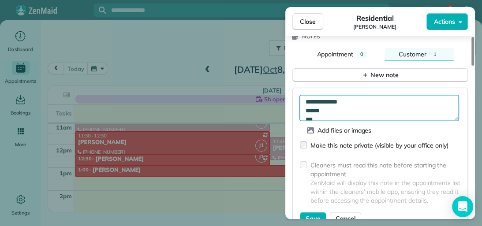
scroll to position [0, 0]
type textarea "**********"
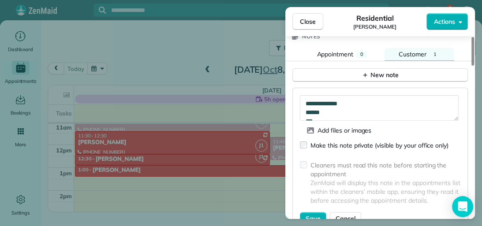
click at [315, 216] on span "Save" at bounding box center [313, 218] width 15 height 9
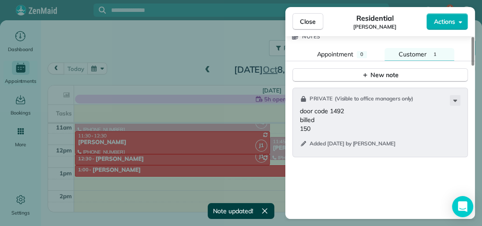
click at [310, 22] on span "Close" at bounding box center [308, 21] width 16 height 9
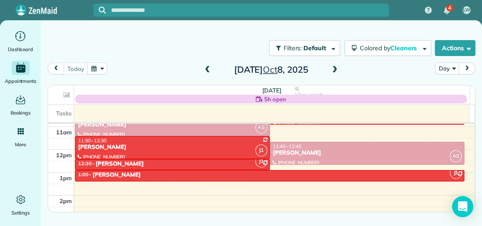
scroll to position [260, 0]
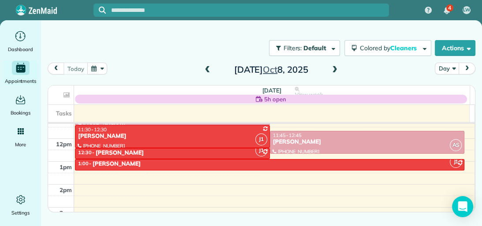
click at [335, 71] on span at bounding box center [335, 70] width 10 height 8
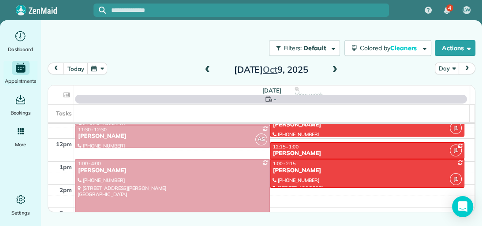
scroll to position [160, 0]
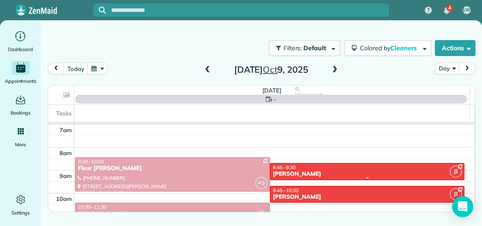
click at [340, 174] on div "[PERSON_NAME]" at bounding box center [368, 175] width 190 height 8
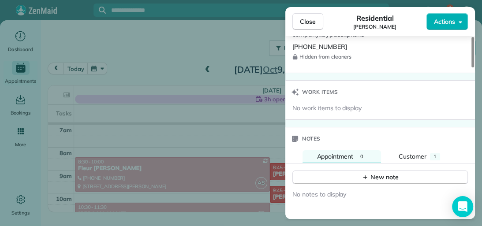
scroll to position [715, 0]
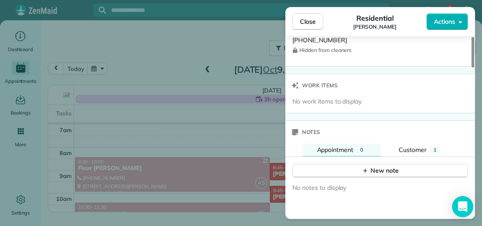
drag, startPoint x: 472, startPoint y: 70, endPoint x: 475, endPoint y: 177, distance: 106.4
click at [474, 68] on div at bounding box center [473, 52] width 3 height 30
click at [436, 147] on span "1" at bounding box center [435, 150] width 3 height 6
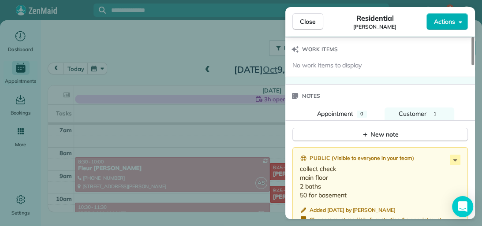
scroll to position [758, 0]
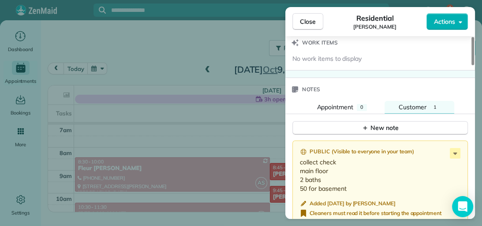
click at [474, 65] on div at bounding box center [473, 51] width 3 height 28
click at [450, 148] on icon at bounding box center [455, 153] width 11 height 11
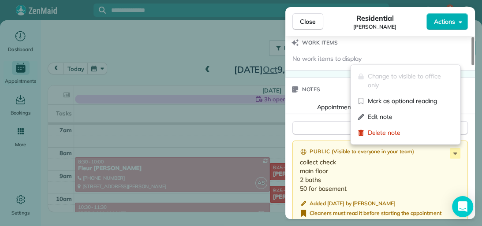
click at [427, 117] on span "Edit note" at bounding box center [411, 117] width 86 height 9
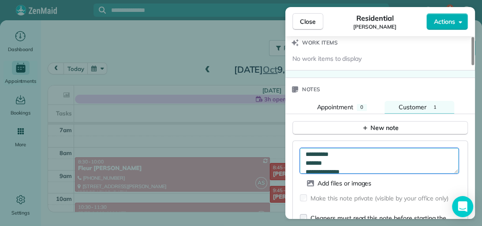
scroll to position [17, 0]
drag, startPoint x: 337, startPoint y: 161, endPoint x: 328, endPoint y: 153, distance: 11.9
click at [328, 153] on textarea "**********" at bounding box center [379, 161] width 159 height 26
type textarea "**********"
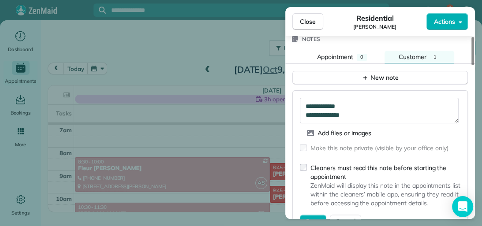
scroll to position [812, 0]
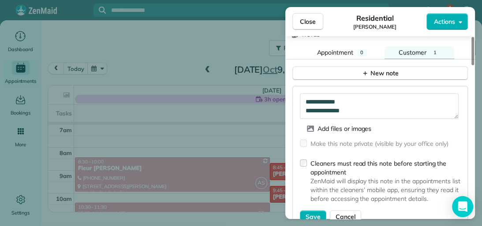
click at [473, 65] on div at bounding box center [473, 51] width 3 height 28
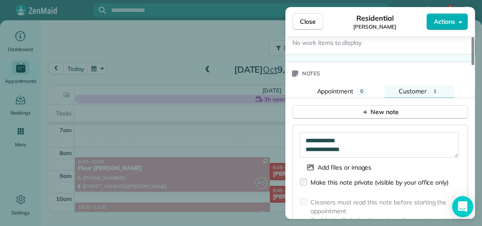
scroll to position [770, 0]
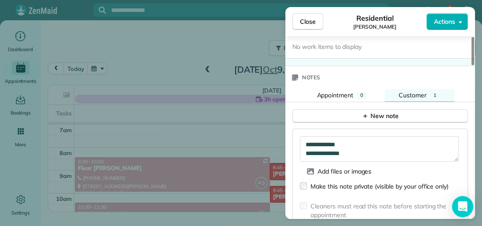
drag, startPoint x: 472, startPoint y: 176, endPoint x: 472, endPoint y: 169, distance: 6.6
click at [472, 65] on div at bounding box center [473, 51] width 3 height 28
click at [339, 91] on span "Appointment" at bounding box center [335, 95] width 37 height 8
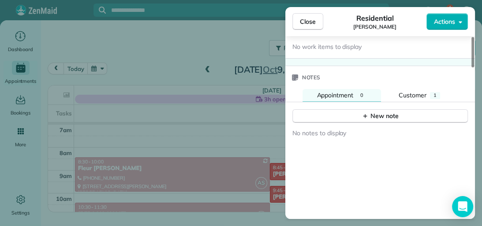
click at [340, 109] on button "New note" at bounding box center [381, 116] width 176 height 14
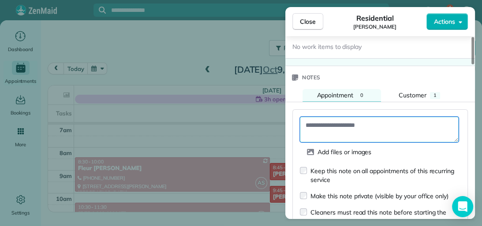
click at [340, 117] on textarea at bounding box center [379, 130] width 159 height 26
click at [307, 134] on textarea "**********" at bounding box center [379, 130] width 159 height 26
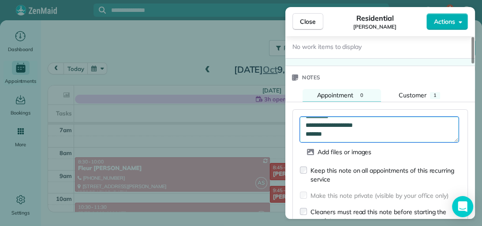
click at [339, 132] on textarea "**********" at bounding box center [379, 130] width 159 height 26
type textarea "**********"
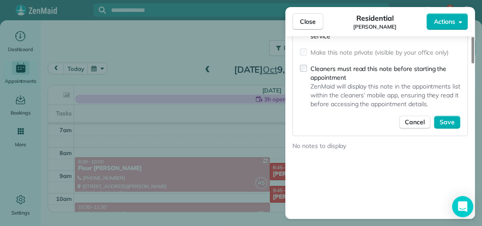
scroll to position [918, 0]
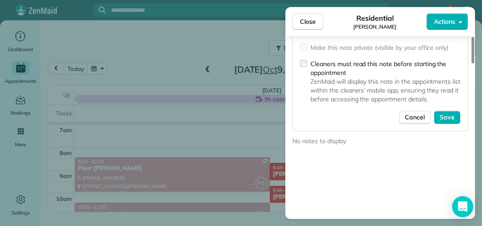
drag, startPoint x: 473, startPoint y: 173, endPoint x: 474, endPoint y: 191, distance: 17.3
click at [474, 64] on div at bounding box center [473, 50] width 3 height 26
click at [447, 115] on span "Save" at bounding box center [447, 117] width 15 height 9
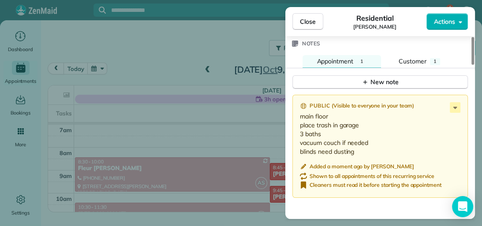
scroll to position [780, 0]
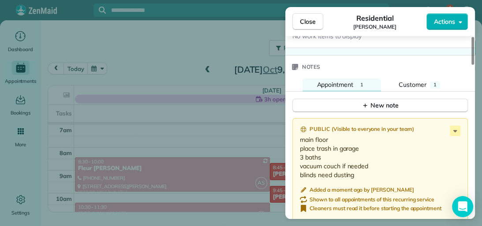
drag, startPoint x: 471, startPoint y: 185, endPoint x: 471, endPoint y: 170, distance: 15.4
click at [472, 65] on div at bounding box center [473, 51] width 3 height 28
click at [318, 16] on button "Close" at bounding box center [308, 21] width 31 height 17
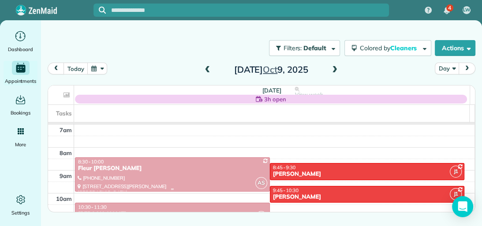
click at [208, 166] on div "Fleur [PERSON_NAME]" at bounding box center [173, 169] width 190 height 8
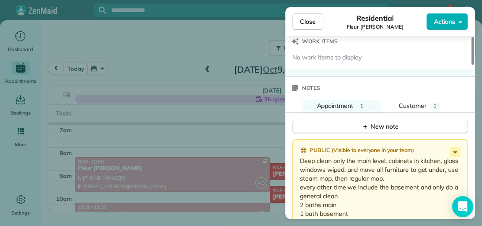
scroll to position [745, 0]
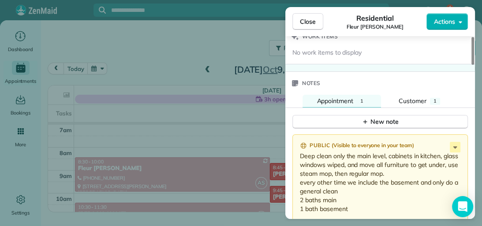
drag, startPoint x: 473, startPoint y: 62, endPoint x: 482, endPoint y: 177, distance: 114.7
click at [474, 65] on div at bounding box center [473, 51] width 3 height 28
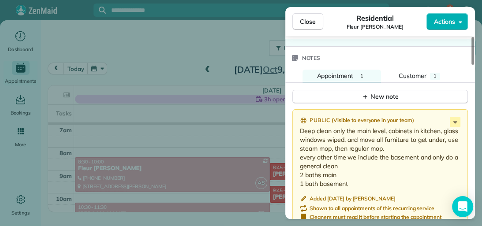
scroll to position [772, 0]
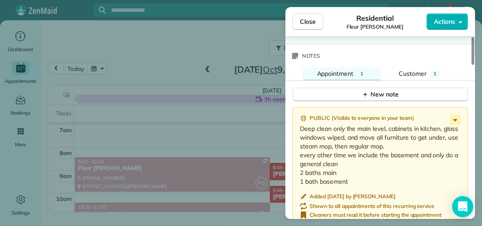
click at [473, 65] on div at bounding box center [473, 51] width 3 height 28
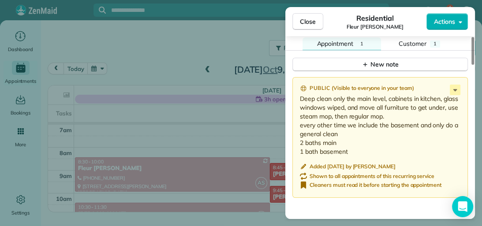
scroll to position [800, 0]
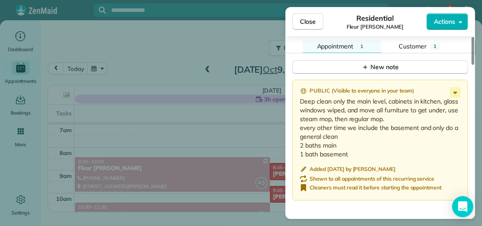
click at [473, 65] on div at bounding box center [473, 51] width 3 height 28
click at [431, 43] on div "1" at bounding box center [435, 46] width 10 height 7
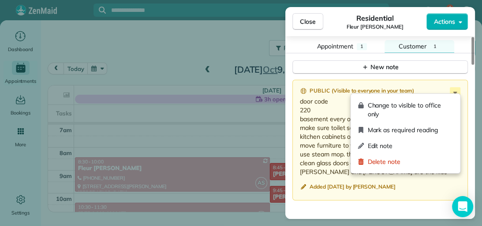
click at [453, 90] on icon at bounding box center [455, 92] width 11 height 11
click at [419, 142] on span "Edit note" at bounding box center [411, 146] width 86 height 9
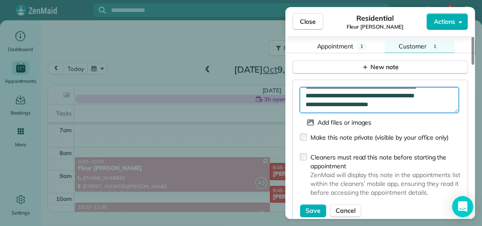
scroll to position [79, 0]
drag, startPoint x: 307, startPoint y: 104, endPoint x: 393, endPoint y: 101, distance: 86.1
click at [393, 101] on textarea "**********" at bounding box center [379, 100] width 159 height 26
type textarea "**********"
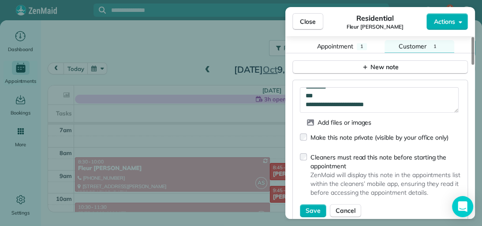
click at [346, 42] on span "Appointment" at bounding box center [335, 46] width 37 height 8
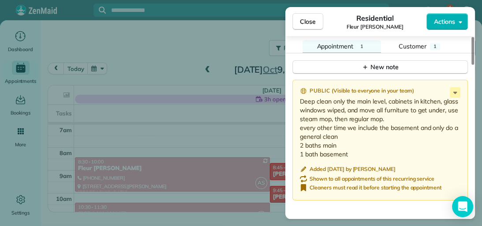
click at [451, 90] on icon at bounding box center [455, 92] width 11 height 11
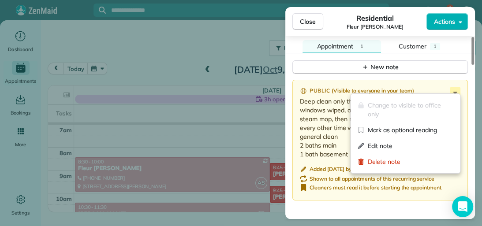
click at [414, 146] on span "Edit note" at bounding box center [411, 146] width 86 height 9
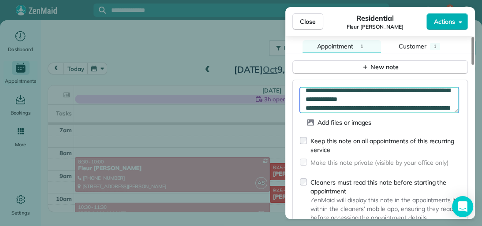
scroll to position [28, 0]
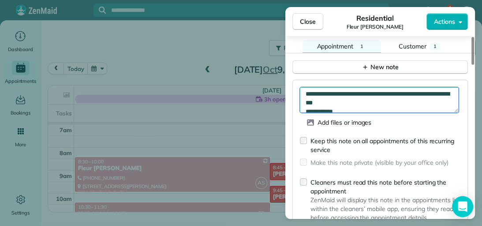
click at [345, 90] on textarea "**********" at bounding box center [379, 100] width 159 height 26
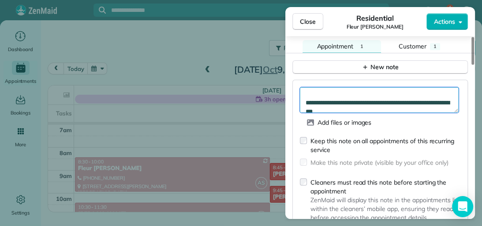
scroll to position [37, 0]
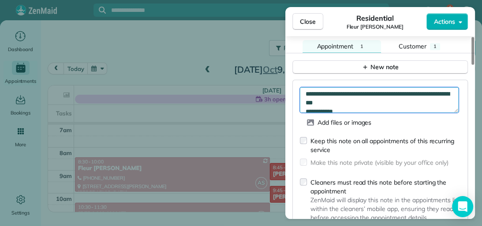
paste textarea "**********"
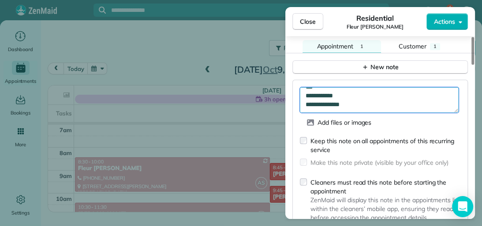
scroll to position [124, 0]
type textarea "**********"
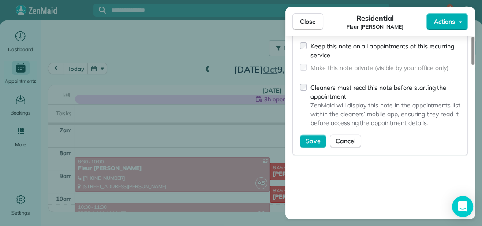
scroll to position [897, 0]
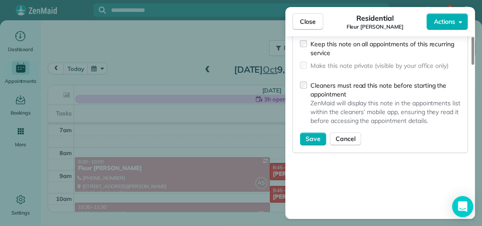
drag, startPoint x: 471, startPoint y: 177, endPoint x: 471, endPoint y: 182, distance: 5.3
click at [472, 65] on div at bounding box center [473, 51] width 3 height 28
click at [311, 135] on span "Save" at bounding box center [313, 139] width 15 height 9
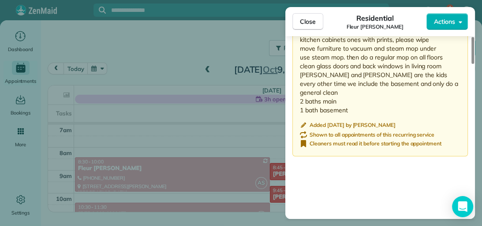
drag, startPoint x: 471, startPoint y: 171, endPoint x: 452, endPoint y: 181, distance: 21.5
click at [452, 181] on div "Public ( Visible to everyone in your team ) Deep clean only the main level, cab…" at bounding box center [381, 151] width 190 height 349
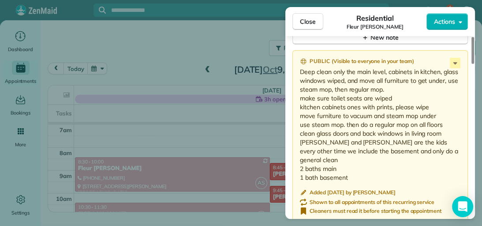
scroll to position [819, 0]
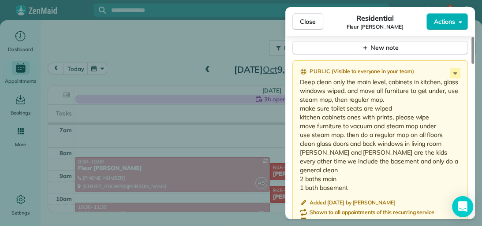
drag, startPoint x: 472, startPoint y: 181, endPoint x: 472, endPoint y: 169, distance: 11.5
click at [472, 64] on div at bounding box center [473, 50] width 3 height 27
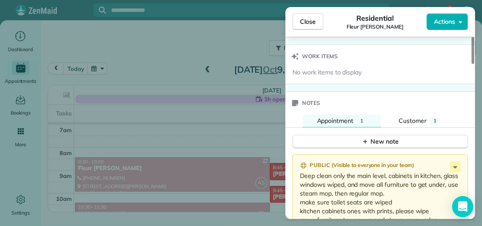
click at [472, 64] on div at bounding box center [473, 50] width 3 height 27
click at [430, 118] on div "1" at bounding box center [435, 121] width 10 height 7
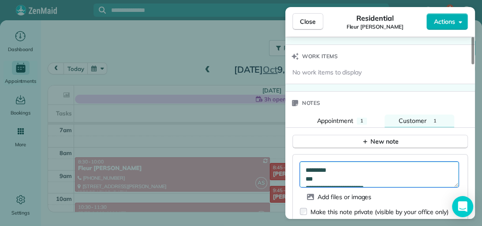
scroll to position [14, 0]
click at [379, 169] on textarea "**********" at bounding box center [379, 175] width 159 height 26
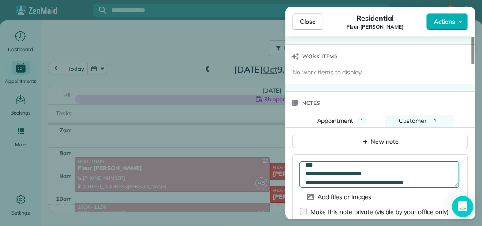
type textarea "**********"
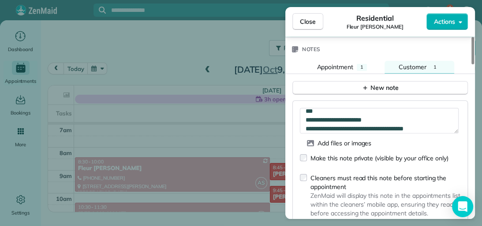
scroll to position [784, 0]
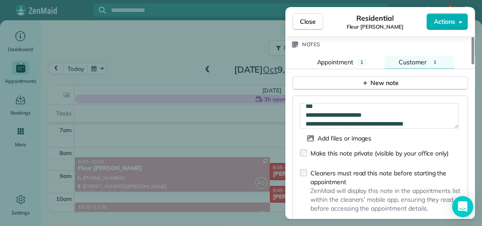
drag, startPoint x: 473, startPoint y: 166, endPoint x: 473, endPoint y: 175, distance: 8.8
click at [473, 64] on div at bounding box center [473, 50] width 3 height 27
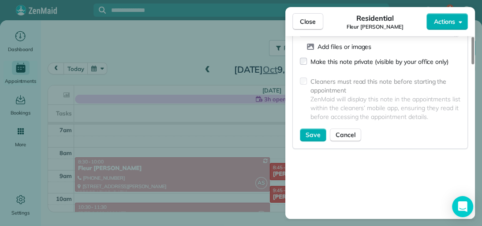
scroll to position [880, 0]
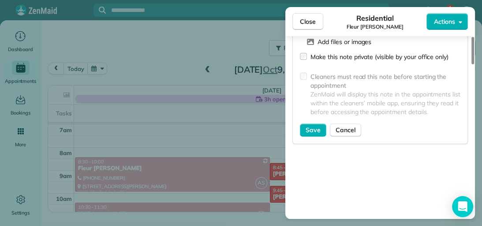
drag, startPoint x: 473, startPoint y: 170, endPoint x: 472, endPoint y: 184, distance: 14.6
click at [472, 64] on div at bounding box center [473, 50] width 3 height 27
click at [314, 126] on span "Save" at bounding box center [313, 130] width 15 height 9
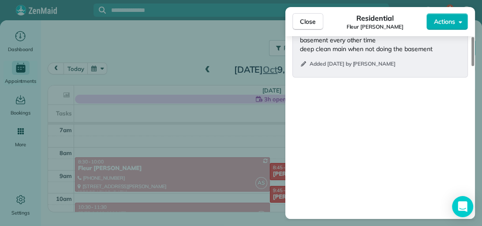
click at [312, 26] on button "Close" at bounding box center [308, 21] width 31 height 17
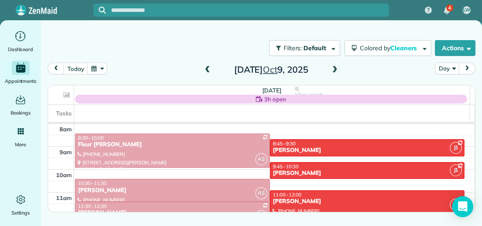
scroll to position [185, 0]
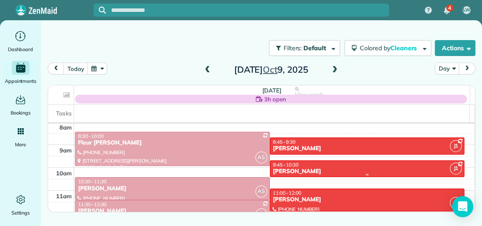
click at [422, 168] on div "[PERSON_NAME]" at bounding box center [368, 172] width 190 height 8
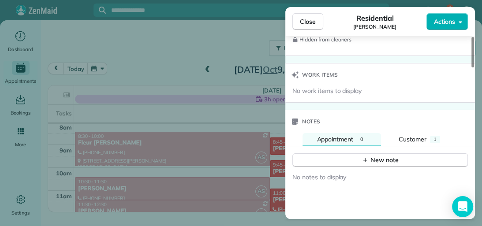
scroll to position [732, 0]
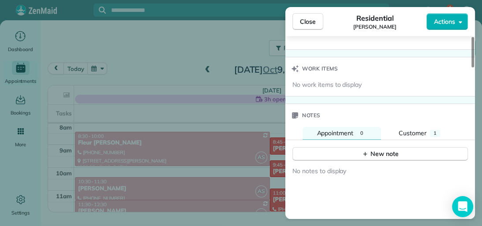
drag, startPoint x: 472, startPoint y: 71, endPoint x: 478, endPoint y: 186, distance: 115.3
click at [474, 68] on div at bounding box center [473, 52] width 3 height 30
click at [436, 130] on span "1" at bounding box center [435, 133] width 3 height 6
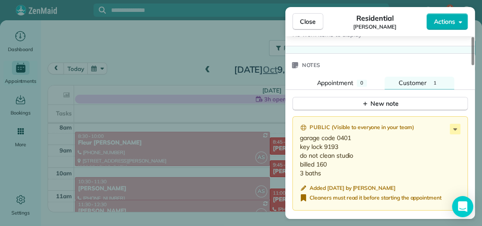
scroll to position [785, 0]
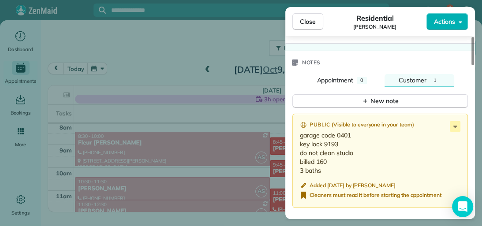
drag, startPoint x: 473, startPoint y: 162, endPoint x: 473, endPoint y: 170, distance: 8.0
click at [473, 65] on div at bounding box center [473, 51] width 3 height 28
click at [456, 124] on icon at bounding box center [455, 126] width 11 height 11
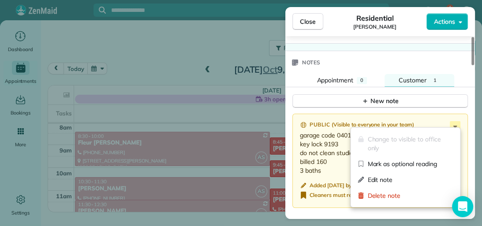
click at [442, 178] on span "Edit note" at bounding box center [411, 180] width 86 height 9
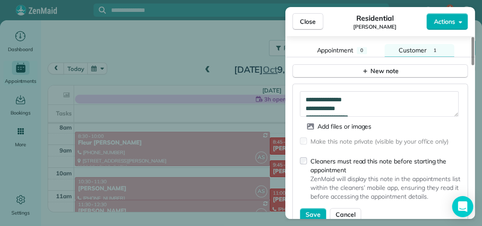
scroll to position [826, 0]
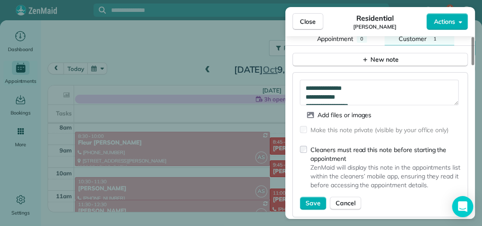
click at [473, 65] on div at bounding box center [473, 51] width 3 height 28
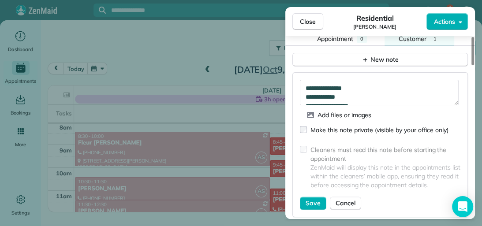
click at [312, 199] on span "Save" at bounding box center [313, 203] width 15 height 9
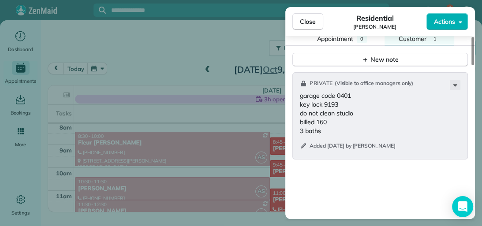
click at [459, 81] on icon at bounding box center [455, 85] width 11 height 11
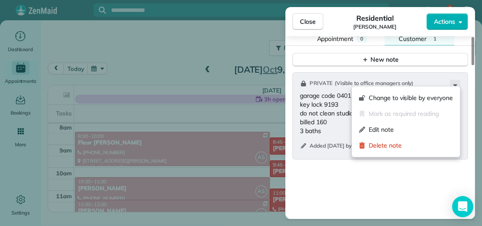
click at [417, 129] on span "Edit note" at bounding box center [411, 129] width 84 height 9
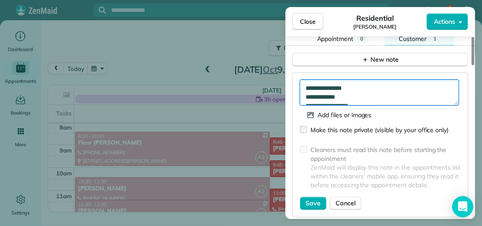
scroll to position [14, 0]
click at [362, 88] on textarea "**********" at bounding box center [379, 93] width 159 height 26
drag, startPoint x: 312, startPoint y: 95, endPoint x: 304, endPoint y: 95, distance: 7.9
click at [304, 95] on textarea "**********" at bounding box center [379, 93] width 159 height 26
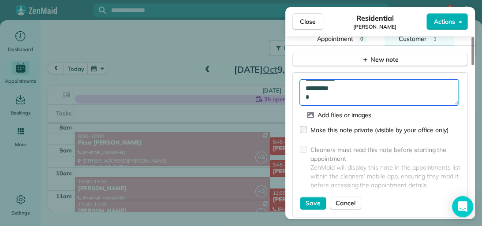
click at [310, 95] on textarea "**********" at bounding box center [379, 93] width 159 height 26
type textarea "**********"
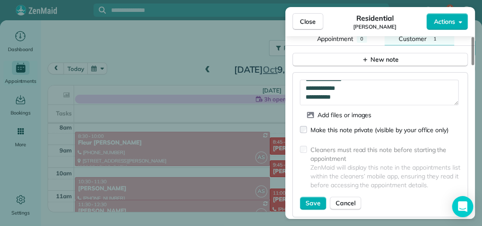
click at [313, 199] on span "Save" at bounding box center [313, 203] width 15 height 9
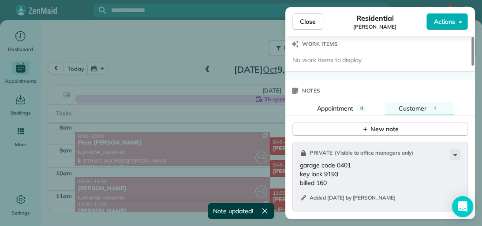
scroll to position [754, 0]
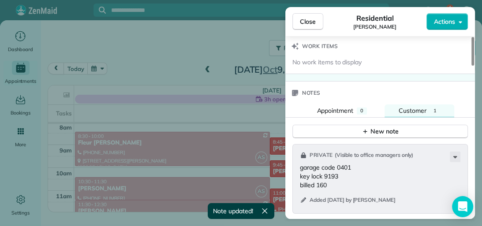
drag, startPoint x: 472, startPoint y: 177, endPoint x: 472, endPoint y: 165, distance: 11.5
click at [472, 66] on div at bounding box center [473, 51] width 3 height 29
click at [356, 105] on button "Appointment 0" at bounding box center [342, 111] width 79 height 13
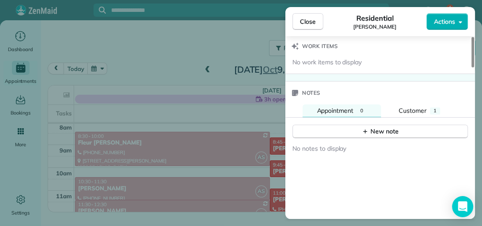
click at [352, 126] on button "New note" at bounding box center [381, 132] width 176 height 14
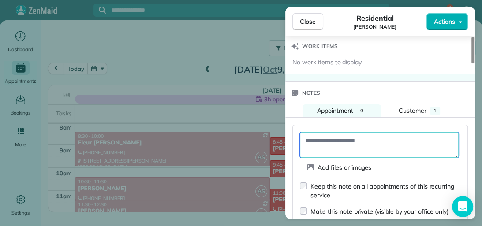
click at [340, 134] on textarea at bounding box center [379, 145] width 159 height 26
type textarea "**********"
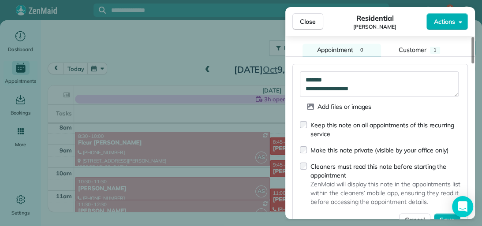
scroll to position [820, 0]
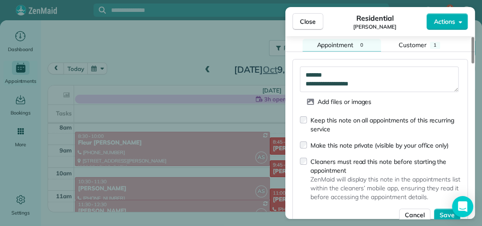
drag, startPoint x: 472, startPoint y: 172, endPoint x: 472, endPoint y: 177, distance: 5.3
click at [472, 64] on div at bounding box center [473, 50] width 3 height 26
click at [447, 211] on span "Save" at bounding box center [447, 215] width 15 height 9
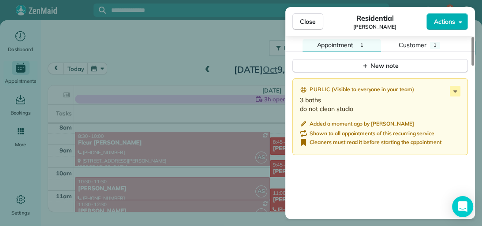
click at [307, 20] on span "Close" at bounding box center [308, 21] width 16 height 9
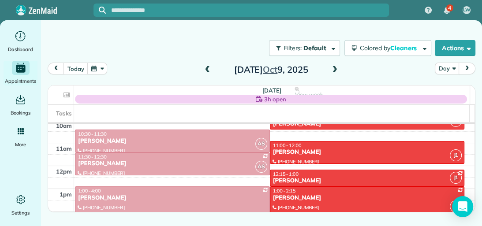
scroll to position [235, 0]
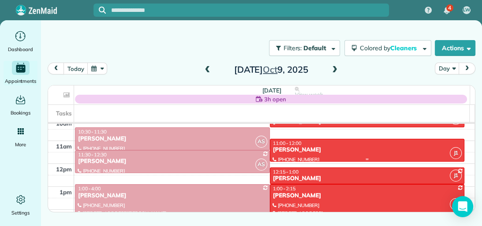
click at [422, 147] on div "[PERSON_NAME]" at bounding box center [368, 151] width 190 height 8
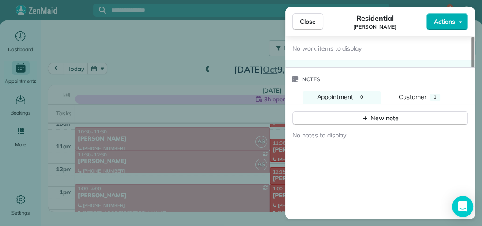
scroll to position [763, 0]
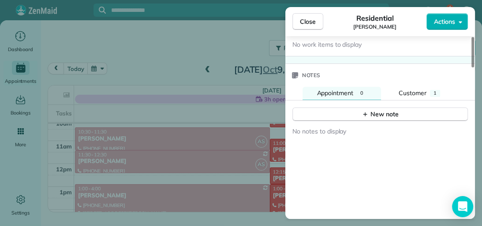
drag, startPoint x: 472, startPoint y: 70, endPoint x: 482, endPoint y: 189, distance: 119.6
click at [474, 68] on div at bounding box center [473, 52] width 3 height 30
drag, startPoint x: 478, startPoint y: 182, endPoint x: 428, endPoint y: 90, distance: 105.1
click at [428, 90] on div "Close Residential [PERSON_NAME] Actions Status Active [PERSON_NAME] · Open prof…" at bounding box center [241, 113] width 482 height 226
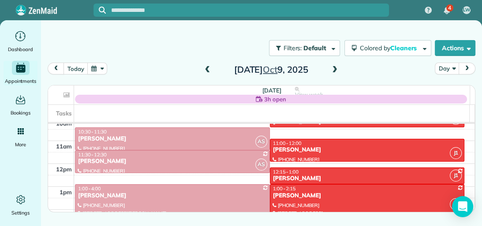
click at [428, 90] on div "4 LW Dashboard Appointments Bookings Contacts Cleaners Invoices Payroll Reports…" at bounding box center [241, 113] width 482 height 226
click at [413, 147] on div "[PERSON_NAME]" at bounding box center [368, 151] width 190 height 8
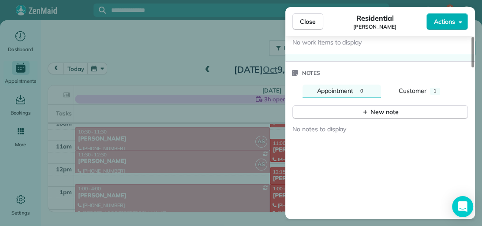
scroll to position [767, 0]
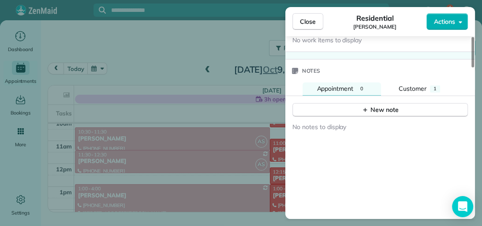
drag, startPoint x: 473, startPoint y: 74, endPoint x: 481, endPoint y: 192, distance: 118.6
click at [474, 68] on div at bounding box center [473, 52] width 3 height 30
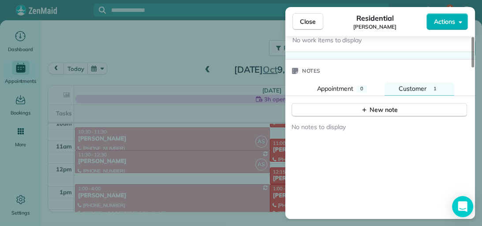
click at [434, 86] on span "1" at bounding box center [435, 89] width 3 height 6
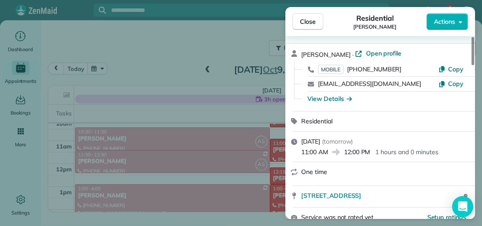
scroll to position [0, 0]
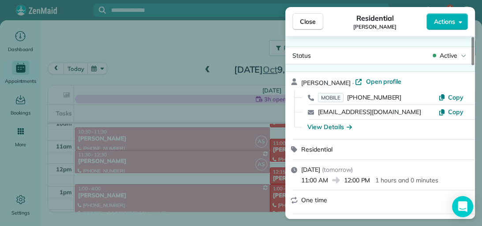
drag, startPoint x: 473, startPoint y: 163, endPoint x: 476, endPoint y: 37, distance: 125.8
click at [474, 37] on div at bounding box center [473, 51] width 3 height 28
drag, startPoint x: 472, startPoint y: 45, endPoint x: 474, endPoint y: 39, distance: 6.3
click at [474, 39] on div at bounding box center [473, 51] width 3 height 28
click at [306, 19] on span "Close" at bounding box center [308, 21] width 16 height 9
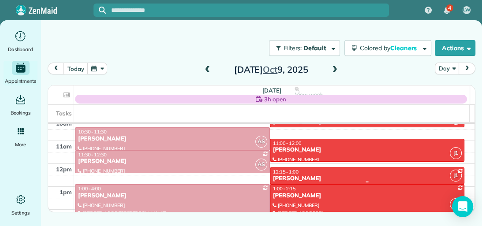
click at [321, 173] on div "12:15 - 1:00" at bounding box center [368, 172] width 190 height 6
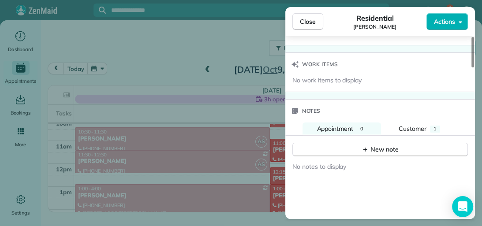
scroll to position [738, 0]
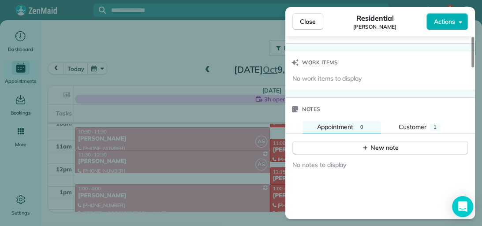
drag, startPoint x: 472, startPoint y: 60, endPoint x: 471, endPoint y: 182, distance: 122.2
click at [472, 68] on div at bounding box center [473, 52] width 3 height 30
click at [435, 125] on span "1" at bounding box center [435, 127] width 3 height 6
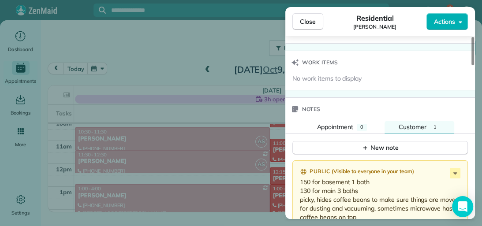
click at [453, 168] on icon at bounding box center [455, 173] width 11 height 11
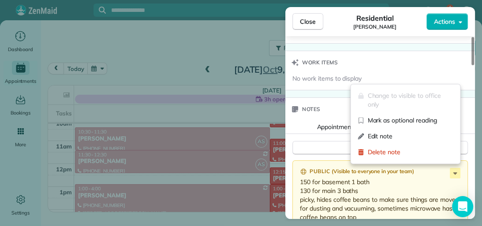
click at [415, 143] on div "Edit note" at bounding box center [405, 136] width 102 height 16
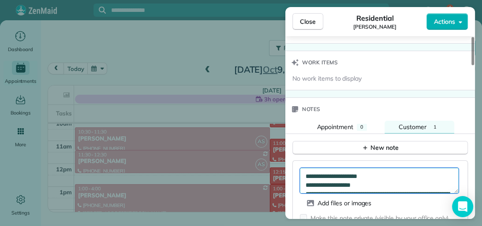
drag, startPoint x: 378, startPoint y: 172, endPoint x: 305, endPoint y: 173, distance: 72.8
click at [305, 173] on textarea "**********" at bounding box center [379, 181] width 159 height 26
click at [315, 170] on textarea "**********" at bounding box center [379, 181] width 159 height 26
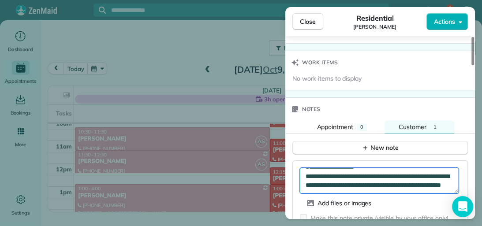
scroll to position [0, 0]
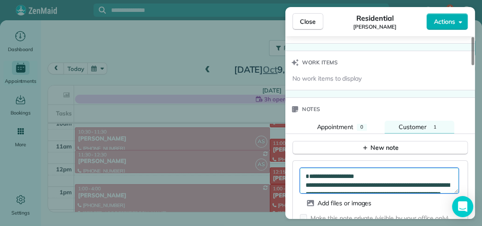
click at [378, 181] on textarea "**********" at bounding box center [379, 181] width 159 height 26
drag, startPoint x: 367, startPoint y: 169, endPoint x: 349, endPoint y: 169, distance: 18.1
click at [349, 169] on textarea "**********" at bounding box center [379, 181] width 159 height 26
click at [387, 173] on textarea "**********" at bounding box center [379, 181] width 159 height 26
click at [369, 183] on textarea "**********" at bounding box center [379, 181] width 159 height 26
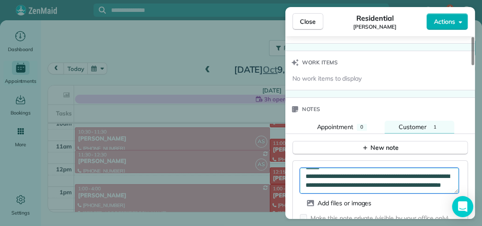
scroll to position [35, 0]
drag, startPoint x: 305, startPoint y: 181, endPoint x: 424, endPoint y: 186, distance: 118.4
click at [424, 186] on textarea "**********" at bounding box center [379, 181] width 159 height 26
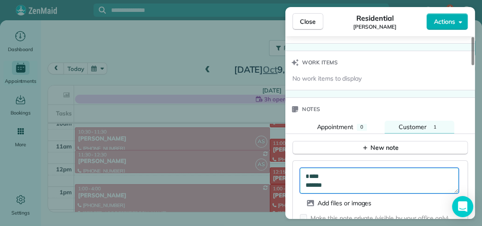
scroll to position [18, 0]
type textarea "**** ******"
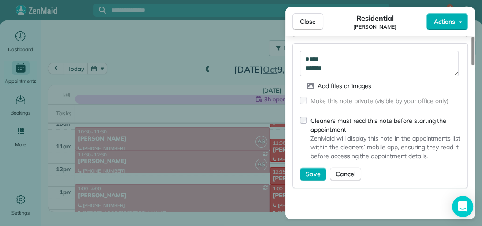
scroll to position [876, 0]
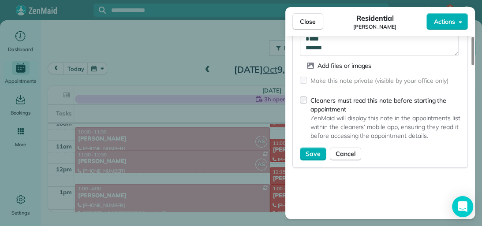
drag, startPoint x: 472, startPoint y: 157, endPoint x: 473, endPoint y: 178, distance: 21.2
click at [473, 65] on div at bounding box center [473, 51] width 3 height 28
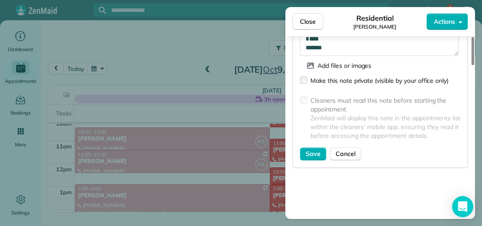
click at [312, 150] on span "Save" at bounding box center [313, 154] width 15 height 9
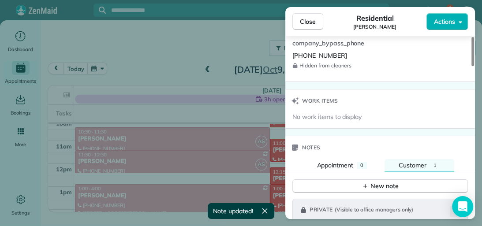
scroll to position [680, 0]
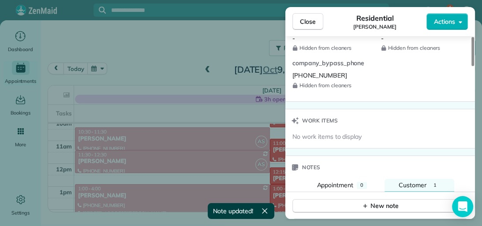
drag, startPoint x: 473, startPoint y: 182, endPoint x: 472, endPoint y: 154, distance: 27.8
click at [472, 66] on div at bounding box center [473, 51] width 3 height 29
click at [343, 182] on span "Appointment" at bounding box center [335, 185] width 37 height 8
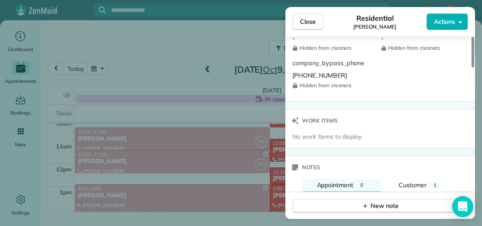
click at [347, 199] on button "New note" at bounding box center [381, 206] width 176 height 14
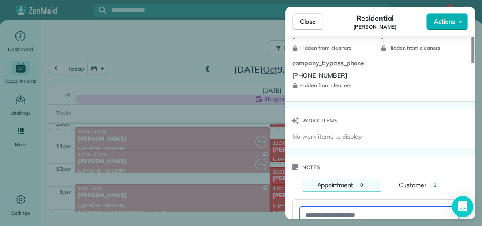
click at [311, 208] on textarea at bounding box center [379, 220] width 159 height 26
paste textarea "**********"
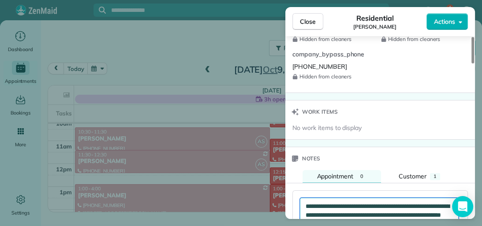
type textarea "**********"
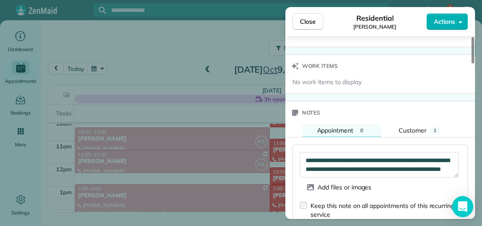
scroll to position [742, 0]
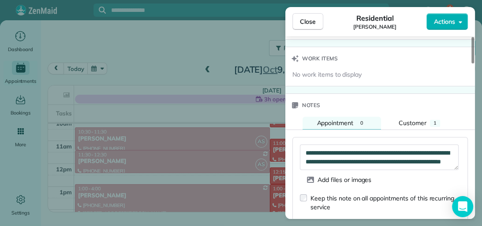
drag, startPoint x: 472, startPoint y: 159, endPoint x: 474, endPoint y: 164, distance: 5.6
click at [474, 64] on div at bounding box center [473, 50] width 3 height 26
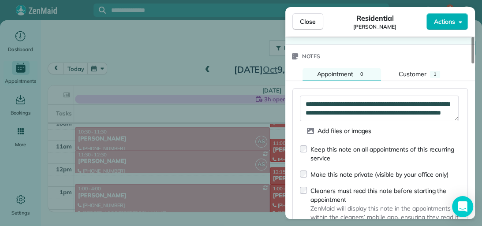
scroll to position [793, 0]
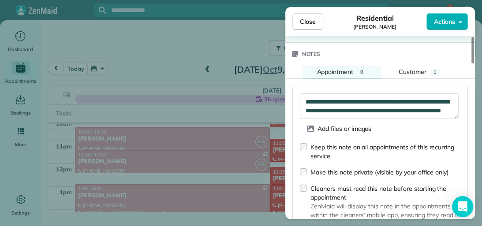
drag, startPoint x: 473, startPoint y: 164, endPoint x: 471, endPoint y: 171, distance: 7.3
click at [472, 64] on div at bounding box center [473, 50] width 3 height 26
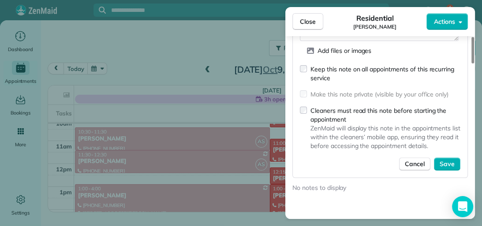
drag, startPoint x: 473, startPoint y: 162, endPoint x: 472, endPoint y: 174, distance: 12.0
click at [472, 64] on div at bounding box center [473, 50] width 3 height 26
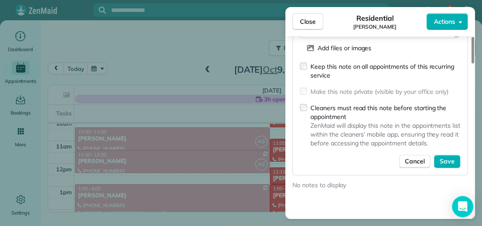
click at [454, 157] on span "Save" at bounding box center [447, 161] width 15 height 9
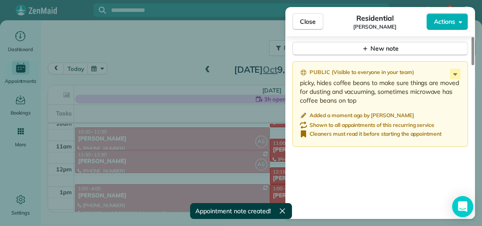
scroll to position [835, 0]
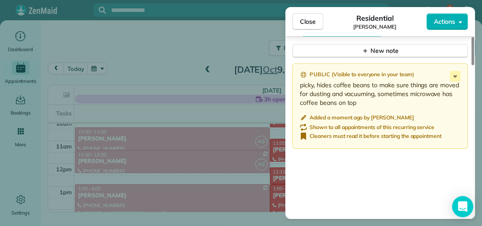
click at [472, 65] on div at bounding box center [473, 51] width 3 height 28
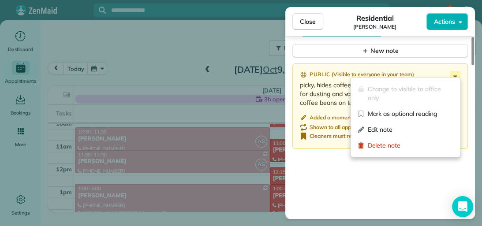
click at [455, 71] on icon at bounding box center [455, 76] width 11 height 11
click at [417, 129] on span "Edit note" at bounding box center [411, 129] width 86 height 9
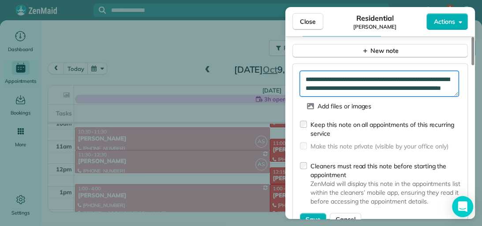
scroll to position [9, 0]
click at [415, 85] on textarea "**********" at bounding box center [379, 84] width 159 height 26
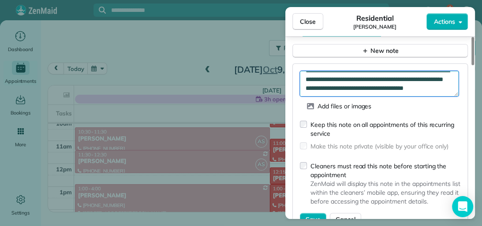
scroll to position [18, 0]
drag, startPoint x: 360, startPoint y: 88, endPoint x: 340, endPoint y: 86, distance: 19.9
click at [340, 86] on textarea "**********" at bounding box center [379, 84] width 159 height 26
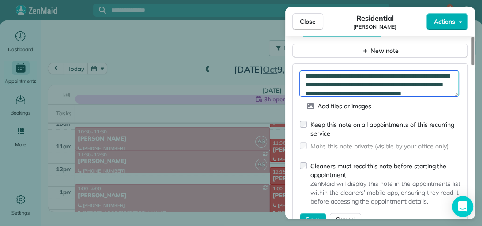
scroll to position [0, 0]
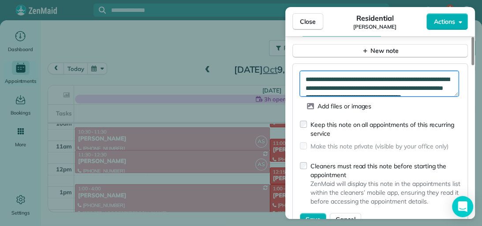
click at [306, 71] on textarea "**********" at bounding box center [379, 84] width 159 height 26
click at [385, 75] on textarea "**********" at bounding box center [379, 84] width 159 height 26
type textarea "**********"
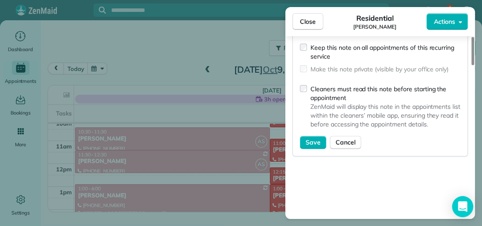
scroll to position [917, 0]
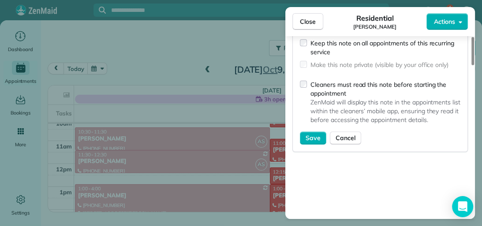
drag, startPoint x: 473, startPoint y: 175, endPoint x: 472, endPoint y: 188, distance: 12.8
click at [472, 65] on div at bounding box center [473, 51] width 3 height 28
click at [322, 134] on button "Save" at bounding box center [313, 138] width 26 height 13
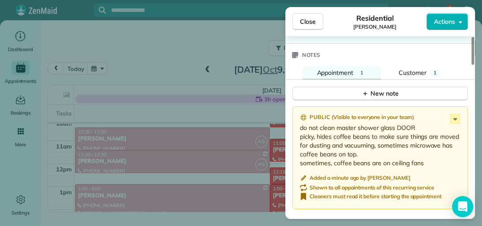
scroll to position [783, 0]
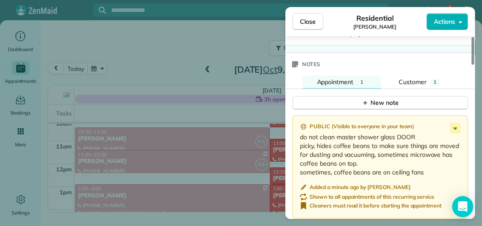
drag, startPoint x: 472, startPoint y: 184, endPoint x: 470, endPoint y: 163, distance: 20.4
click at [472, 65] on div at bounding box center [473, 51] width 3 height 28
click at [307, 17] on span "Close" at bounding box center [308, 21] width 16 height 9
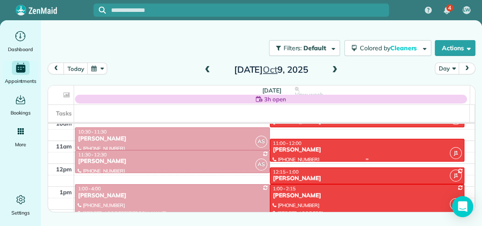
click at [340, 148] on div "[PERSON_NAME]" at bounding box center [368, 151] width 190 height 8
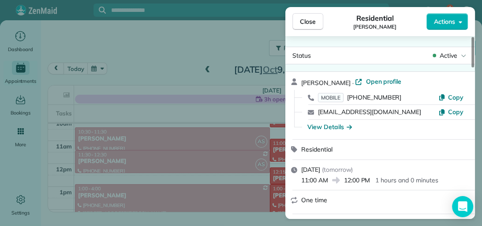
drag, startPoint x: 472, startPoint y: 64, endPoint x: 471, endPoint y: 38, distance: 26.1
click at [472, 38] on div at bounding box center [473, 52] width 3 height 30
click at [312, 24] on span "Close" at bounding box center [308, 21] width 16 height 9
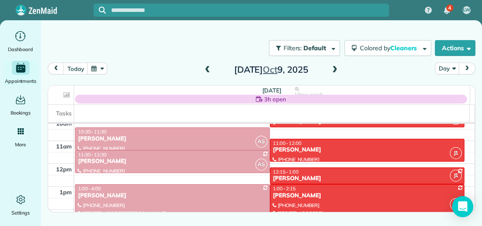
click at [459, 203] on icon "Open Intercom Messenger" at bounding box center [463, 207] width 9 height 11
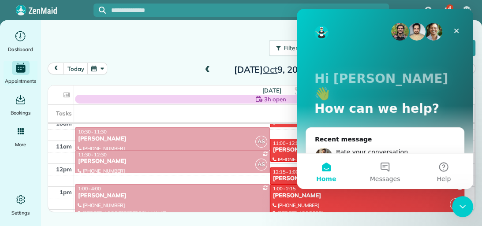
click at [451, 82] on p "Hi [PERSON_NAME] 👋" at bounding box center [385, 86] width 141 height 30
click at [457, 30] on icon "Close" at bounding box center [457, 31] width 5 height 5
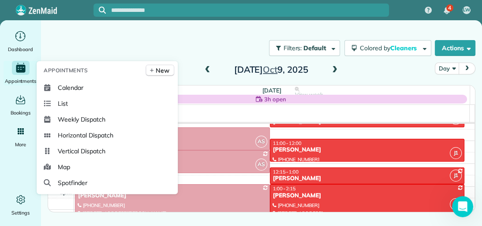
click at [164, 68] on span "New" at bounding box center [163, 70] width 14 height 9
